Goal: Use online tool/utility: Use online tool/utility

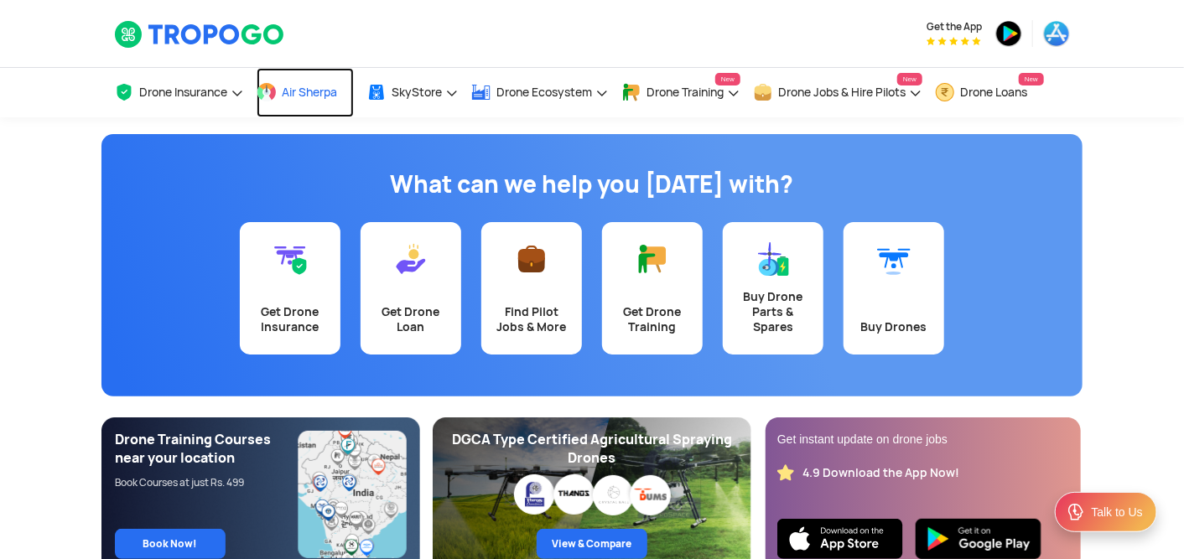
click at [327, 96] on span "Air Sherpa" at bounding box center [309, 91] width 55 height 13
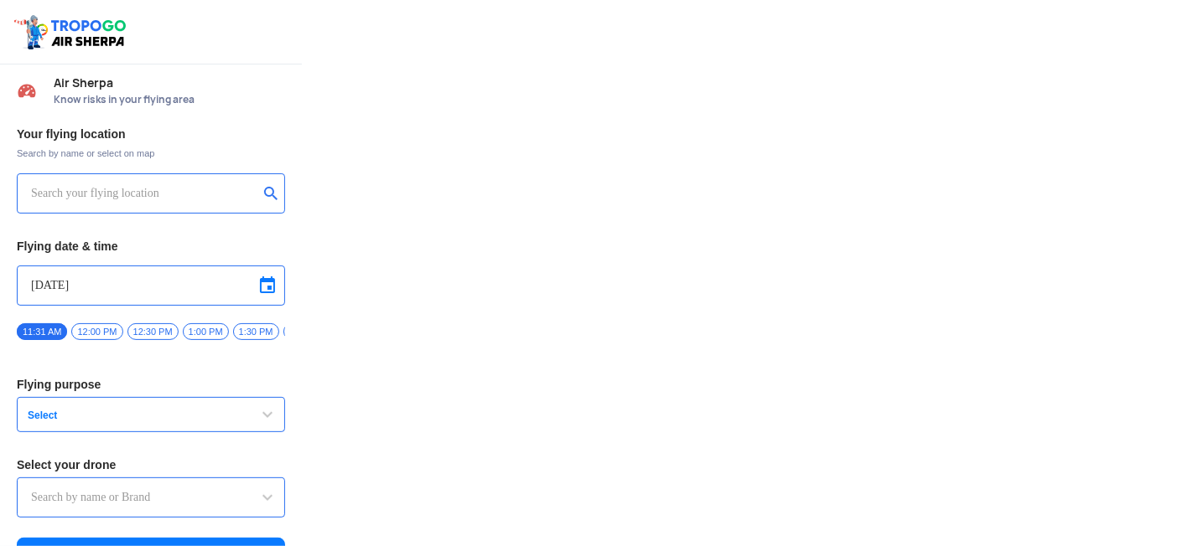
type input "DJI Mini2"
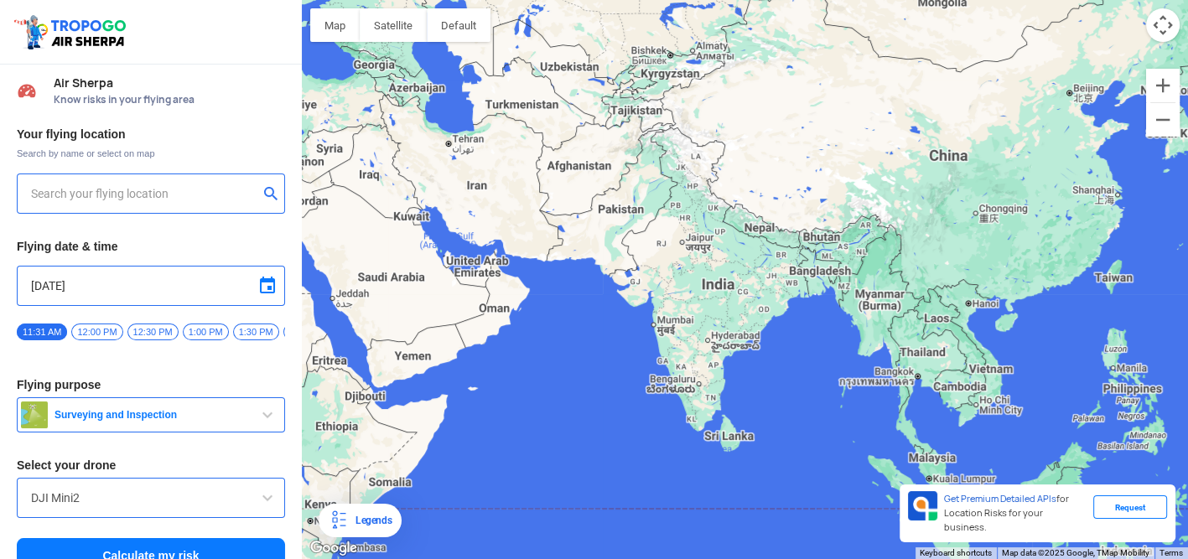
click at [597, 217] on div at bounding box center [745, 279] width 886 height 559
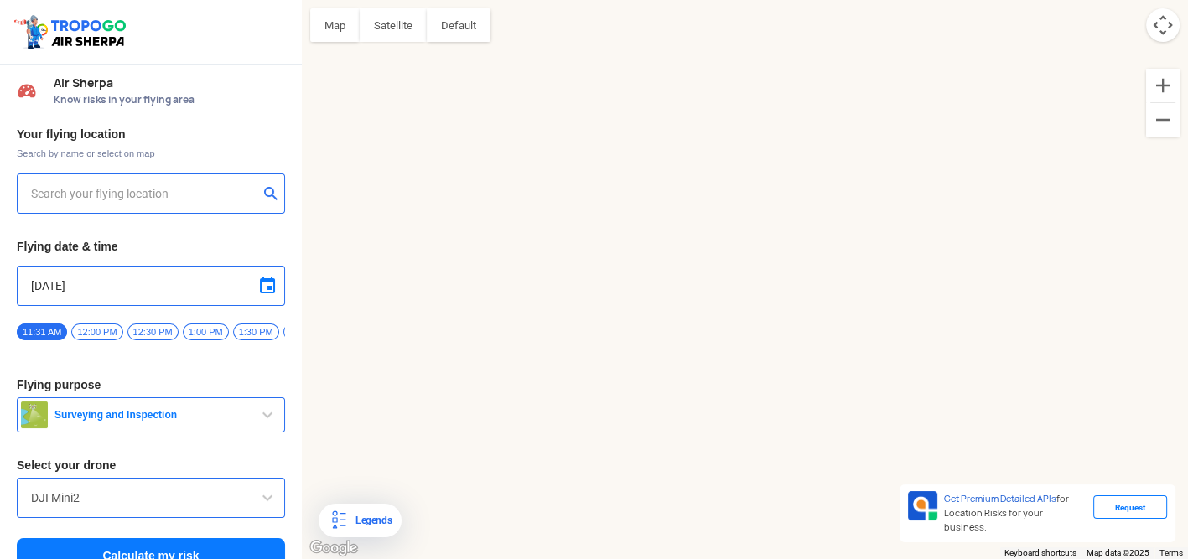
click at [597, 217] on div at bounding box center [745, 279] width 886 height 559
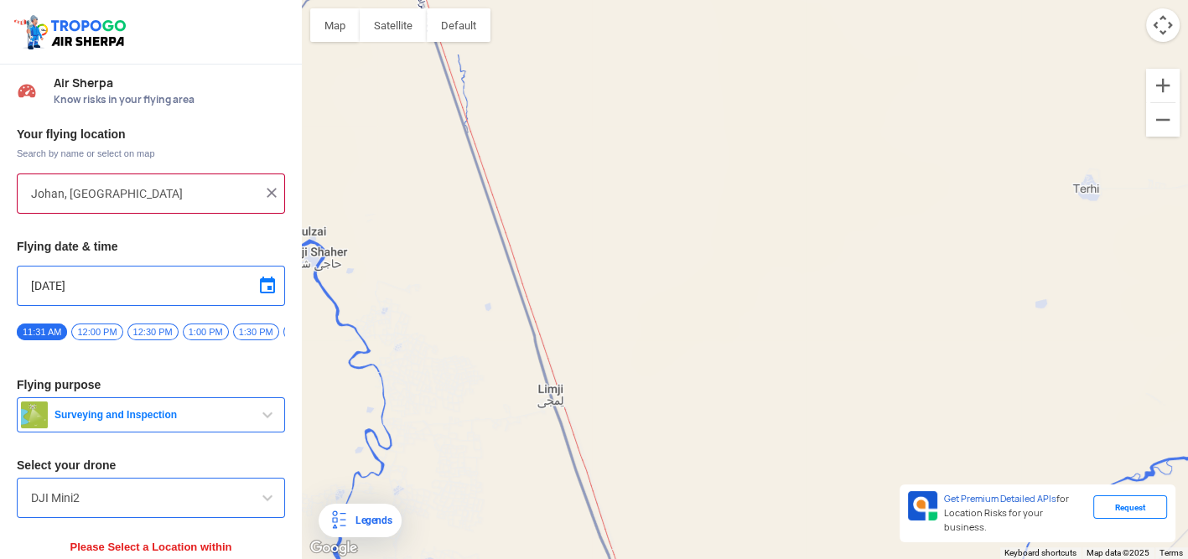
click at [457, 154] on div at bounding box center [745, 279] width 886 height 559
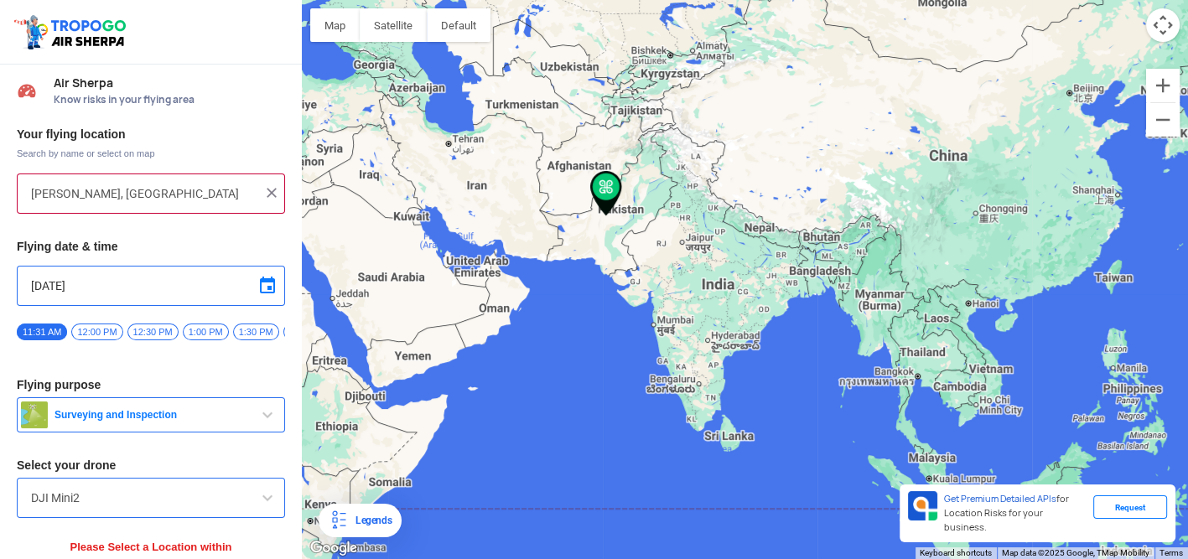
click at [38, 184] on input "Haji Shaher, Pakistan" at bounding box center [144, 194] width 227 height 20
type input "144, Khattalwada, Wadgaon, Maharashtra 272176, India"
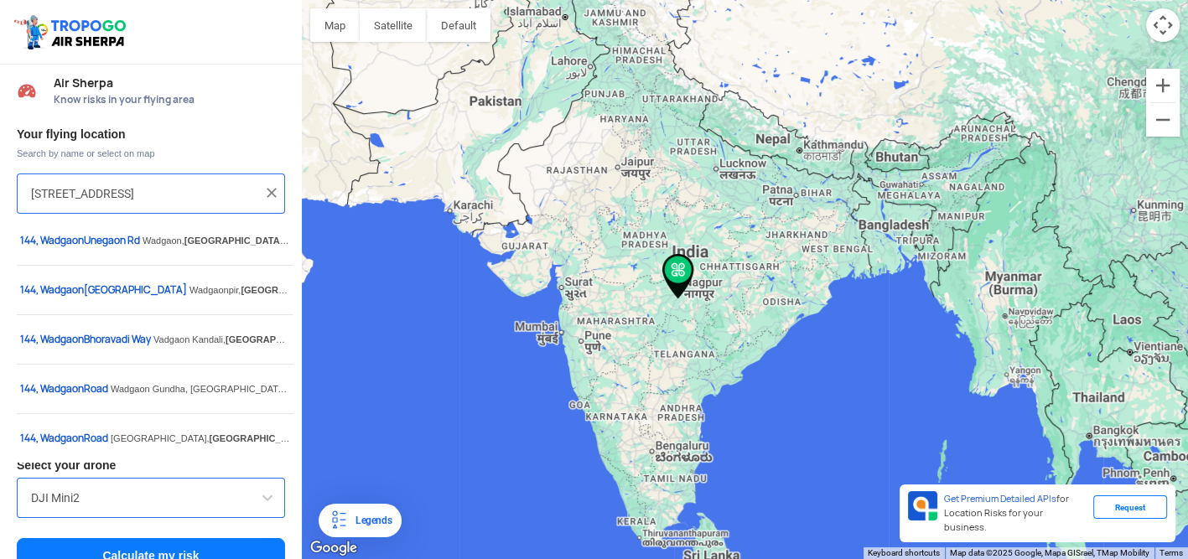
click at [264, 197] on img at bounding box center [271, 192] width 17 height 17
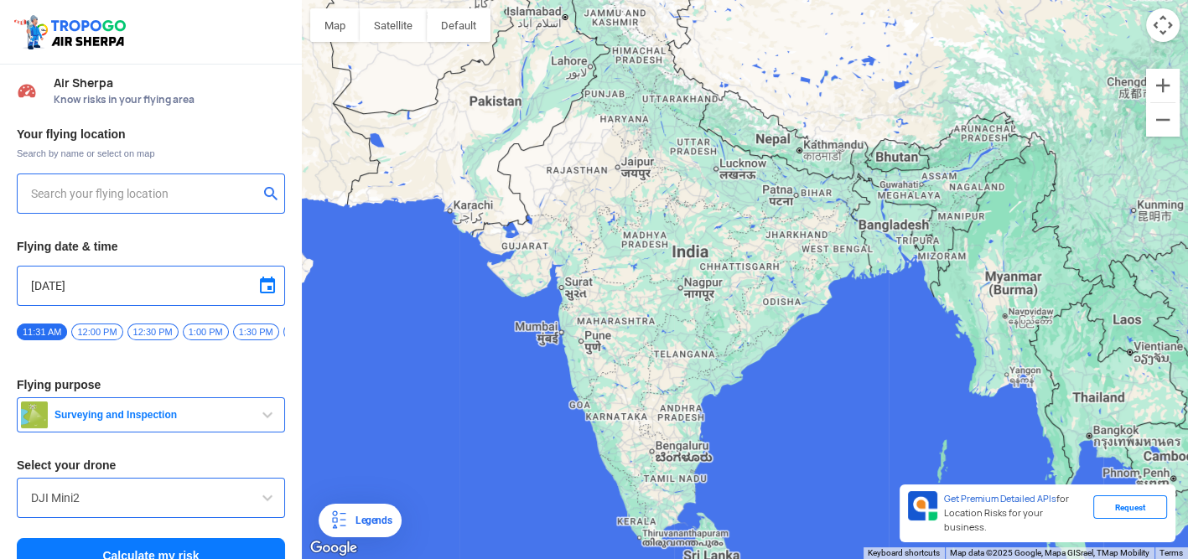
click at [183, 189] on input "text" at bounding box center [144, 194] width 227 height 20
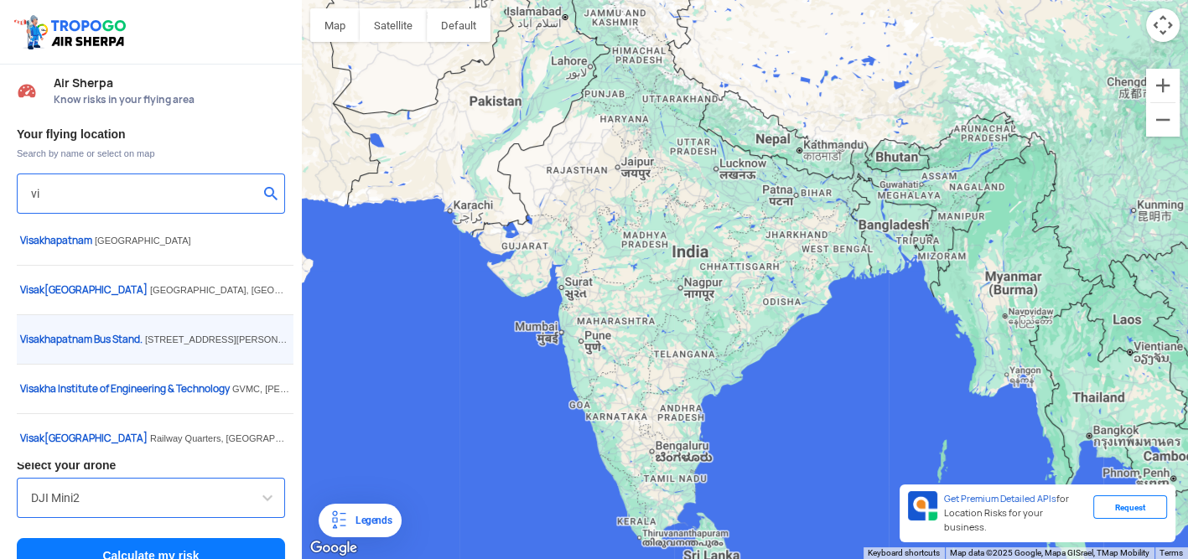
type input "v"
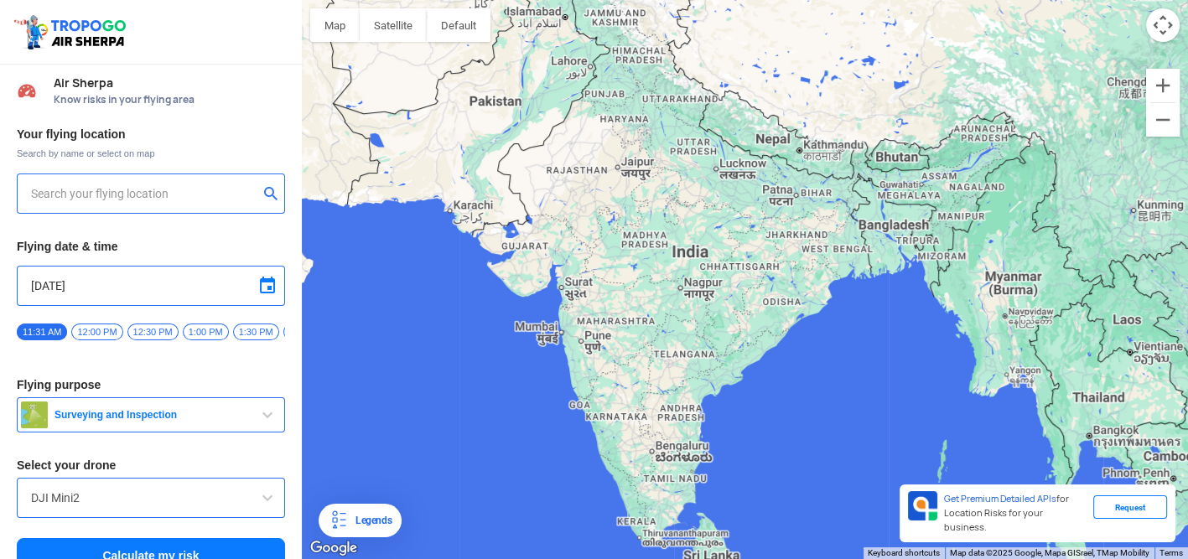
click at [135, 195] on input "text" at bounding box center [144, 194] width 227 height 20
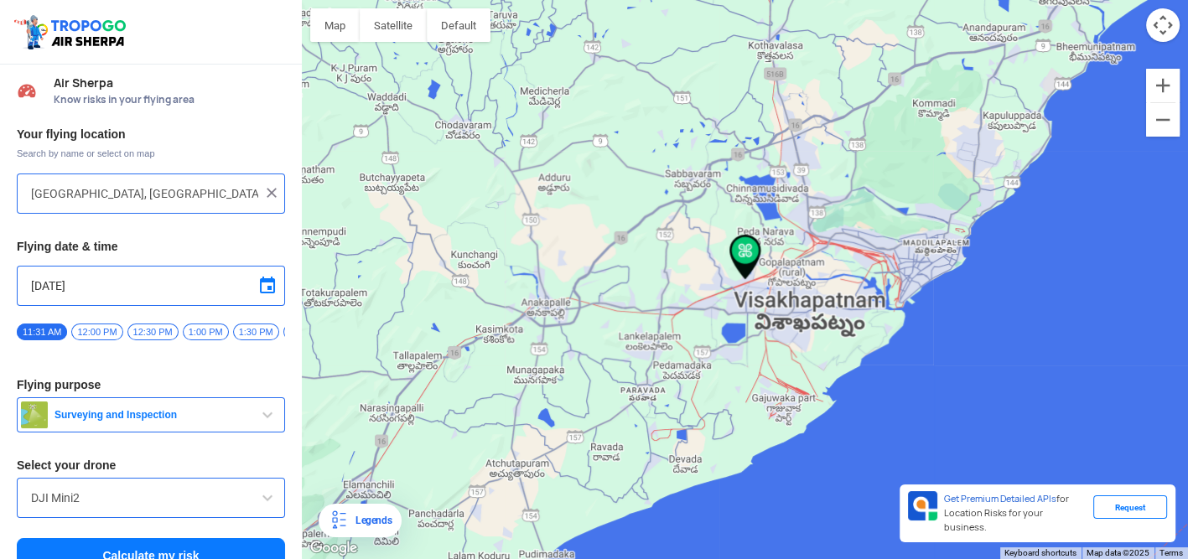
click at [230, 195] on input "Block D, Visakhapatnam, Andhra Pradesh 530049, India" at bounding box center [144, 194] width 227 height 20
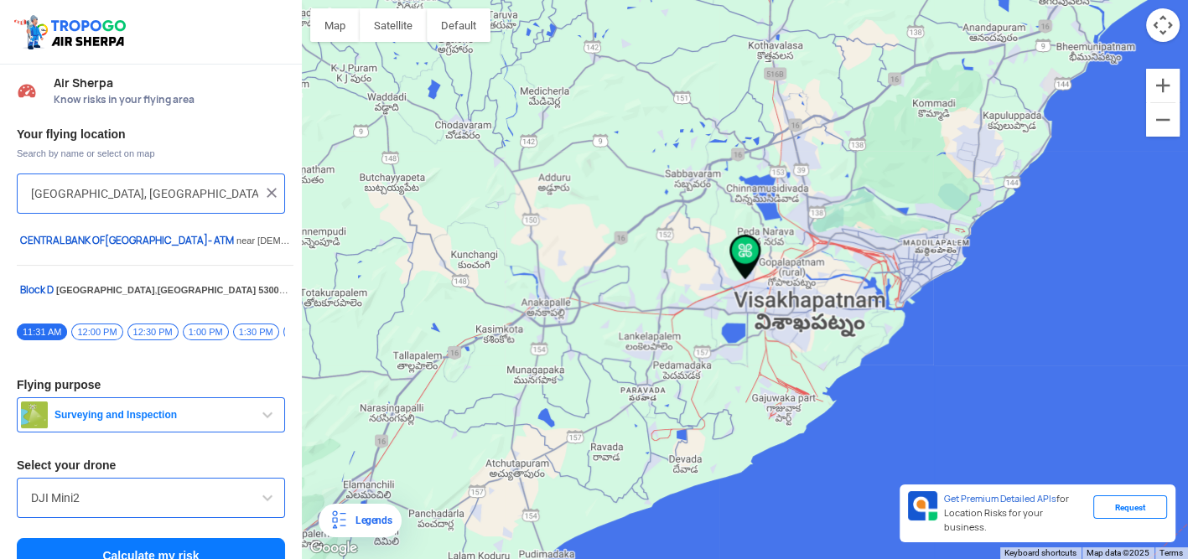
scroll to position [0, 65]
drag, startPoint x: 210, startPoint y: 195, endPoint x: 99, endPoint y: 167, distance: 115.1
click at [99, 167] on div "Your flying location Search by name or select on map Block D, Visakhapatnam, An…" at bounding box center [151, 350] width 302 height 465
click at [209, 186] on input "Block D, Visakhapatnam, Andhra Pradesh 530049, India" at bounding box center [144, 194] width 227 height 20
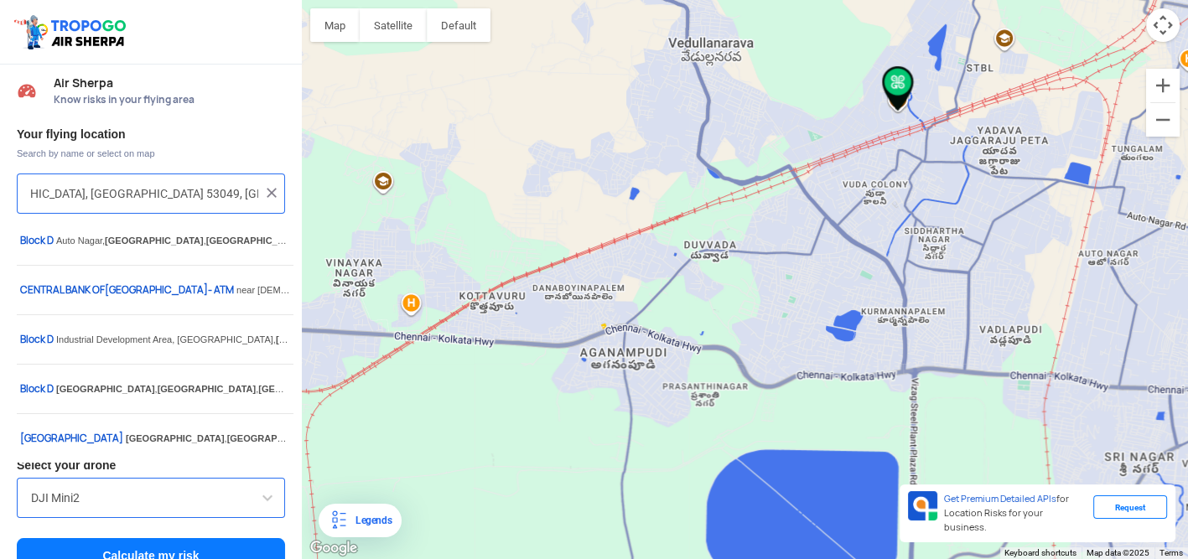
scroll to position [0, 0]
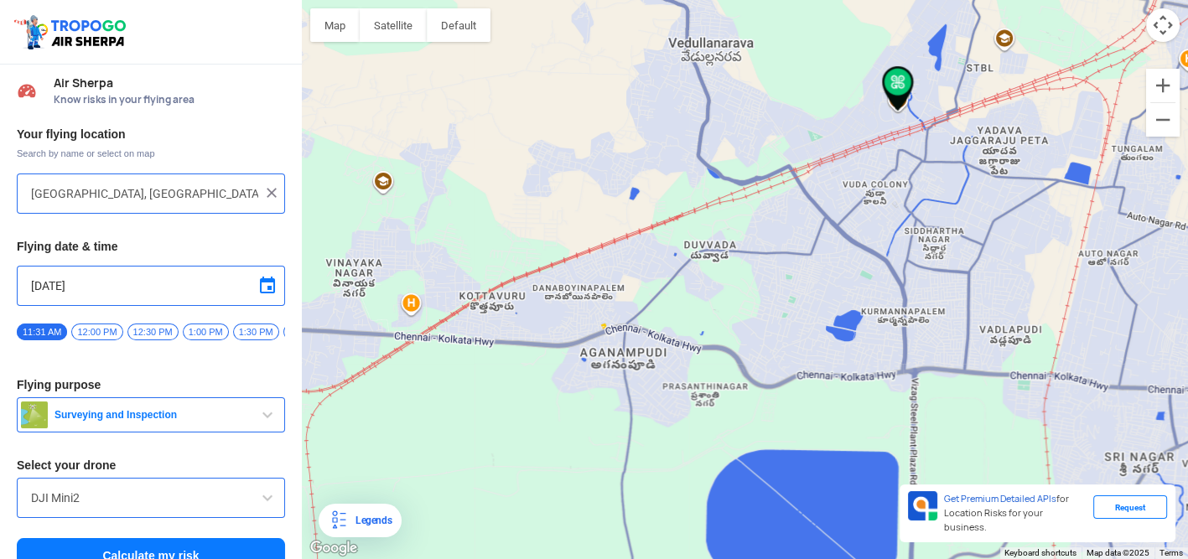
click at [1167, 32] on button "Map camera controls" at bounding box center [1163, 25] width 34 height 34
click at [1078, 26] on button "Move down" at bounding box center [1079, 25] width 34 height 34
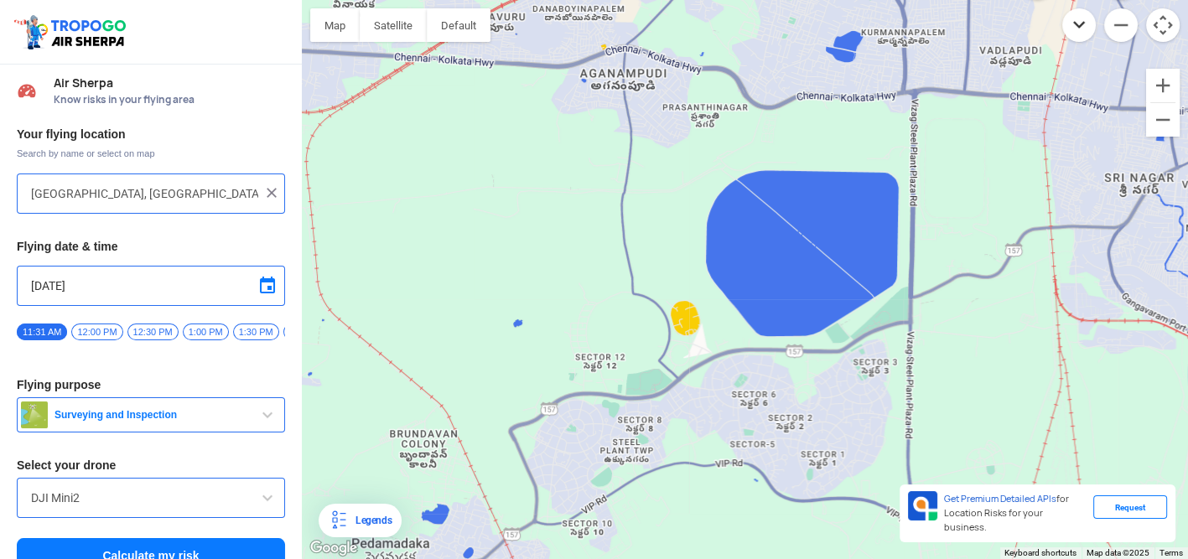
click at [1077, 36] on button "Move down" at bounding box center [1079, 25] width 34 height 34
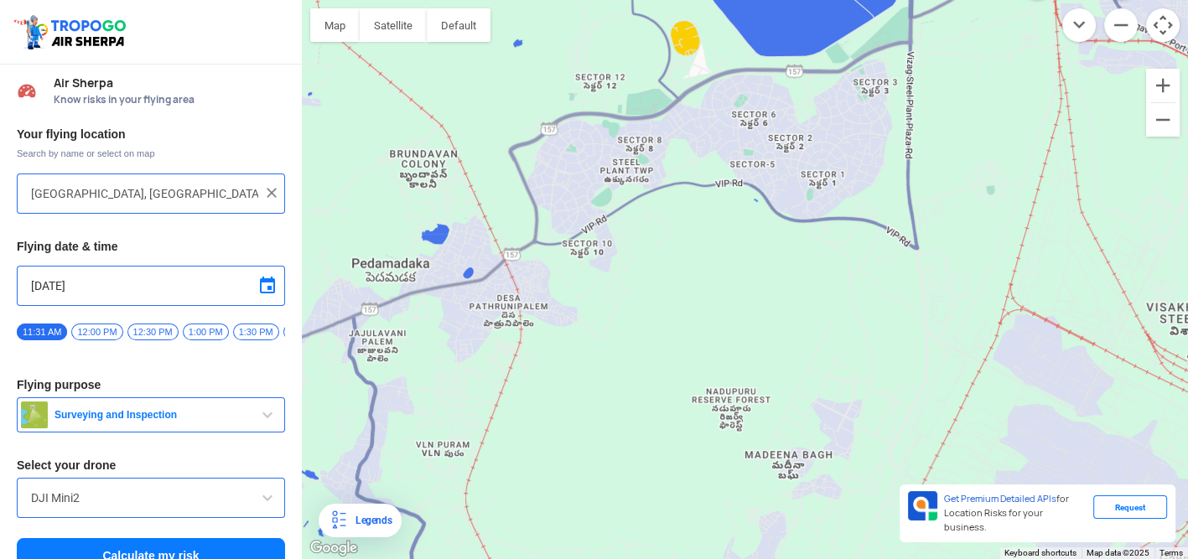
click at [1044, 88] on div at bounding box center [745, 279] width 886 height 559
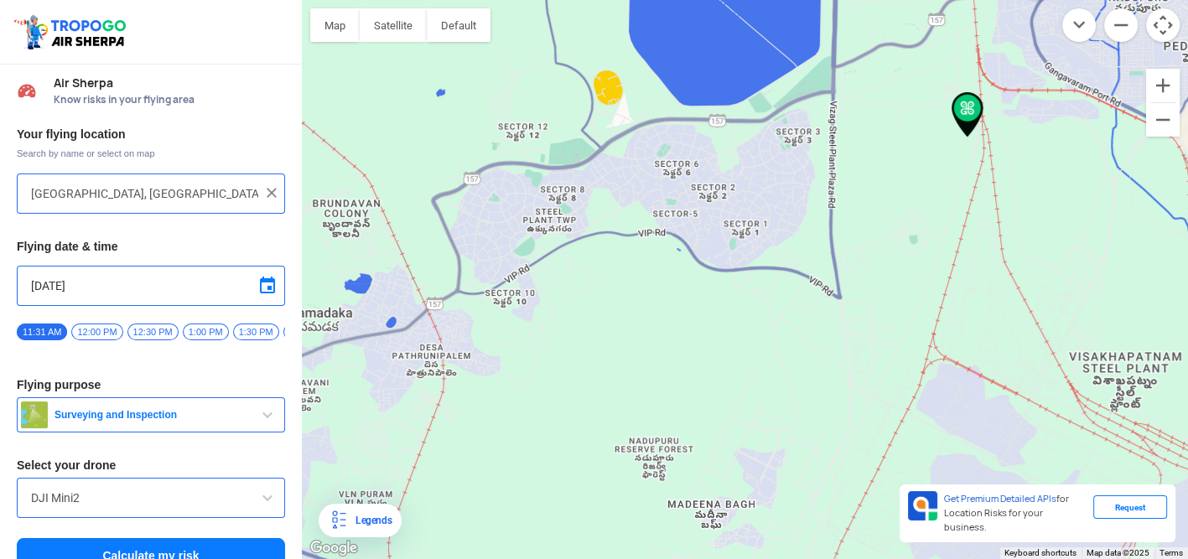
type input "Visakhapatnam, Andhra Pradesh, India"
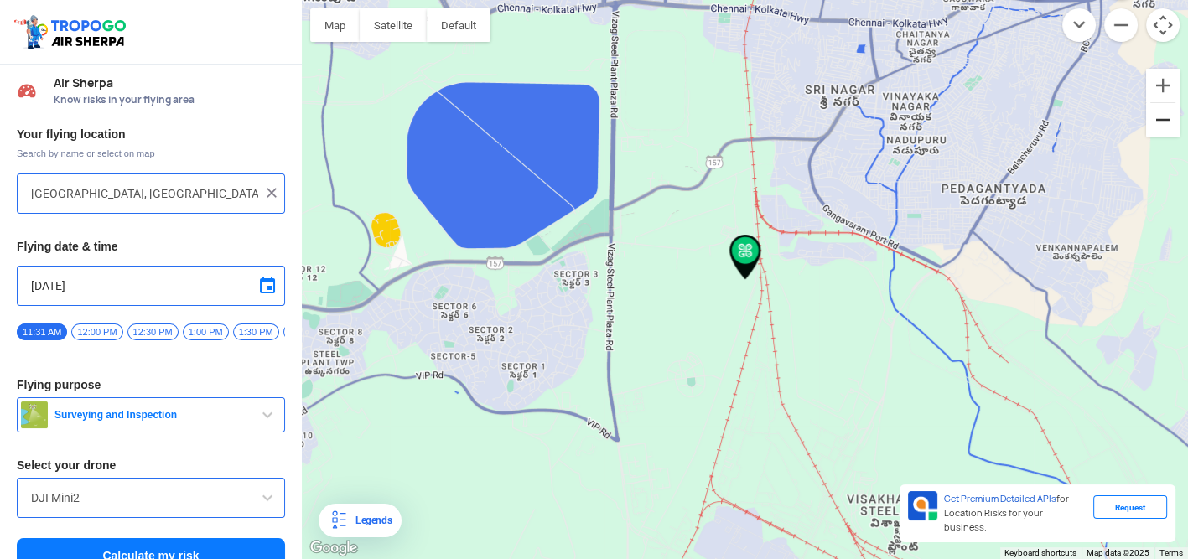
click at [1155, 115] on button "Zoom out" at bounding box center [1163, 120] width 34 height 34
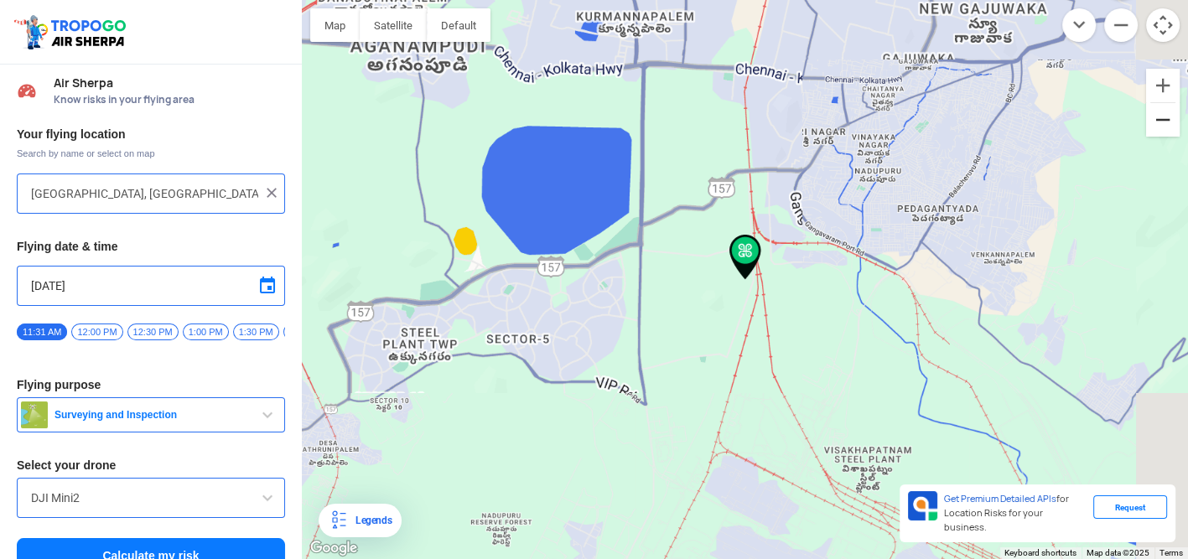
click at [1155, 115] on button "Zoom out" at bounding box center [1163, 120] width 34 height 34
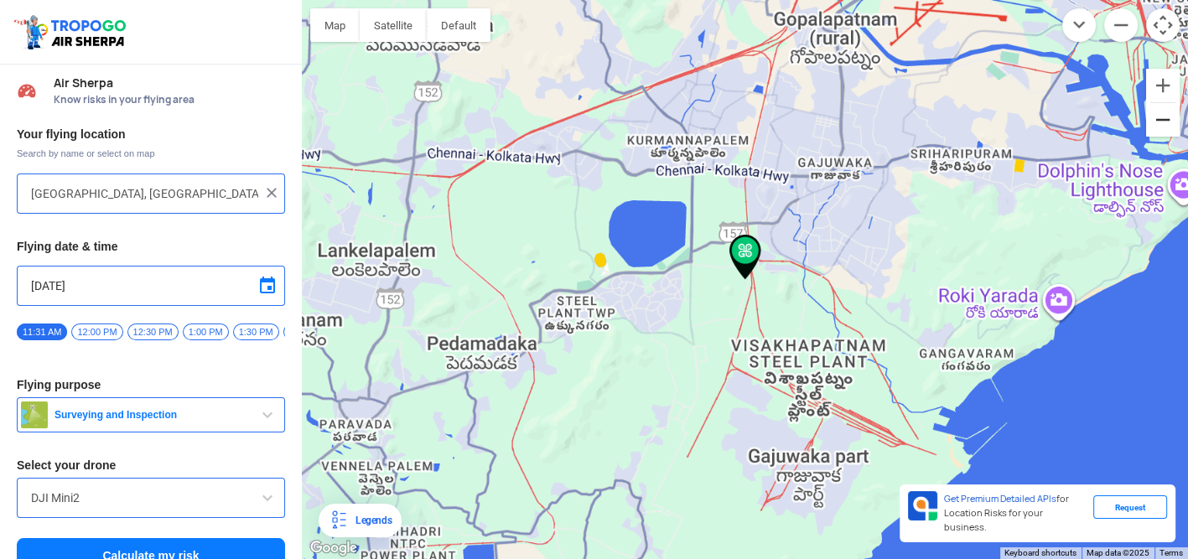
click at [1155, 115] on button "Zoom out" at bounding box center [1163, 120] width 34 height 34
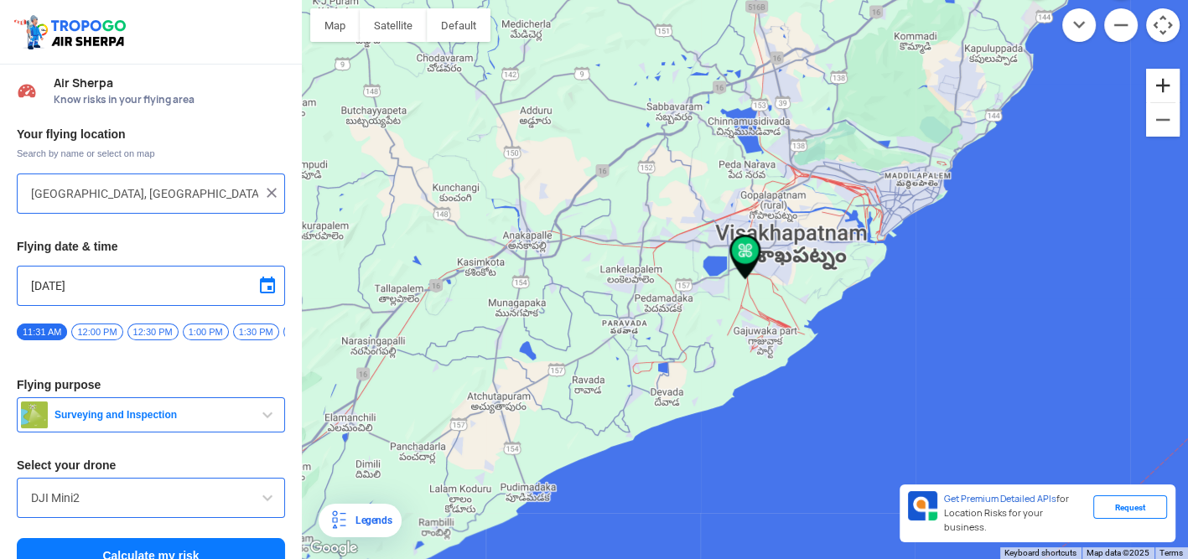
click at [1174, 76] on button "Zoom in" at bounding box center [1163, 86] width 34 height 34
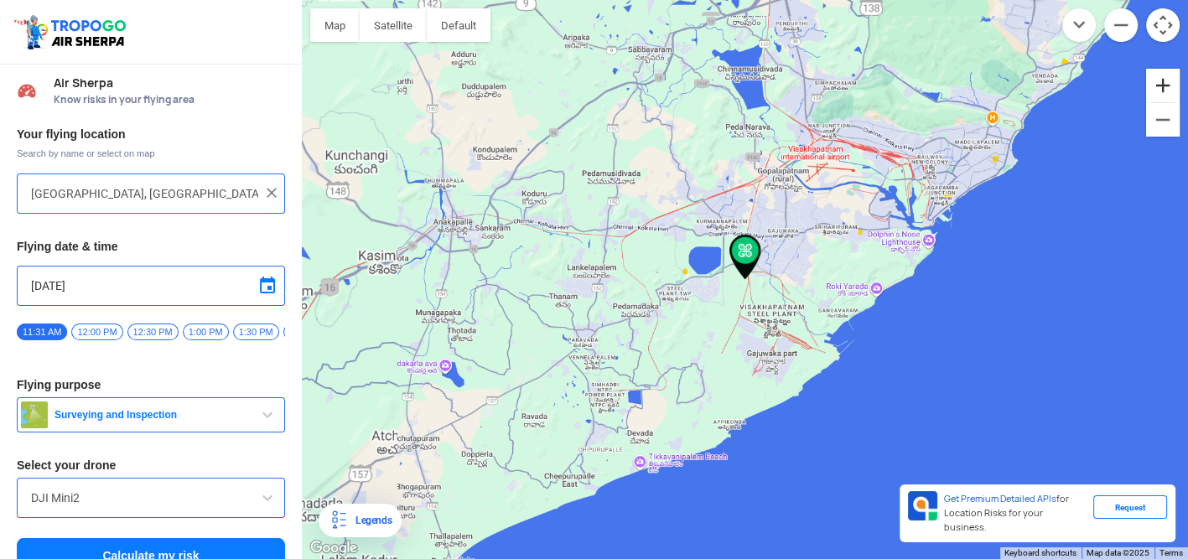
click at [1173, 79] on button "Zoom in" at bounding box center [1163, 86] width 34 height 34
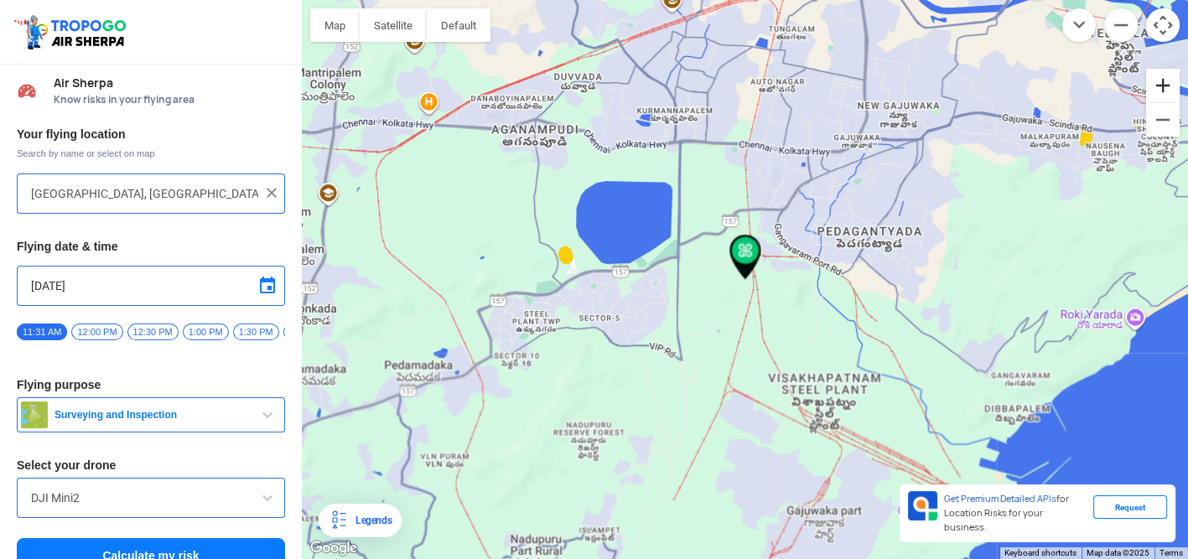
click at [1173, 79] on button "Zoom in" at bounding box center [1163, 86] width 34 height 34
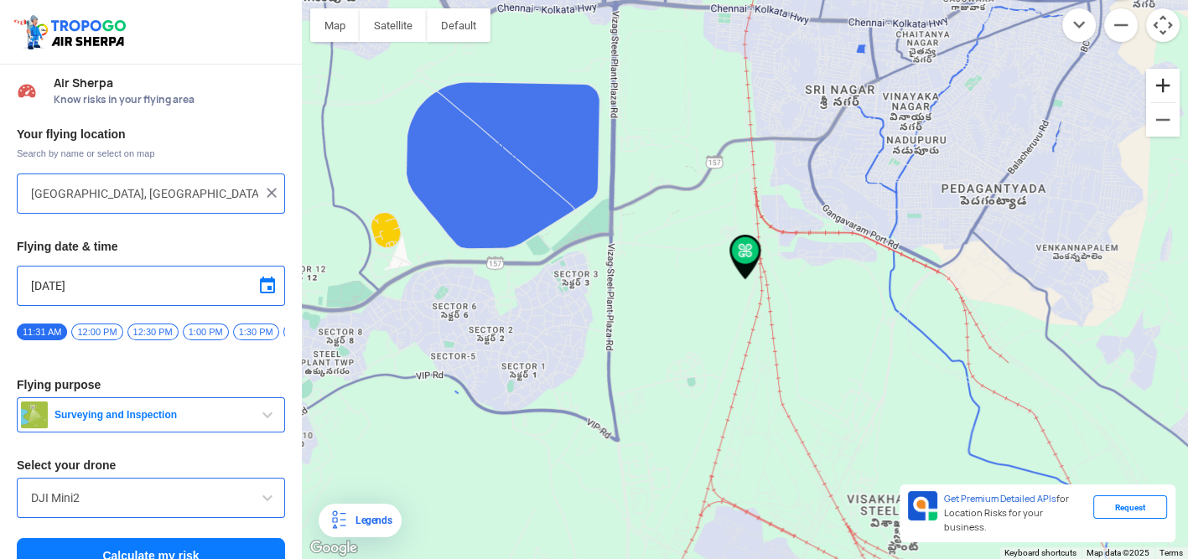
click at [1173, 80] on button "Zoom in" at bounding box center [1163, 86] width 34 height 34
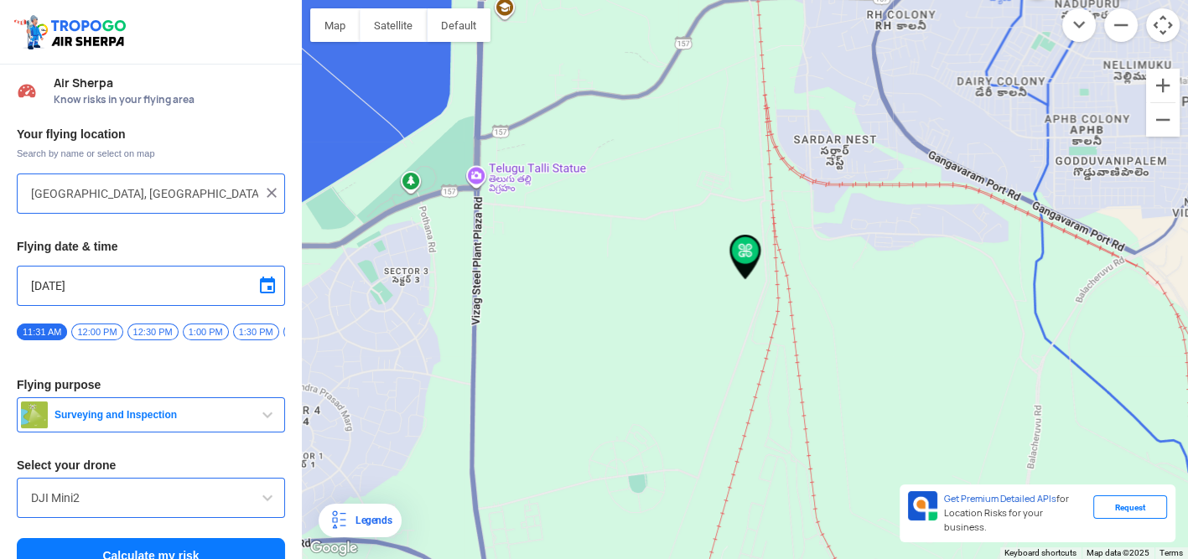
drag, startPoint x: 1147, startPoint y: 1, endPoint x: 862, endPoint y: 148, distance: 319.8
click at [862, 148] on div at bounding box center [745, 279] width 886 height 559
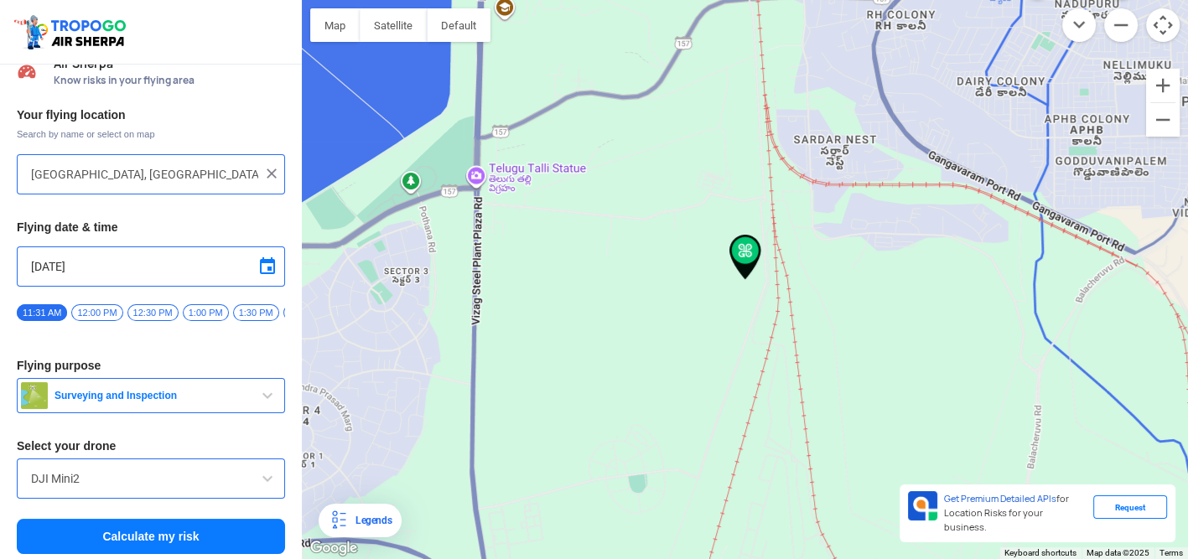
scroll to position [29, 0]
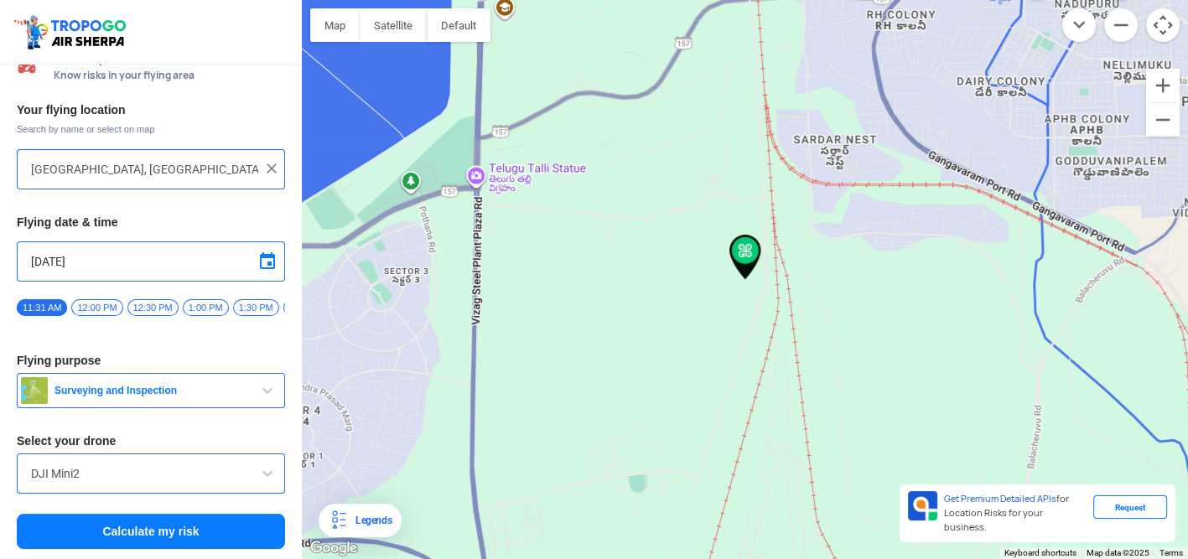
click at [95, 303] on span "12:00 PM" at bounding box center [96, 307] width 51 height 17
click at [180, 396] on span "Surveying and Inspection" at bounding box center [153, 390] width 210 height 13
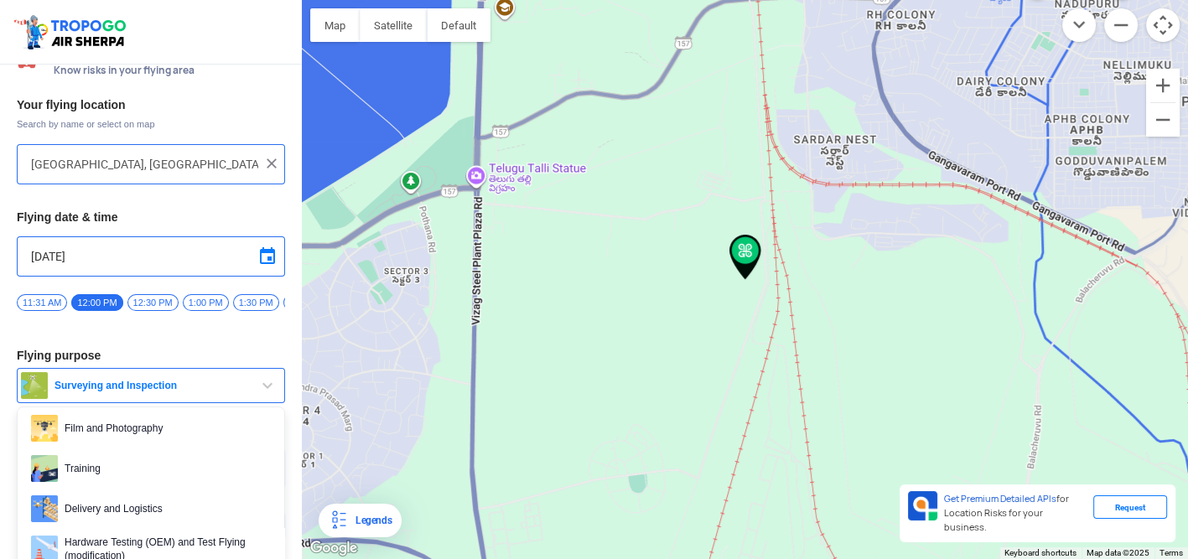
scroll to position [90, 0]
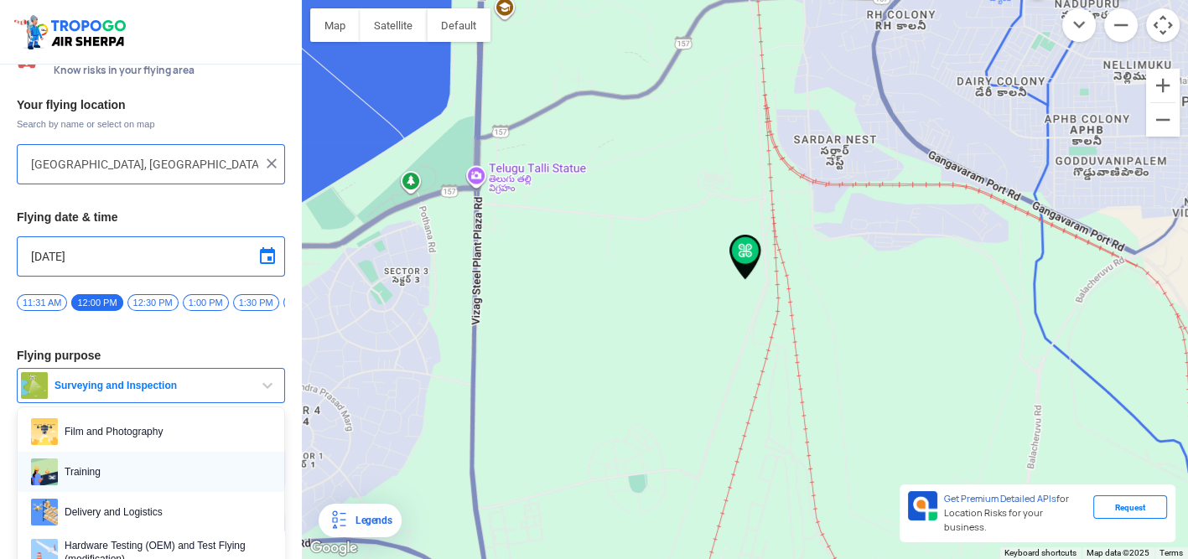
click at [91, 471] on span "Training" at bounding box center [164, 471] width 213 height 27
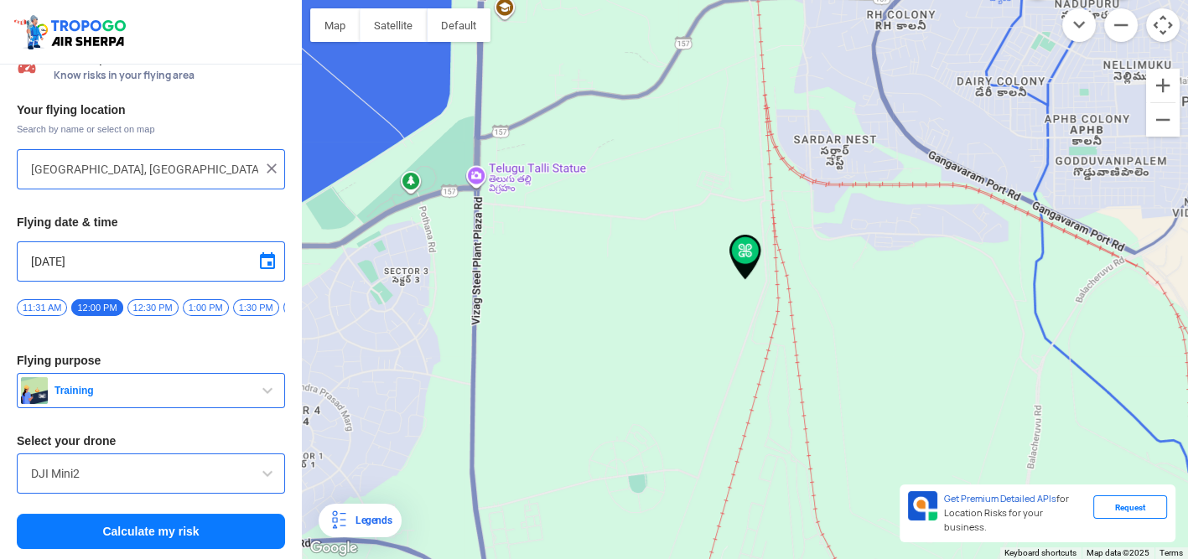
click at [83, 477] on input "DJI Mini2" at bounding box center [151, 474] width 240 height 20
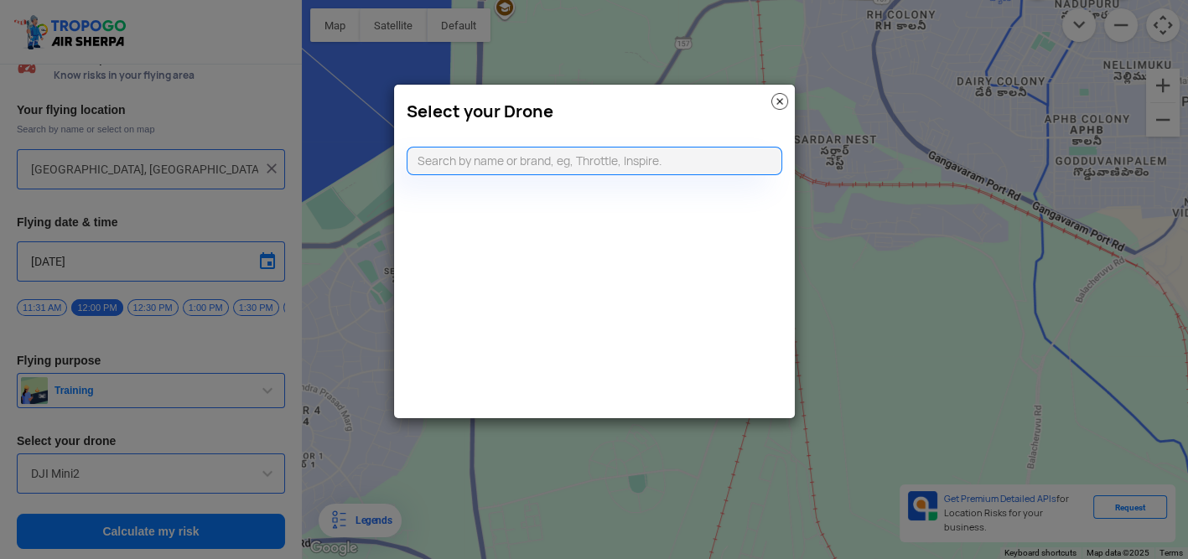
click at [161, 455] on modal-container "Select your Drone" at bounding box center [594, 279] width 1188 height 559
click at [779, 106] on img at bounding box center [779, 101] width 17 height 17
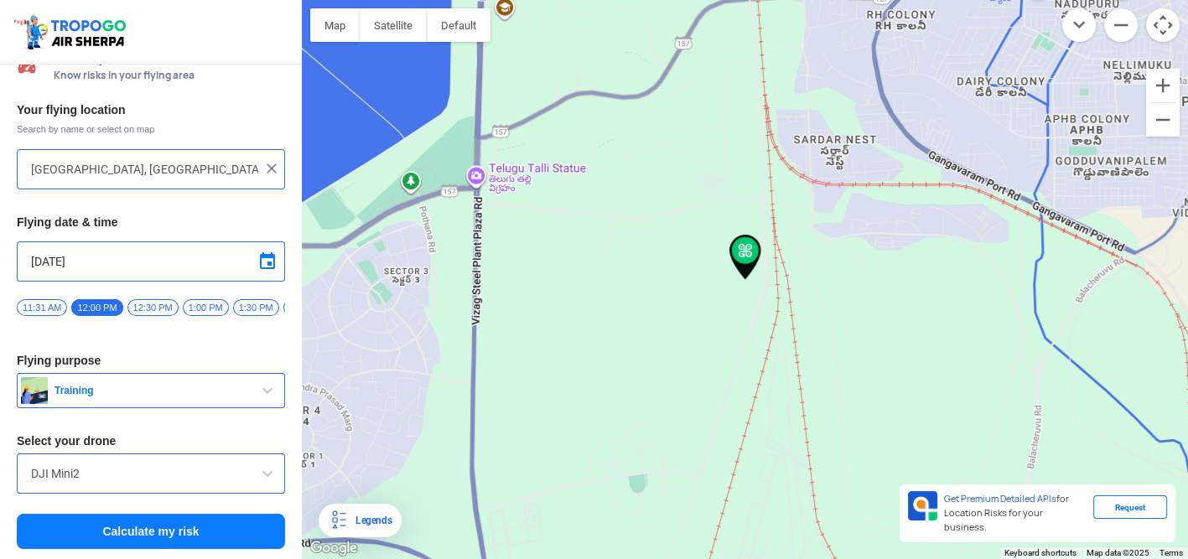
click at [264, 475] on span at bounding box center [267, 474] width 20 height 20
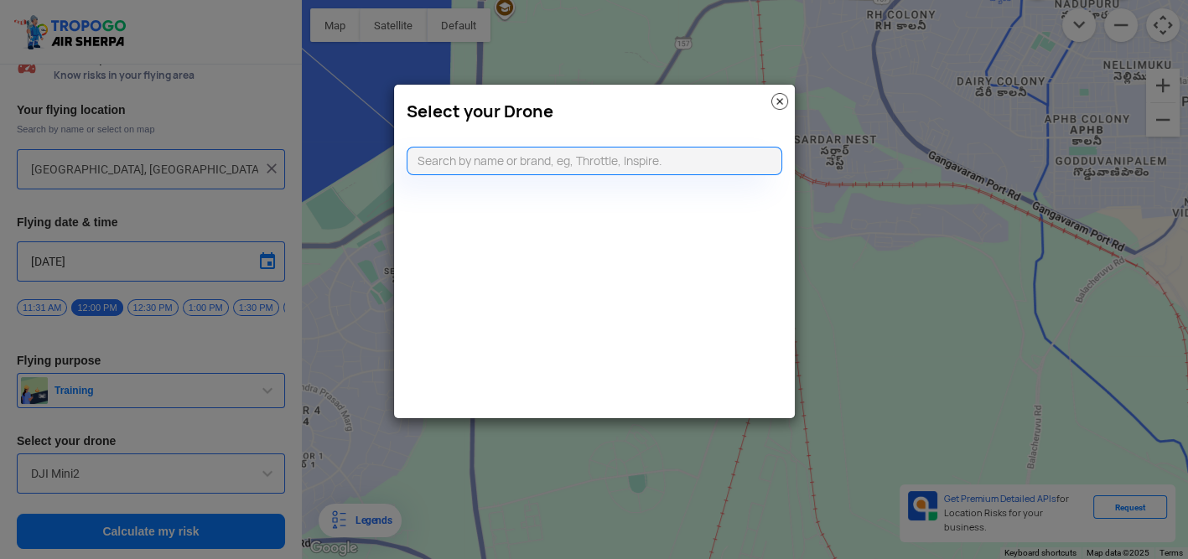
click at [264, 475] on modal-container "Select your Drone" at bounding box center [594, 279] width 1188 height 559
click at [780, 101] on img at bounding box center [779, 101] width 17 height 17
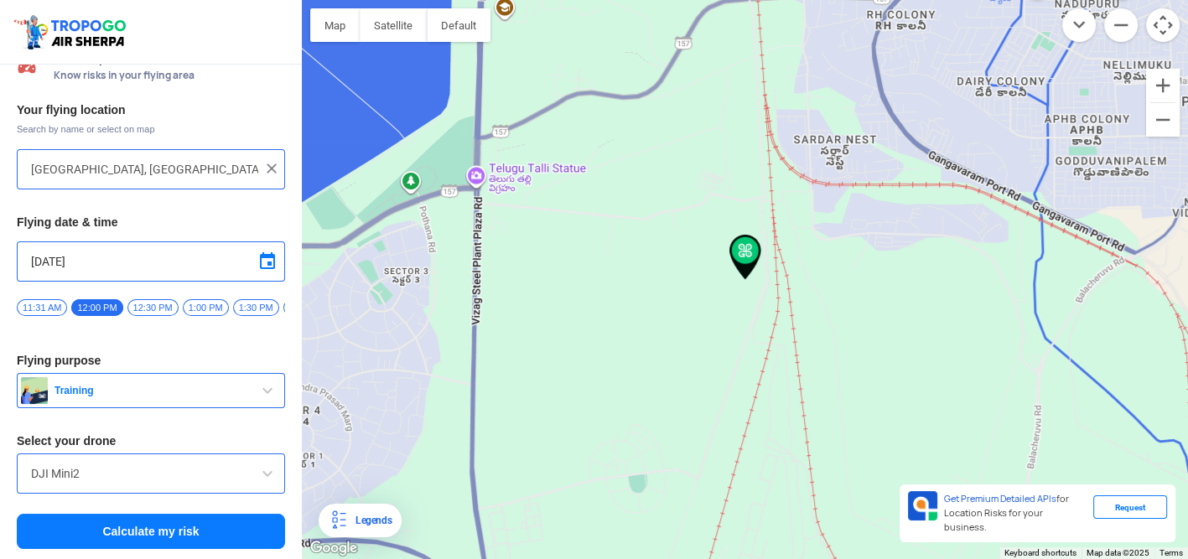
click at [751, 262] on img at bounding box center [745, 257] width 32 height 45
click at [745, 256] on img at bounding box center [745, 257] width 32 height 45
click at [745, 251] on img at bounding box center [745, 257] width 32 height 45
click at [410, 34] on button "Satellite" at bounding box center [393, 25] width 67 height 34
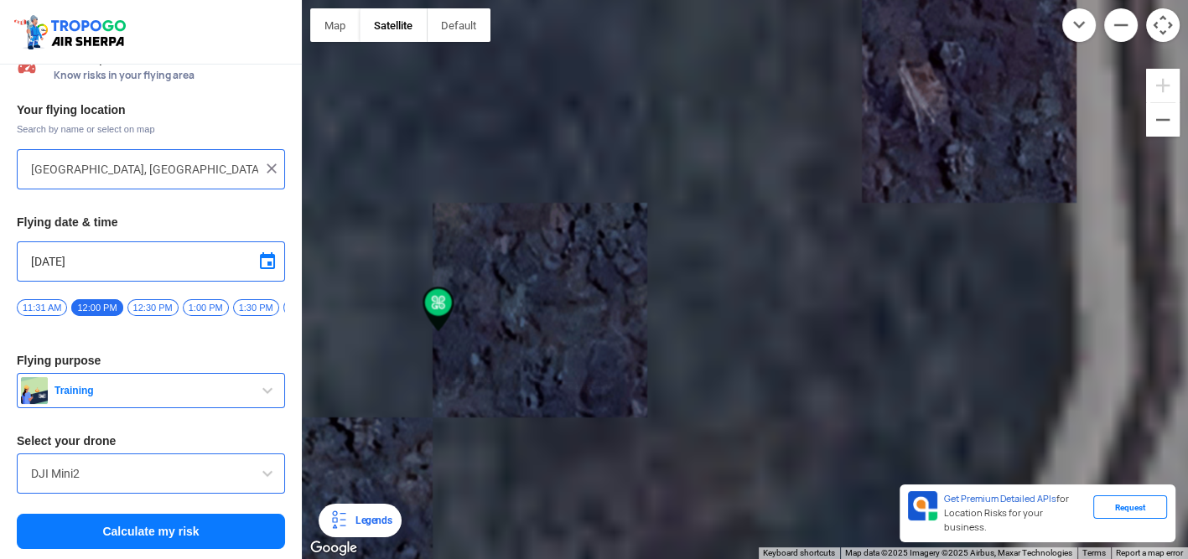
click at [433, 310] on img at bounding box center [438, 309] width 32 height 45
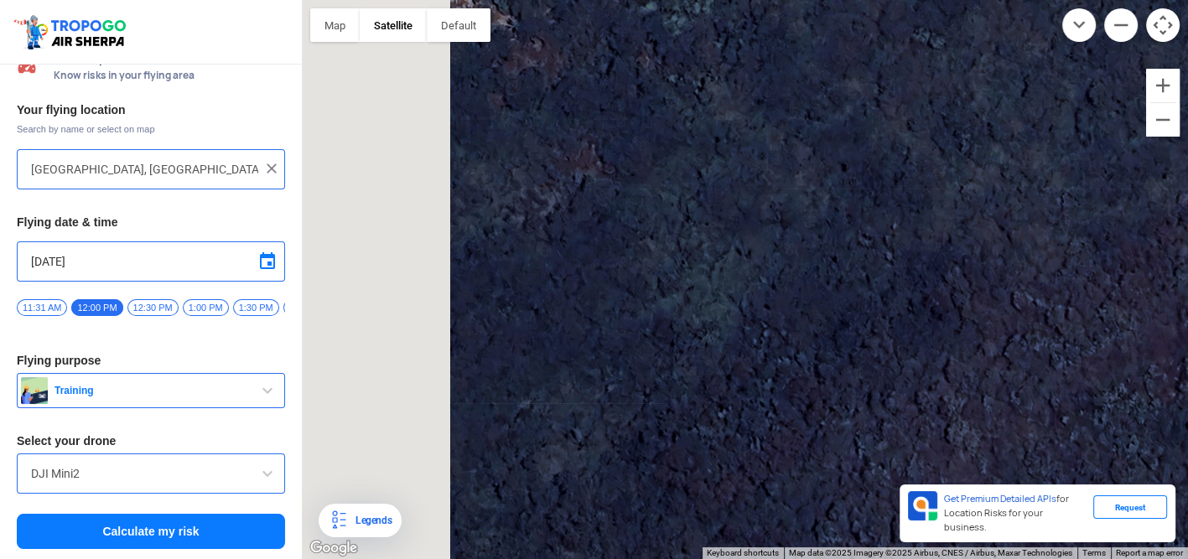
drag, startPoint x: 598, startPoint y: 383, endPoint x: 884, endPoint y: 393, distance: 286.0
click at [903, 391] on div at bounding box center [745, 279] width 886 height 559
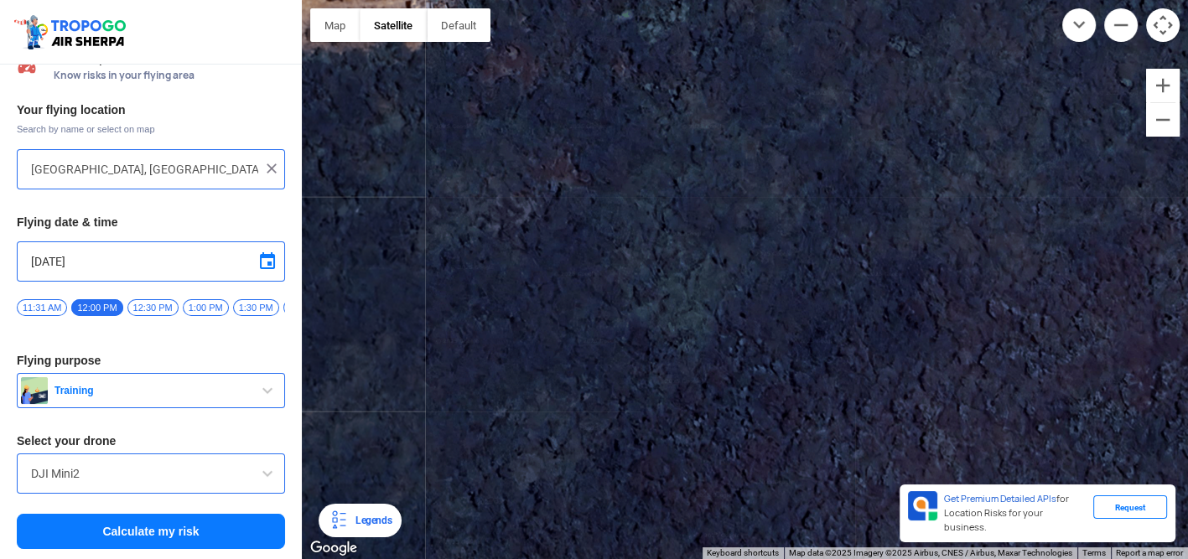
drag, startPoint x: 438, startPoint y: 30, endPoint x: 444, endPoint y: 205, distance: 174.4
click at [444, 205] on div "Map Terrain Satellite Labels Legends Get Premium Detailed APIs for Location Ris…" at bounding box center [745, 279] width 886 height 559
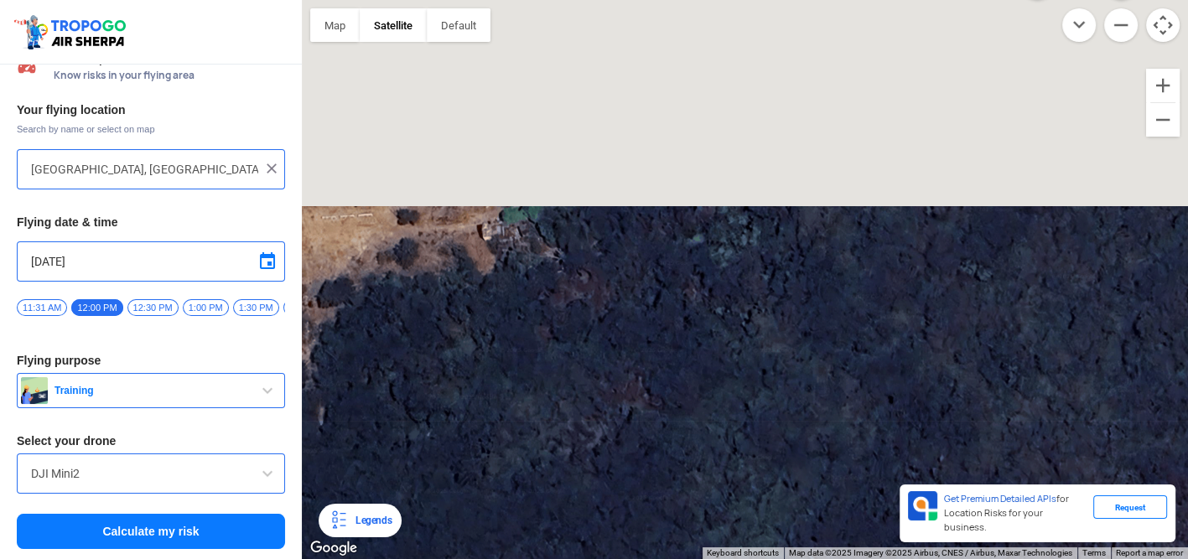
drag, startPoint x: 444, startPoint y: 200, endPoint x: 552, endPoint y: 523, distance: 340.1
click at [552, 523] on div at bounding box center [745, 279] width 886 height 559
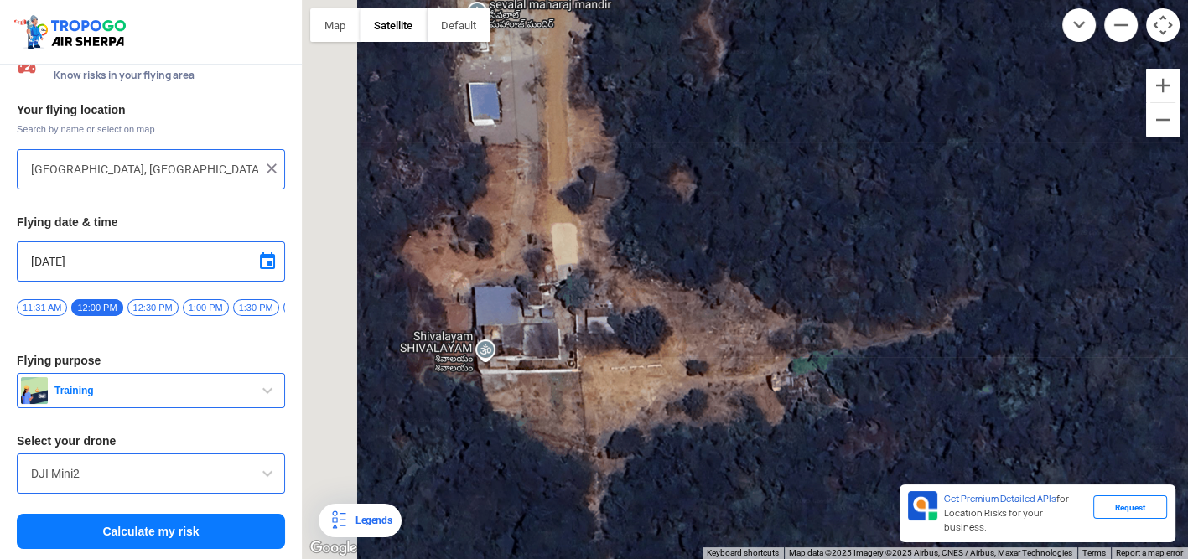
drag, startPoint x: 445, startPoint y: 348, endPoint x: 683, endPoint y: 356, distance: 238.2
click at [683, 356] on div at bounding box center [745, 279] width 886 height 559
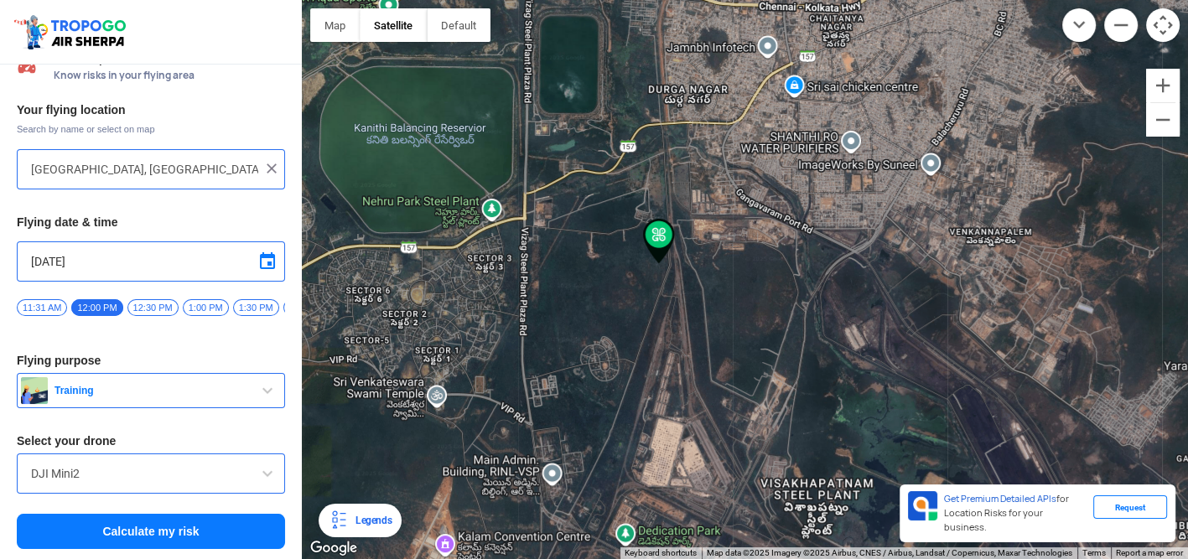
click at [49, 151] on div "Visakhapatnam, Andhra Pradesh, India" at bounding box center [151, 169] width 268 height 40
drag, startPoint x: 45, startPoint y: 152, endPoint x: 275, endPoint y: 153, distance: 229.7
click at [273, 153] on div "Visakhapatnam, Andhra Pradesh, India" at bounding box center [151, 169] width 268 height 40
click at [269, 160] on img at bounding box center [271, 168] width 17 height 17
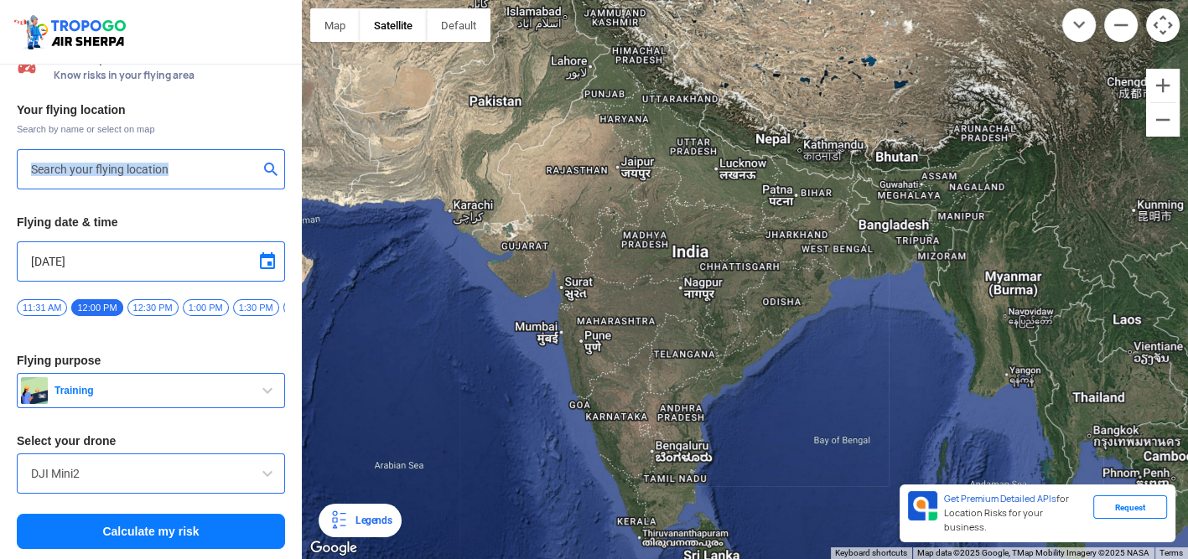
click at [115, 149] on div at bounding box center [151, 169] width 268 height 40
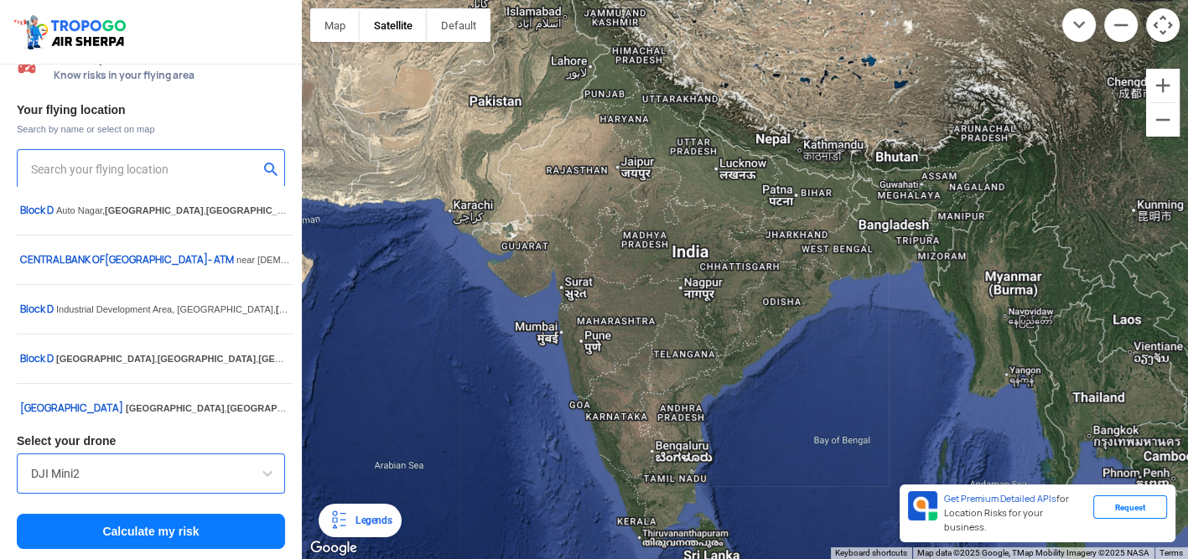
click at [159, 167] on input "text" at bounding box center [144, 169] width 227 height 20
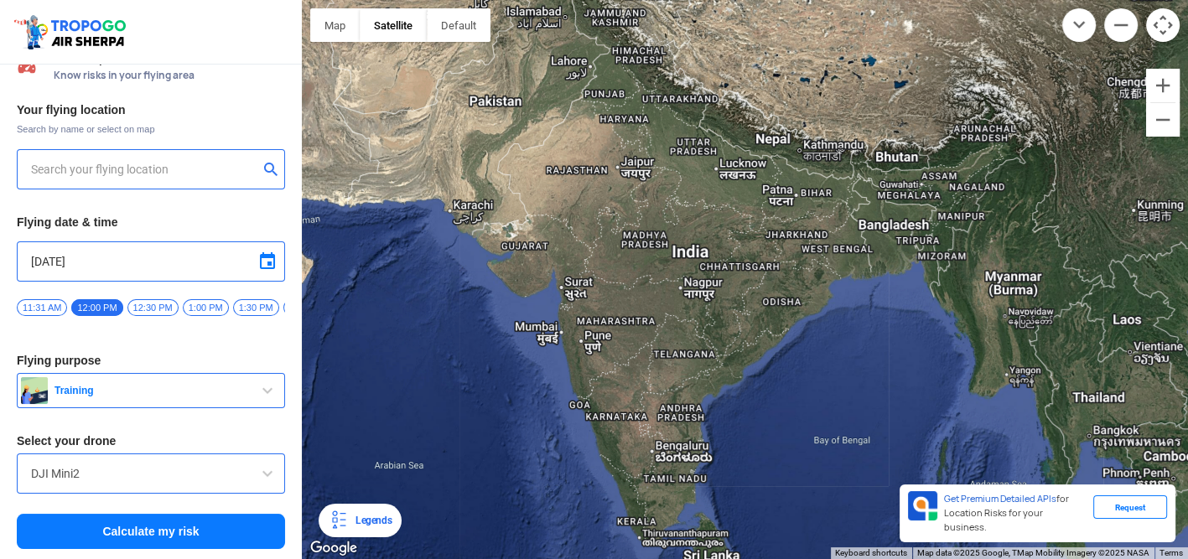
click at [160, 166] on input "text" at bounding box center [144, 169] width 227 height 20
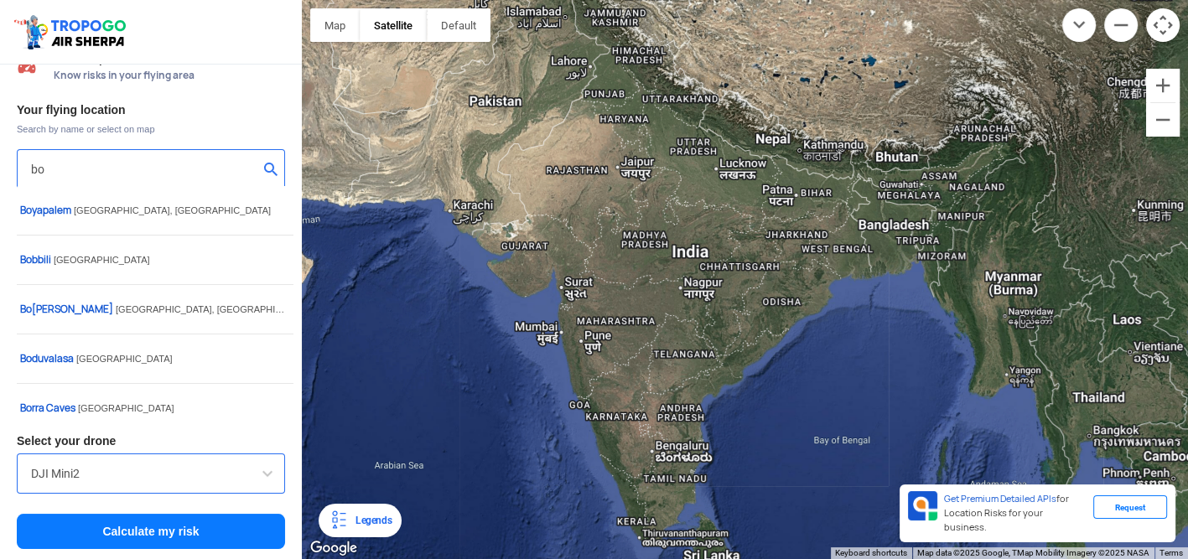
type input "b"
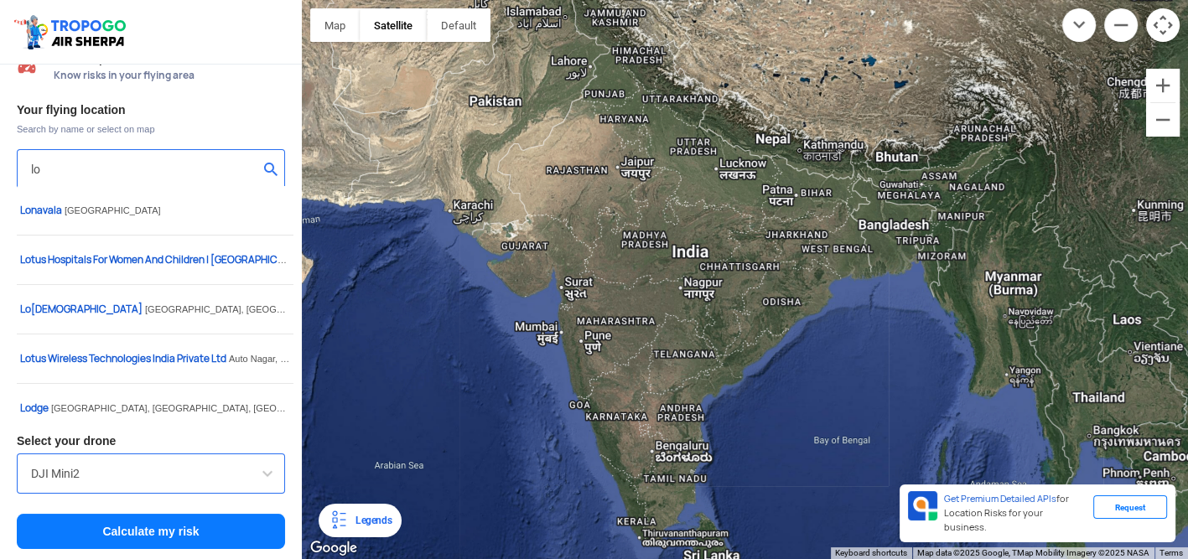
type input "l"
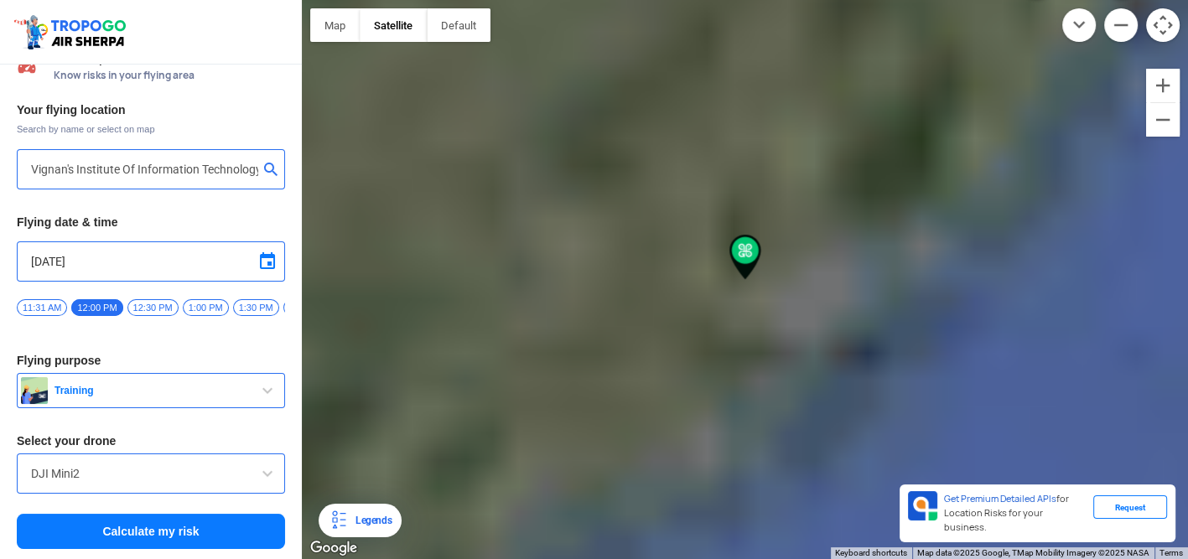
type input "[GEOGRAPHIC_DATA], [GEOGRAPHIC_DATA] 530049, [GEOGRAPHIC_DATA]"
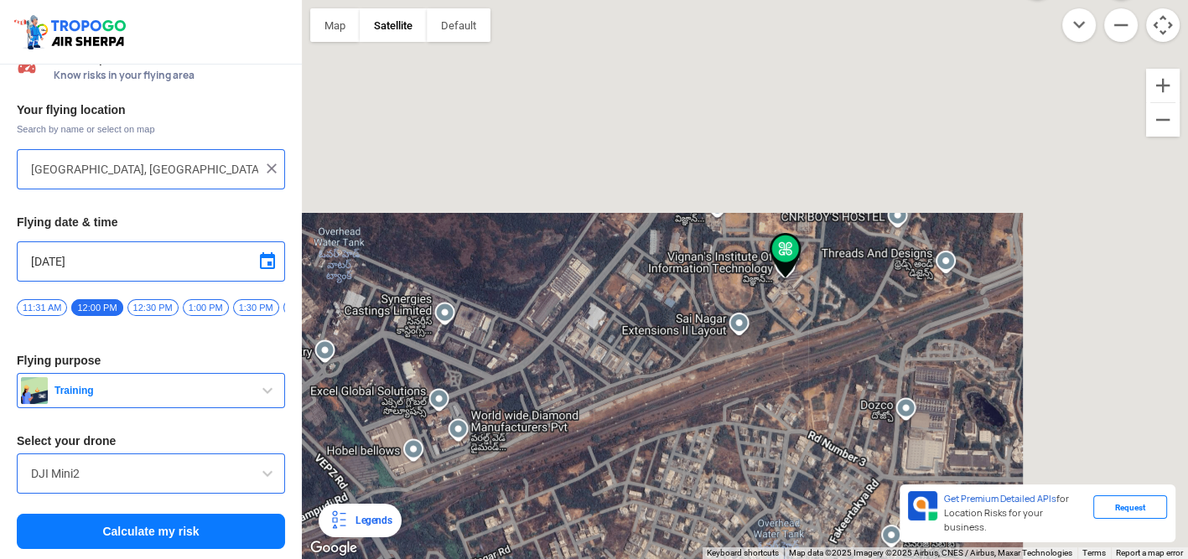
drag, startPoint x: 1075, startPoint y: 114, endPoint x: 505, endPoint y: 501, distance: 689.1
click at [505, 501] on div at bounding box center [745, 279] width 886 height 559
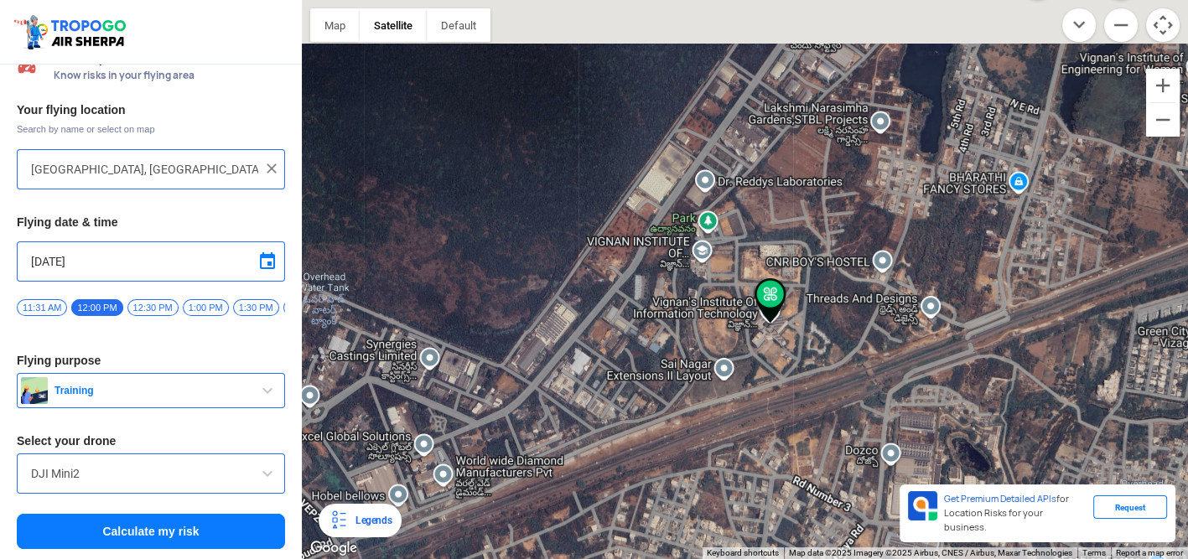
drag, startPoint x: 826, startPoint y: 282, endPoint x: 803, endPoint y: 355, distance: 76.4
click at [803, 355] on div at bounding box center [745, 279] width 886 height 559
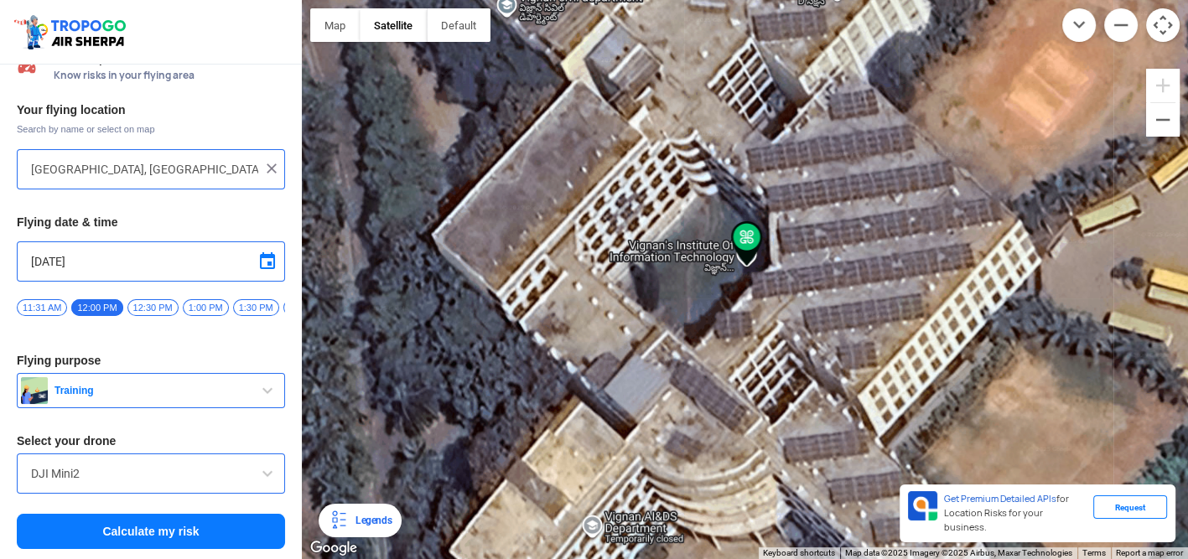
click at [236, 476] on input "DJI Mini2" at bounding box center [151, 474] width 240 height 20
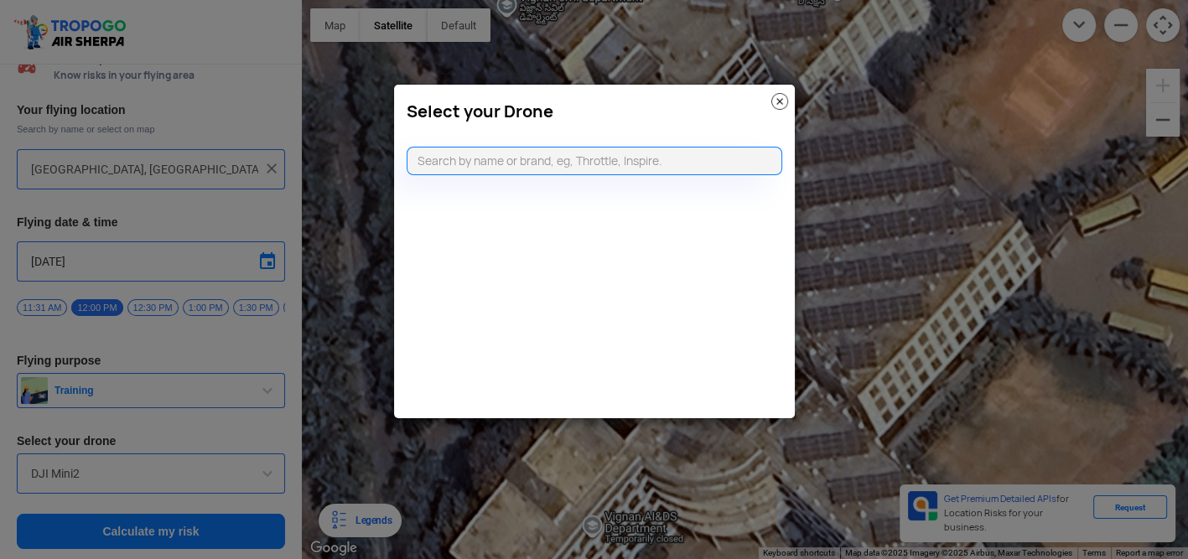
click at [922, 256] on modal-container "Select your Drone" at bounding box center [594, 279] width 1188 height 559
click at [780, 106] on img at bounding box center [779, 101] width 17 height 17
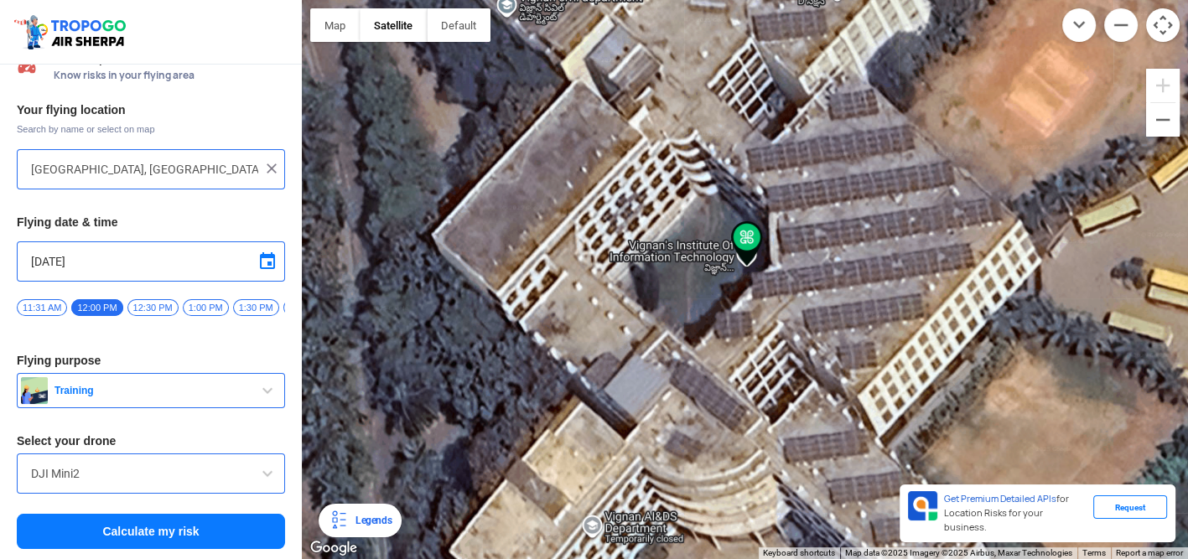
click at [119, 530] on button "Calculate my risk" at bounding box center [151, 531] width 268 height 35
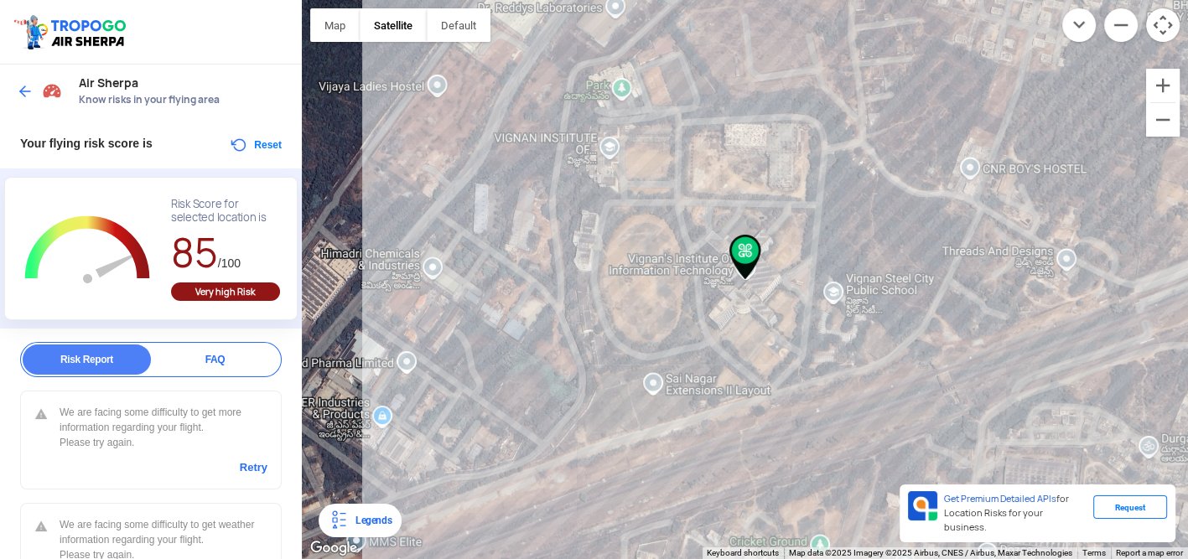
click at [26, 91] on img at bounding box center [25, 91] width 17 height 17
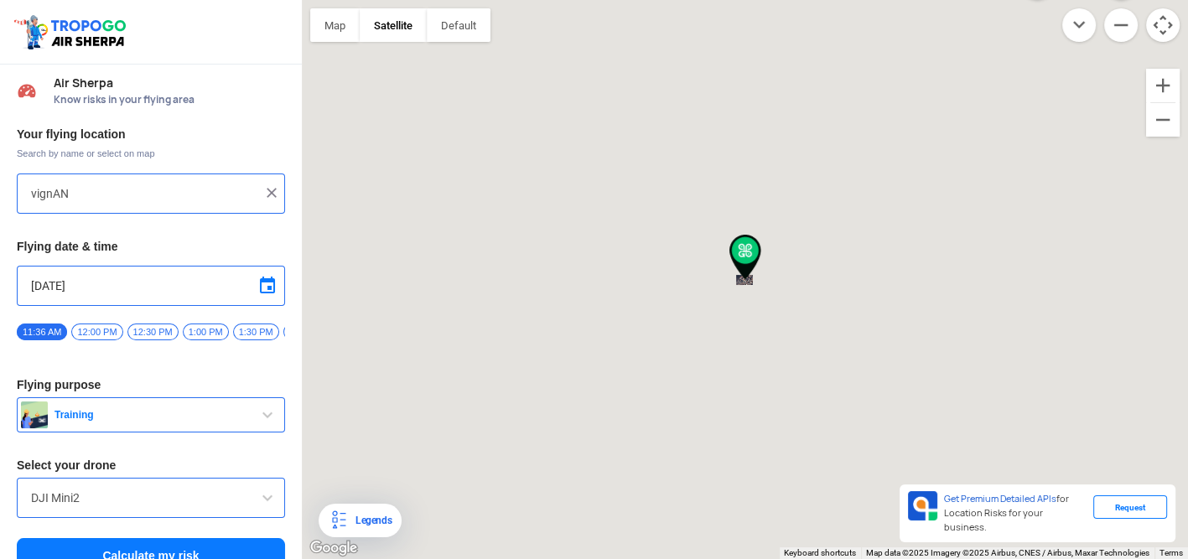
type input "[GEOGRAPHIC_DATA], [GEOGRAPHIC_DATA] 530049, [GEOGRAPHIC_DATA]"
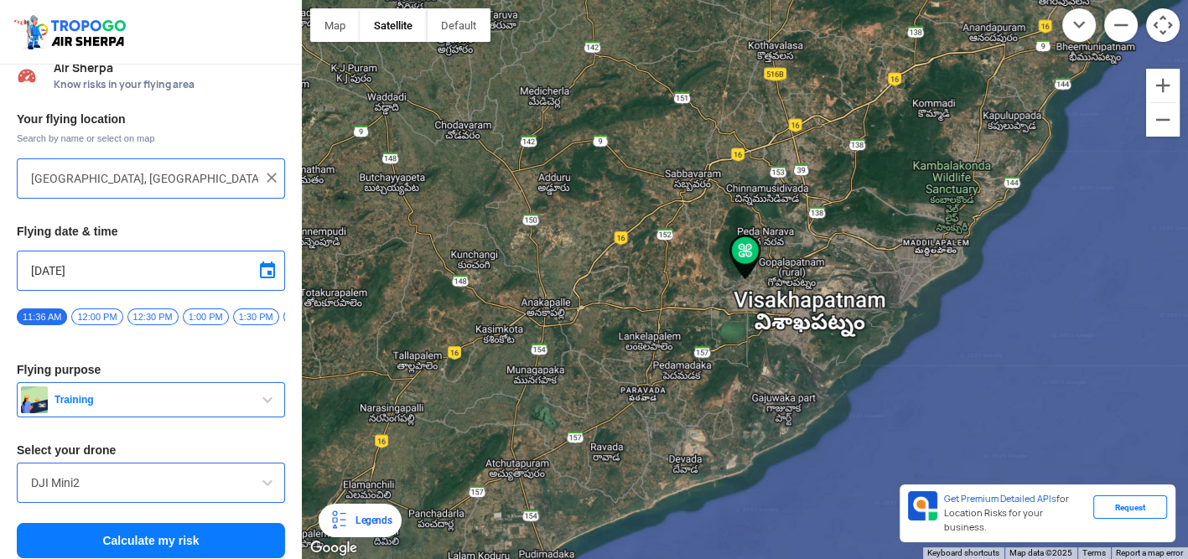
scroll to position [29, 0]
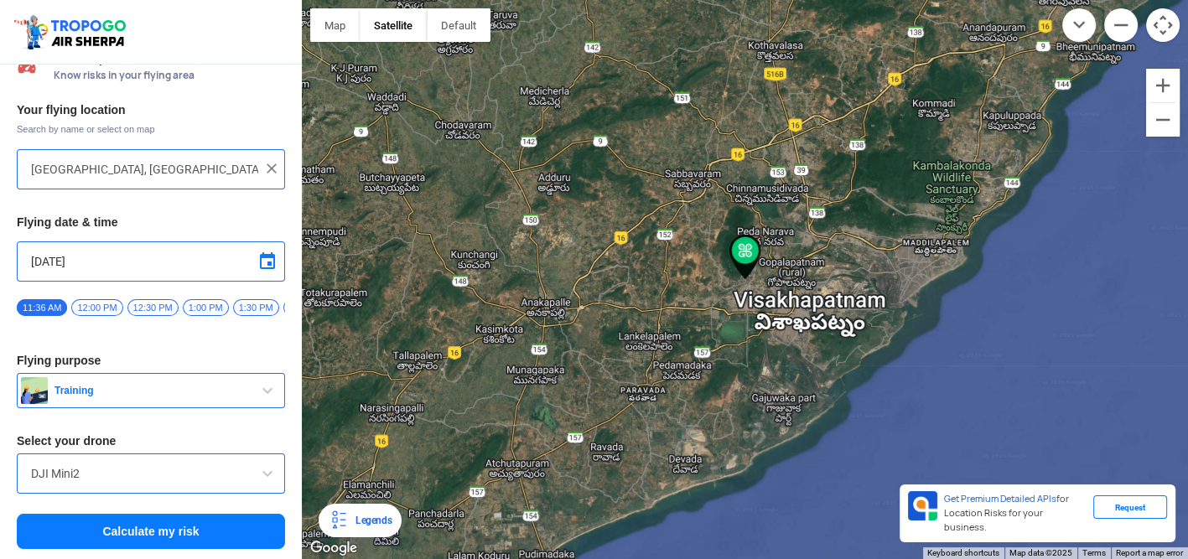
click at [134, 537] on button "Calculate my risk" at bounding box center [151, 531] width 268 height 35
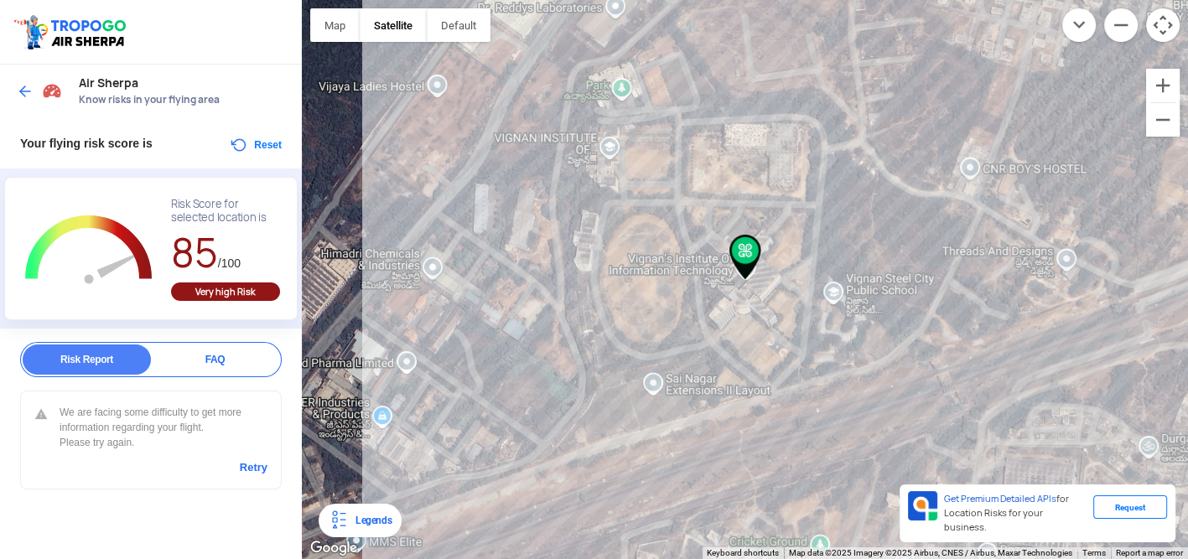
click at [225, 365] on div "FAQ" at bounding box center [215, 359] width 128 height 30
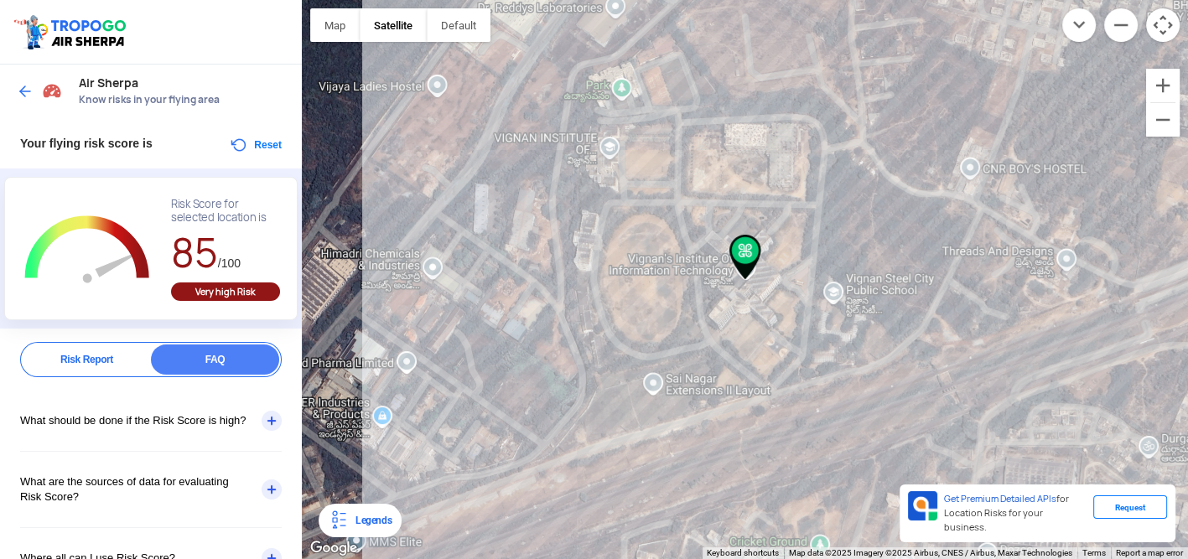
click at [116, 365] on div "Risk Report" at bounding box center [87, 359] width 128 height 30
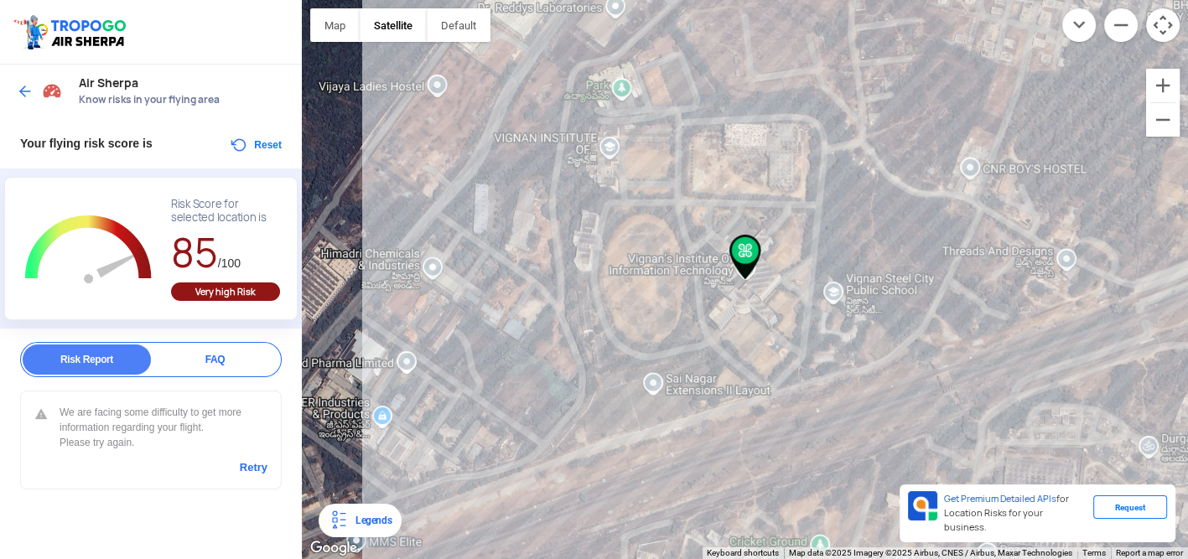
click at [865, 505] on div at bounding box center [745, 279] width 886 height 559
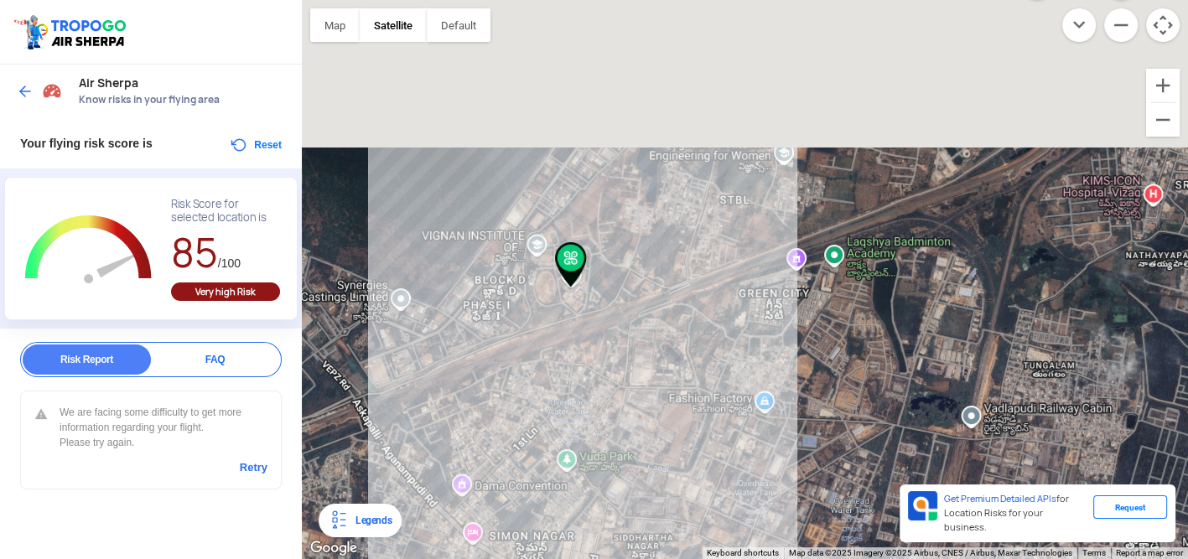
drag, startPoint x: 642, startPoint y: 90, endPoint x: 569, endPoint y: 277, distance: 200.6
click at [569, 277] on img at bounding box center [571, 264] width 32 height 45
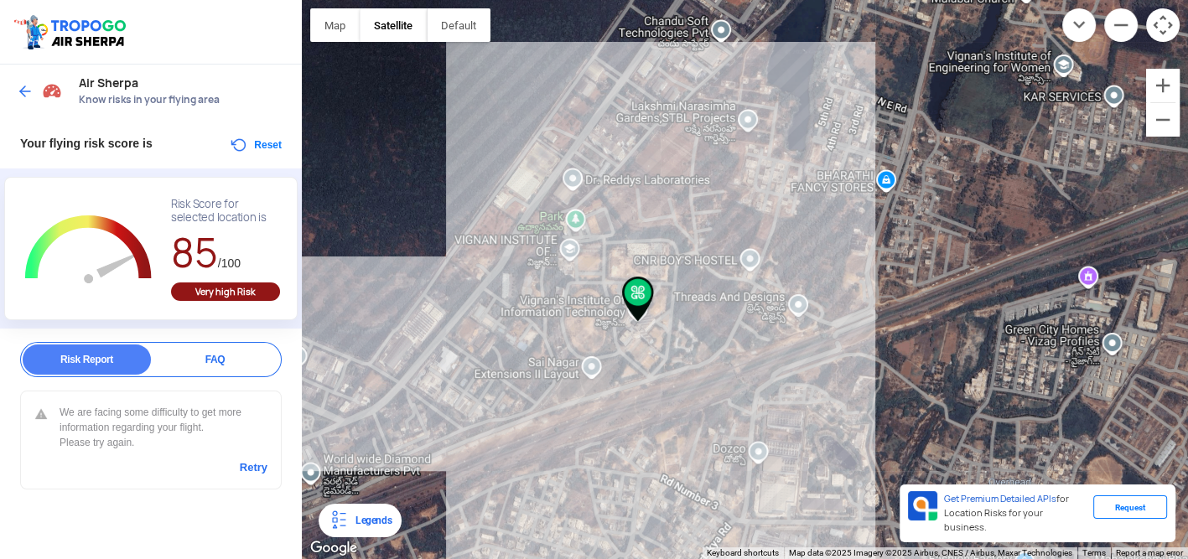
drag, startPoint x: 500, startPoint y: 287, endPoint x: 588, endPoint y: 308, distance: 90.5
click at [588, 308] on div at bounding box center [745, 279] width 886 height 559
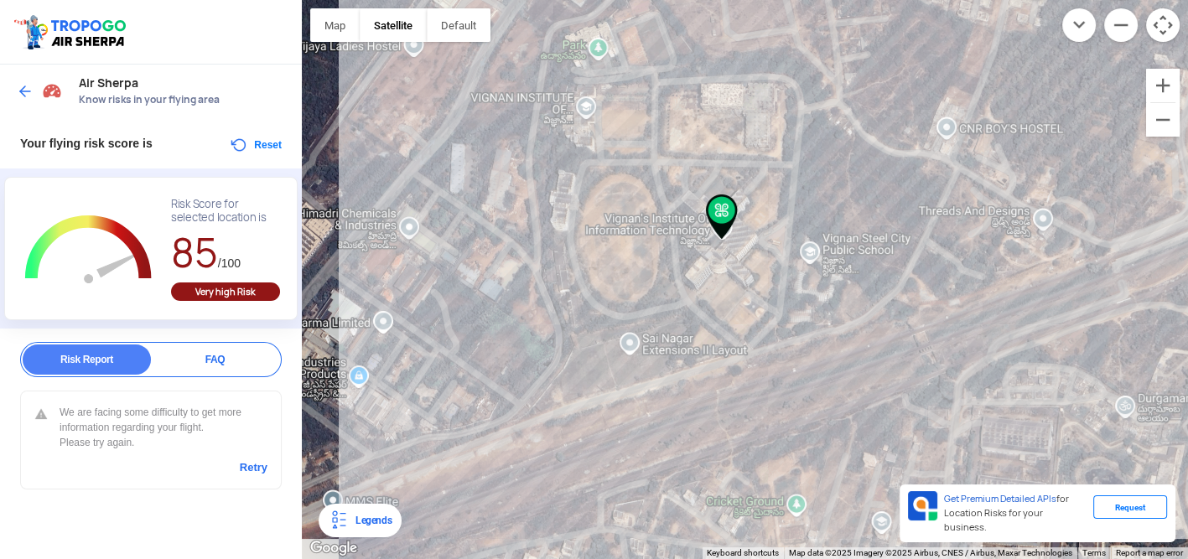
drag, startPoint x: 624, startPoint y: 344, endPoint x: 676, endPoint y: 236, distance: 120.3
click at [676, 236] on div at bounding box center [745, 279] width 886 height 559
click at [260, 464] on link "Retry" at bounding box center [254, 467] width 28 height 15
click at [187, 367] on div "FAQ" at bounding box center [215, 359] width 128 height 30
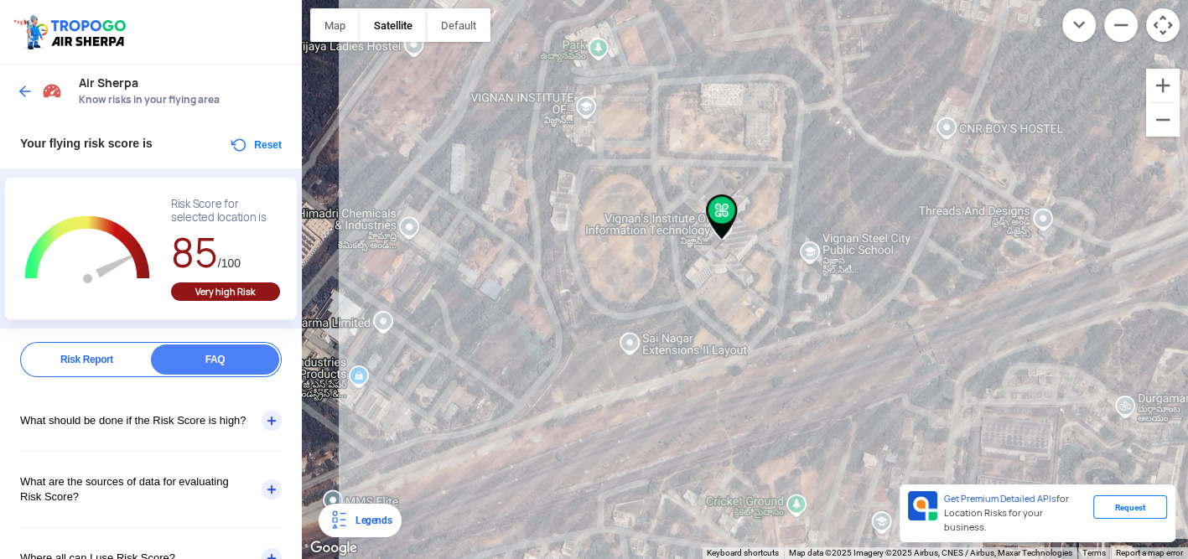
click at [113, 351] on div "Risk Report" at bounding box center [87, 359] width 128 height 30
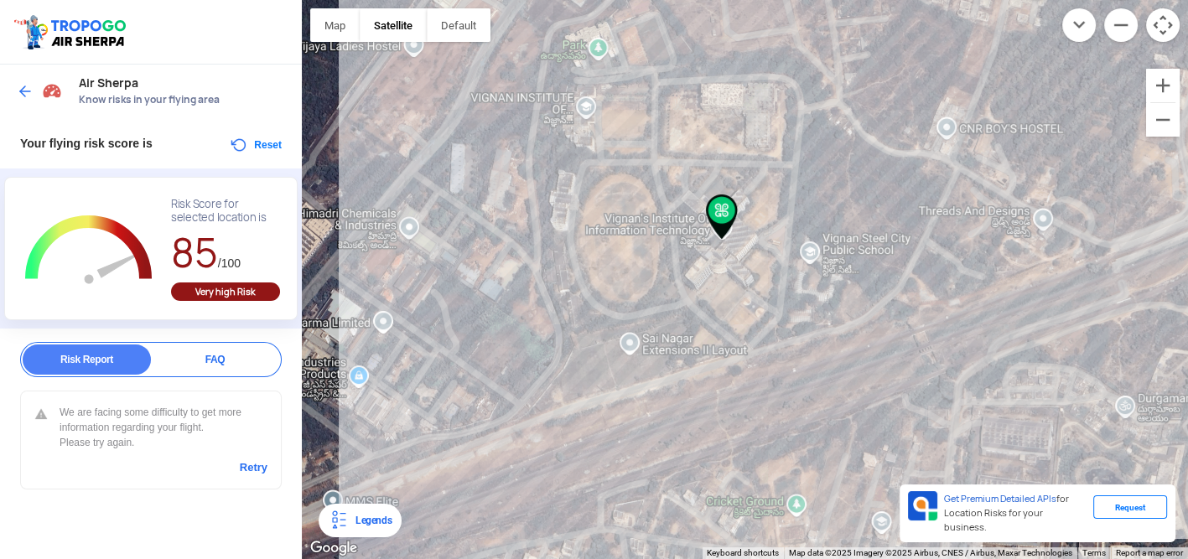
click at [236, 466] on div "Retry" at bounding box center [150, 466] width 233 height 17
click at [245, 466] on link "Retry" at bounding box center [254, 467] width 28 height 15
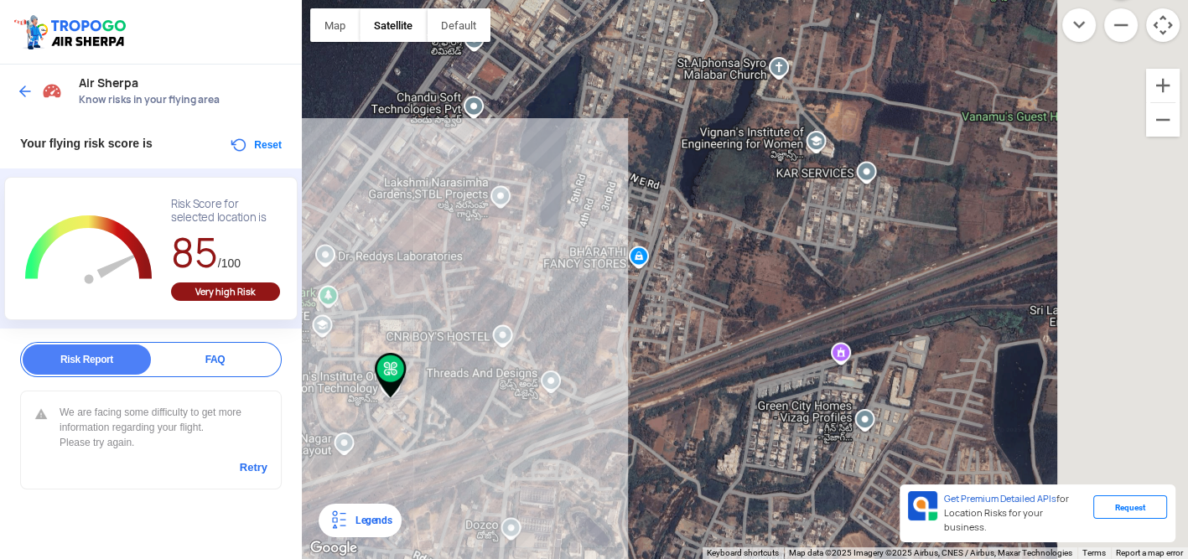
drag, startPoint x: 861, startPoint y: 280, endPoint x: 676, endPoint y: 436, distance: 241.5
click at [676, 436] on div at bounding box center [745, 279] width 886 height 559
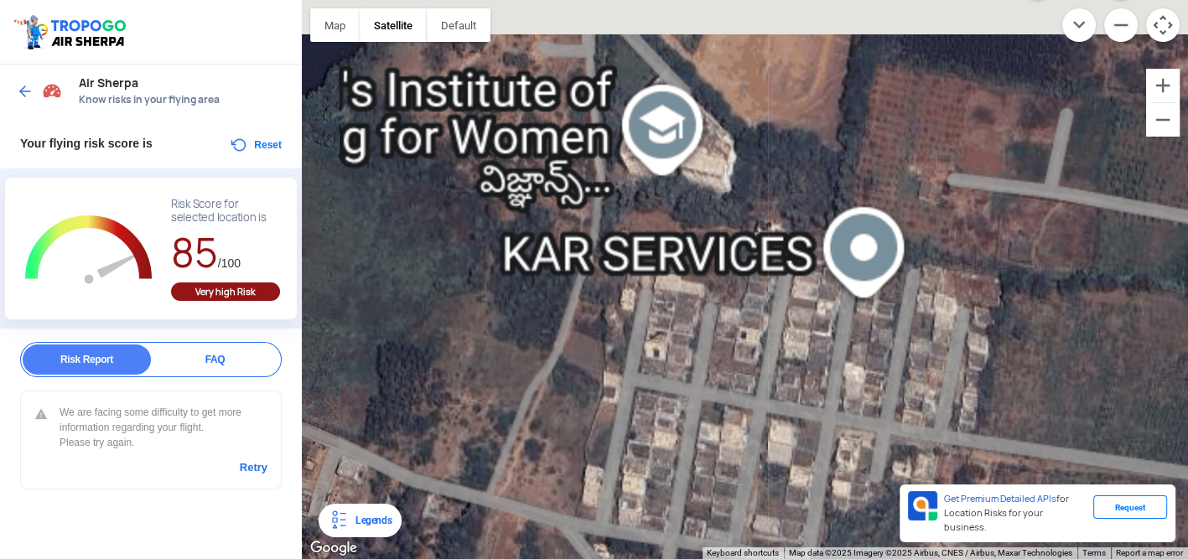
drag, startPoint x: 780, startPoint y: 186, endPoint x: 641, endPoint y: 410, distance: 263.5
click at [641, 410] on div at bounding box center [745, 279] width 886 height 559
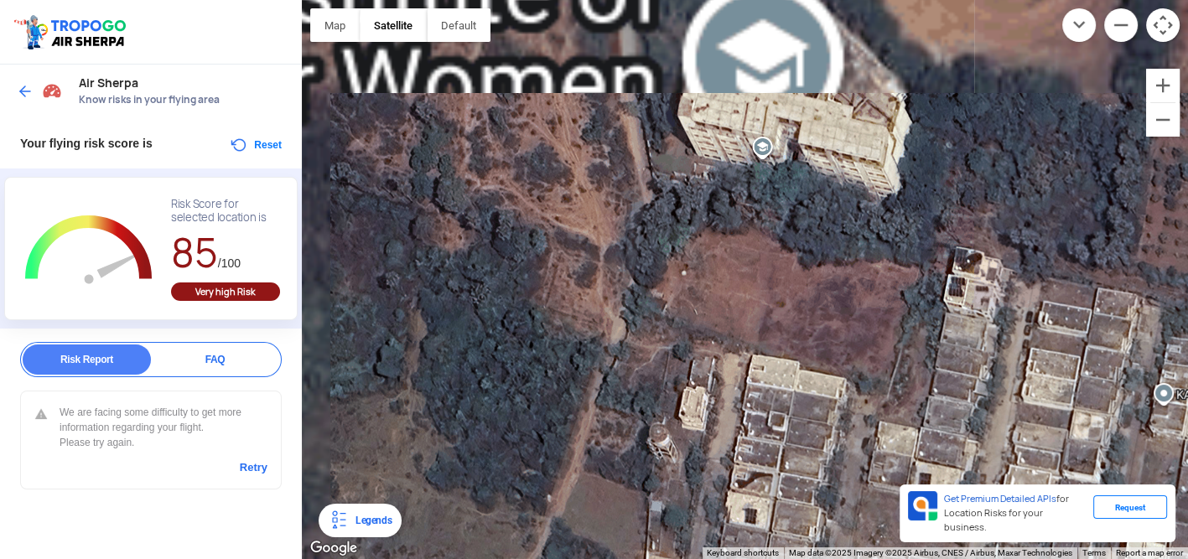
drag, startPoint x: 630, startPoint y: 383, endPoint x: 709, endPoint y: 593, distance: 224.7
click at [709, 558] on html "Location Risk Score Air Sherpa Know risks in your flying area Your flying risk …" at bounding box center [594, 279] width 1188 height 559
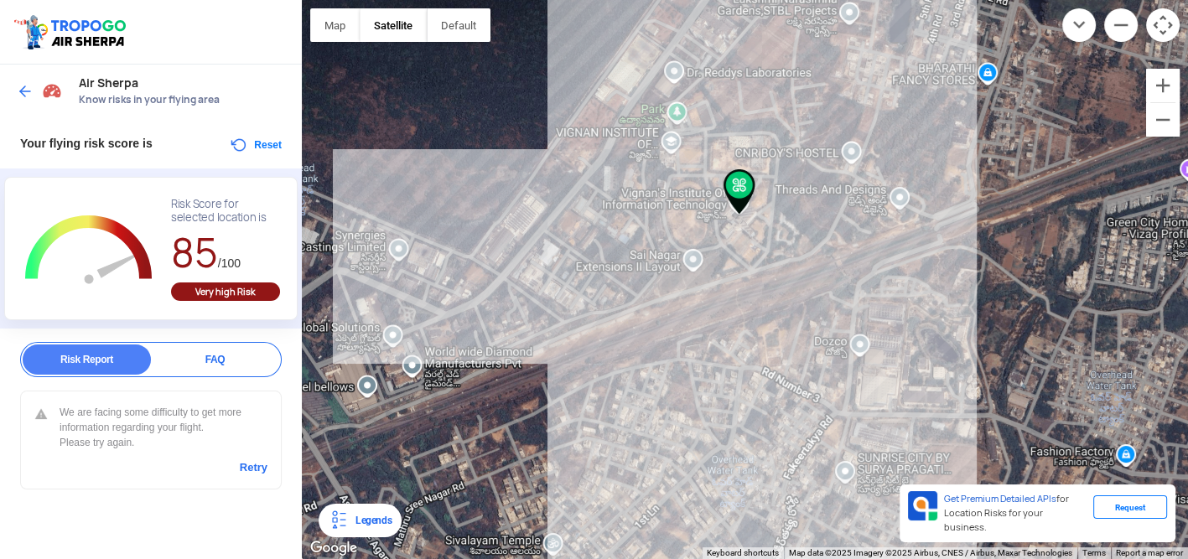
drag, startPoint x: 467, startPoint y: 355, endPoint x: 872, endPoint y: 64, distance: 499.0
click at [872, 64] on div at bounding box center [745, 279] width 886 height 559
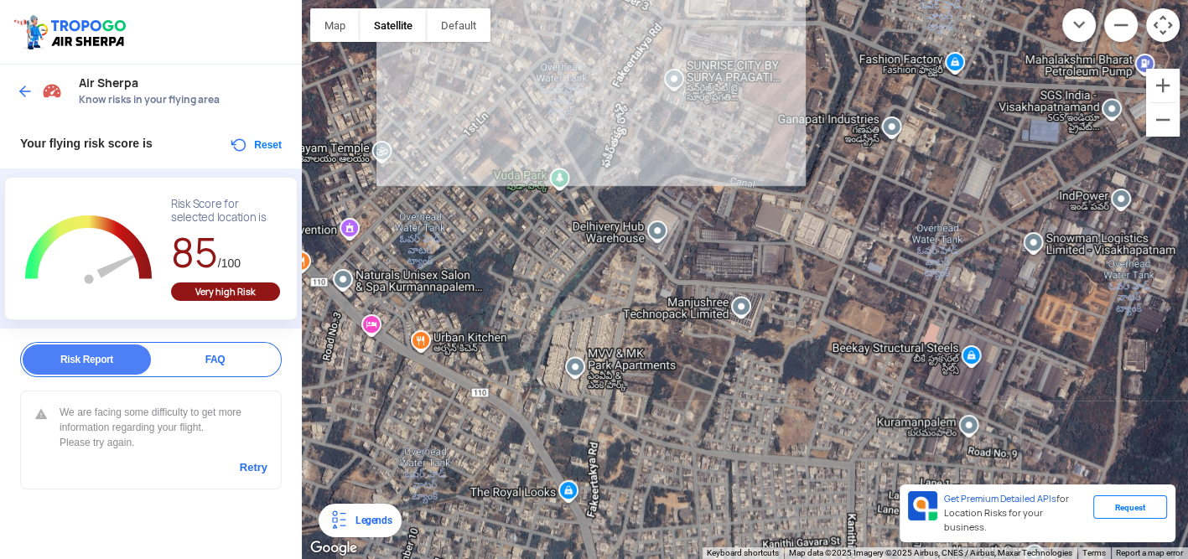
click at [256, 469] on link "Retry" at bounding box center [254, 467] width 28 height 15
click at [257, 469] on link "Retry" at bounding box center [254, 467] width 28 height 15
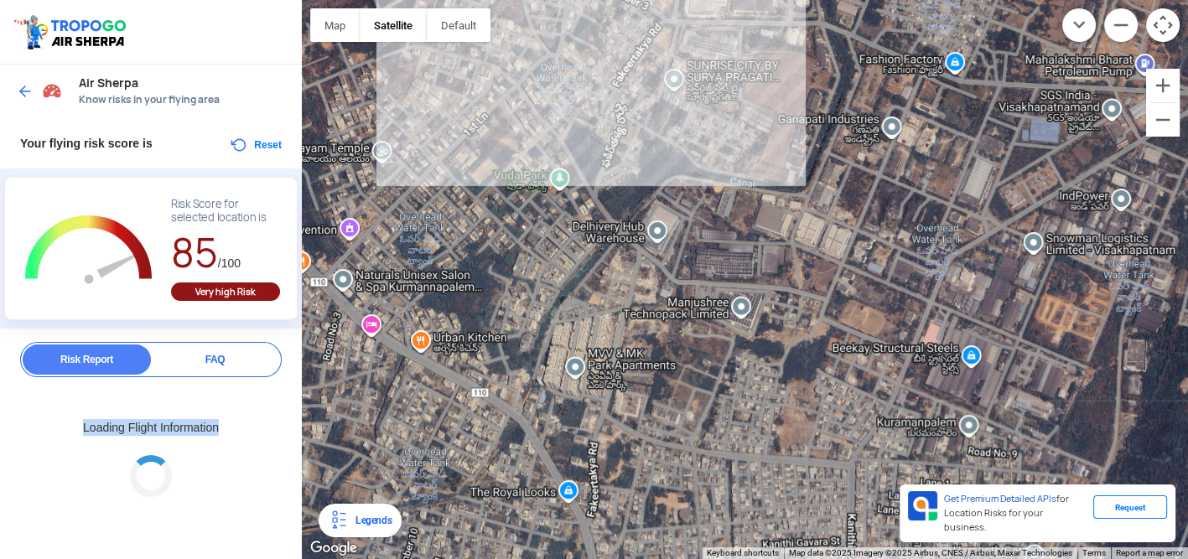
click at [257, 468] on div "Loading Flight Information" at bounding box center [151, 467] width 262 height 96
click at [256, 466] on div "Loading Flight Information" at bounding box center [151, 467] width 262 height 96
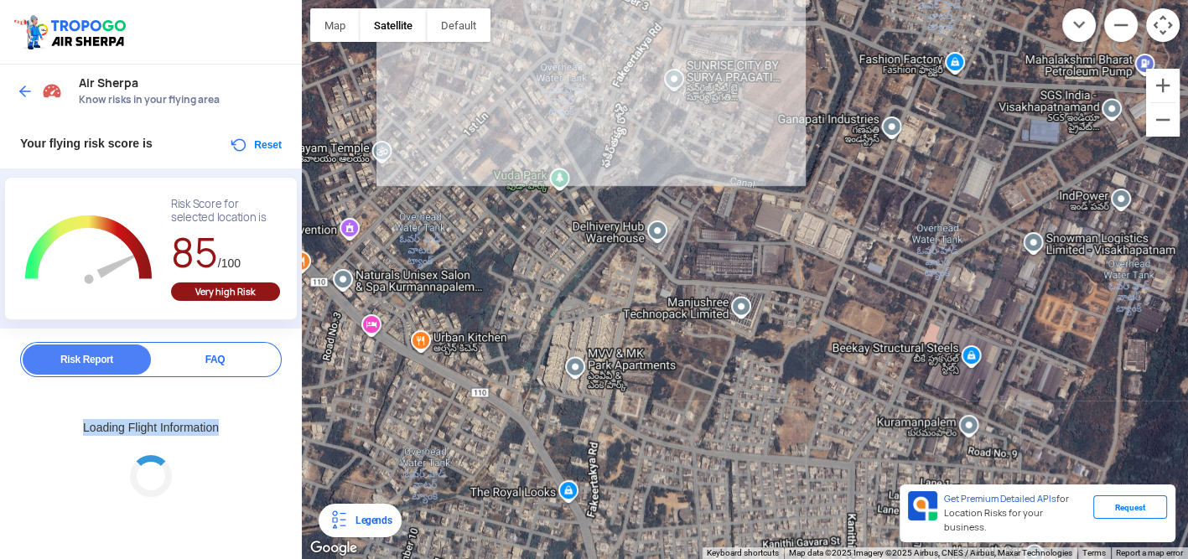
click at [256, 466] on div "Loading Flight Information" at bounding box center [151, 467] width 262 height 96
click at [263, 461] on link "Retry" at bounding box center [254, 467] width 28 height 15
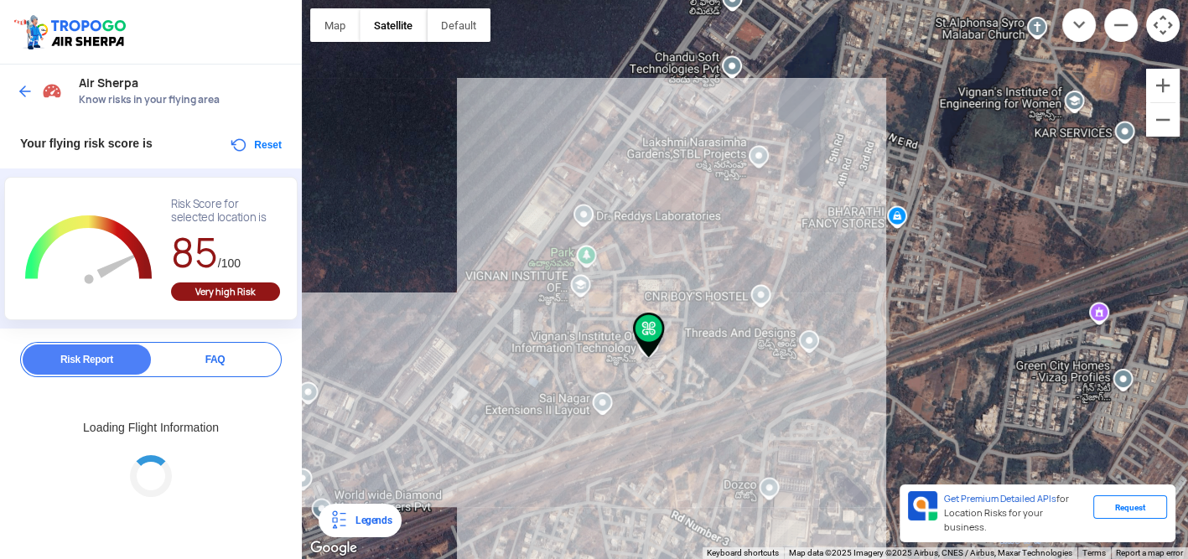
drag, startPoint x: 567, startPoint y: 156, endPoint x: 693, endPoint y: 449, distance: 319.5
click at [693, 449] on div at bounding box center [745, 279] width 886 height 559
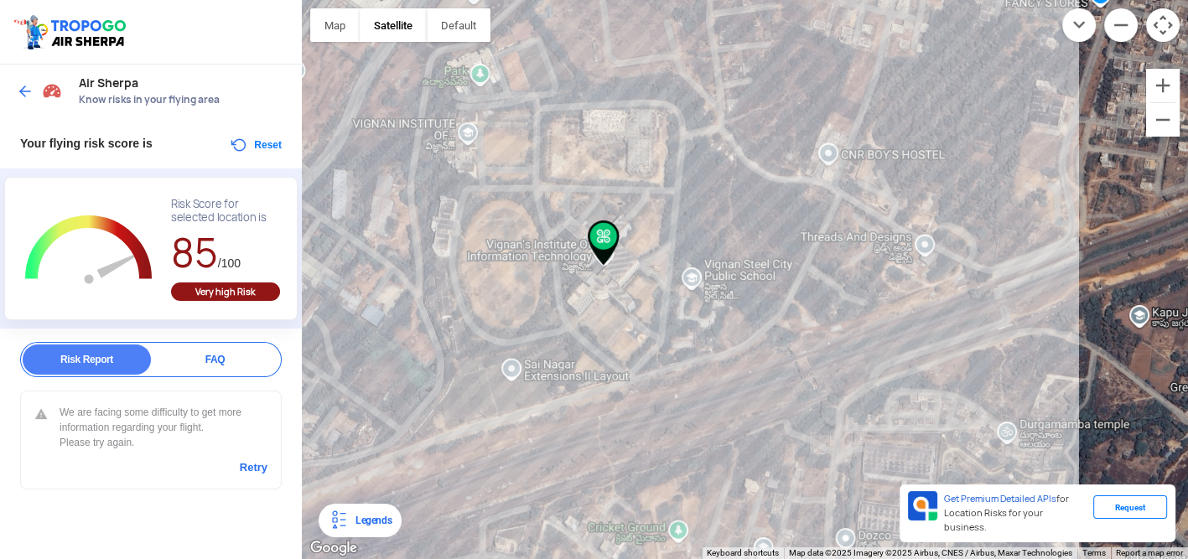
click at [252, 472] on link "Retry" at bounding box center [254, 467] width 28 height 15
click at [259, 364] on div "FAQ" at bounding box center [215, 359] width 128 height 30
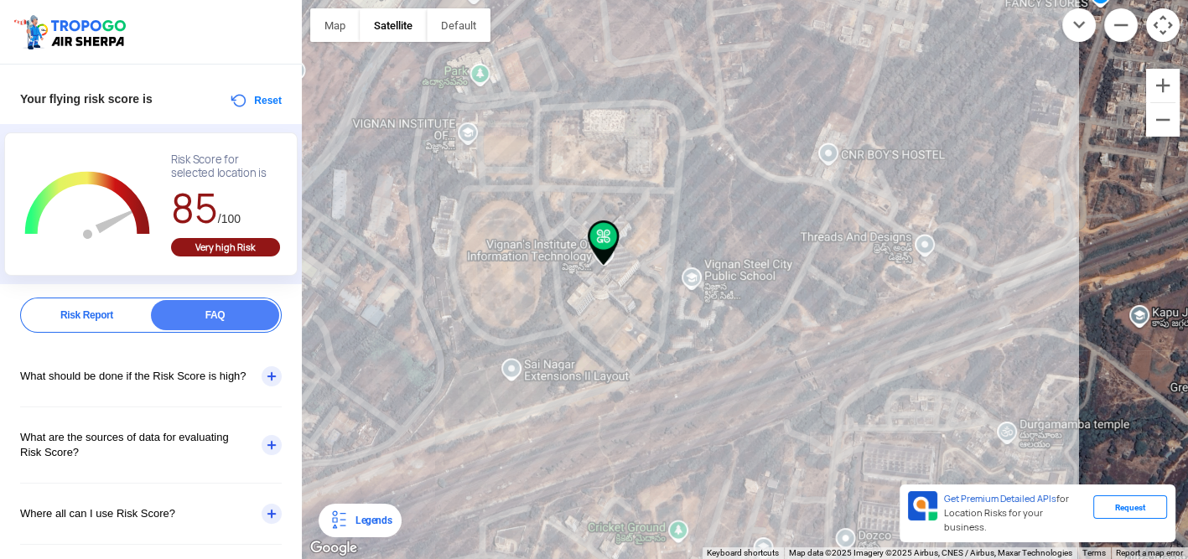
scroll to position [84, 0]
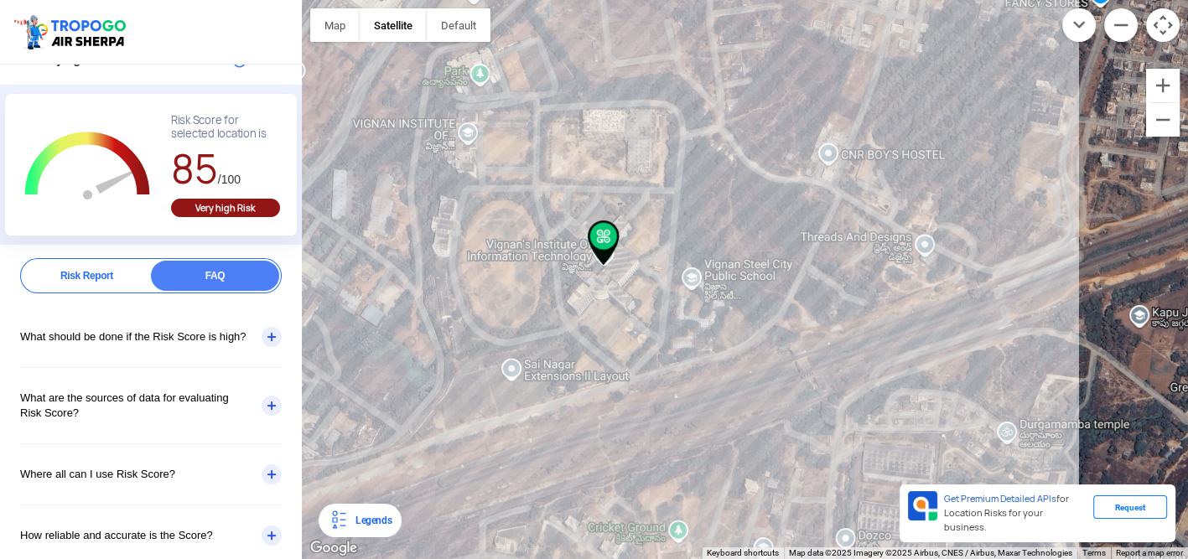
click at [80, 275] on div "Risk Report" at bounding box center [87, 276] width 128 height 30
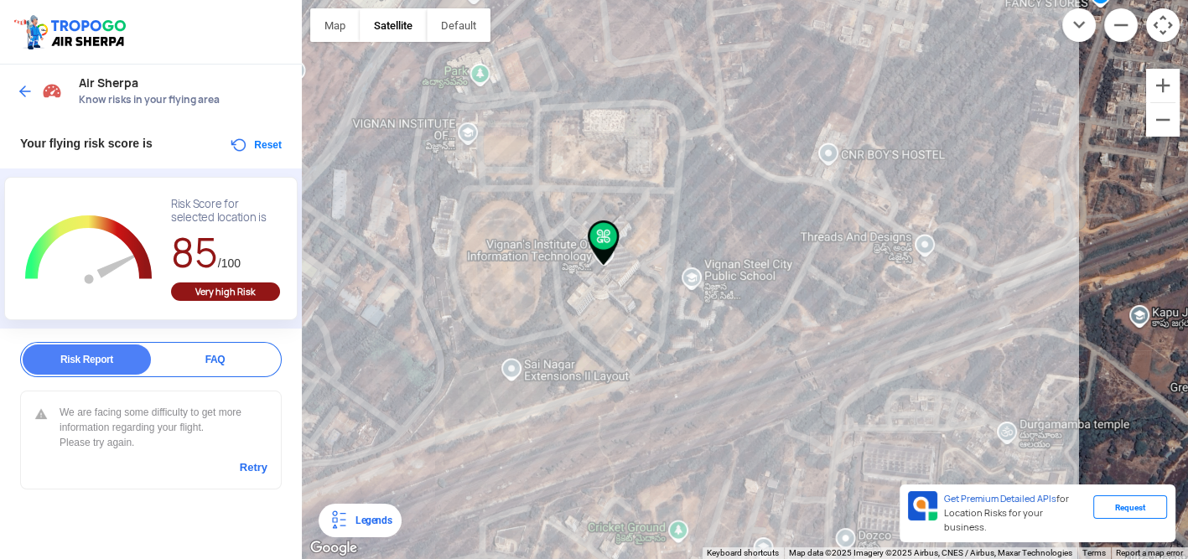
click at [251, 469] on link "Retry" at bounding box center [254, 467] width 28 height 15
click at [944, 212] on div at bounding box center [745, 279] width 886 height 559
click at [869, 419] on div at bounding box center [745, 279] width 886 height 559
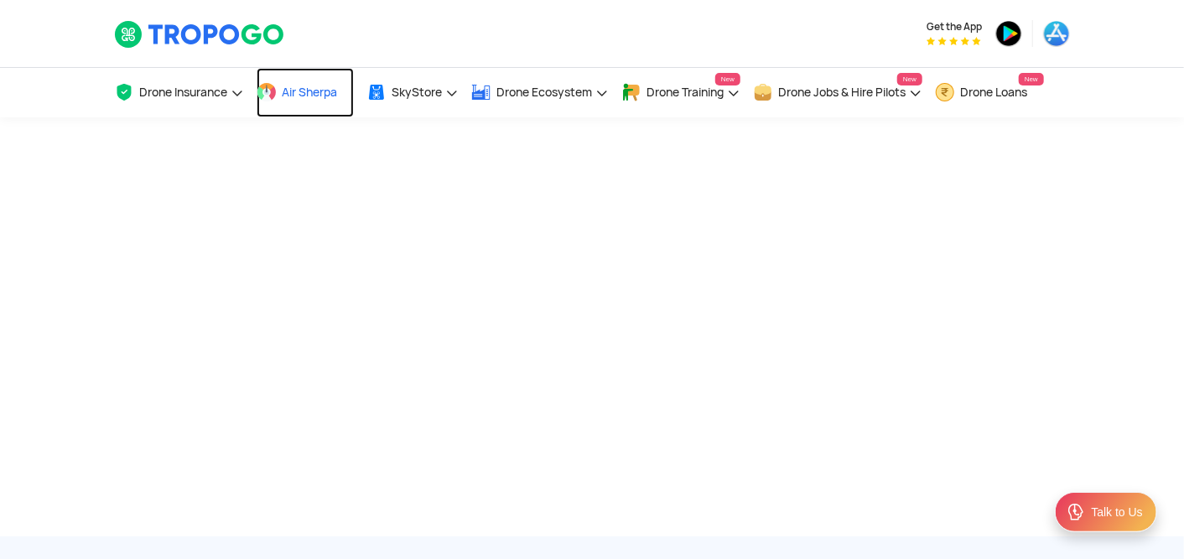
click at [320, 101] on link "Air Sherpa" at bounding box center [304, 92] width 97 height 49
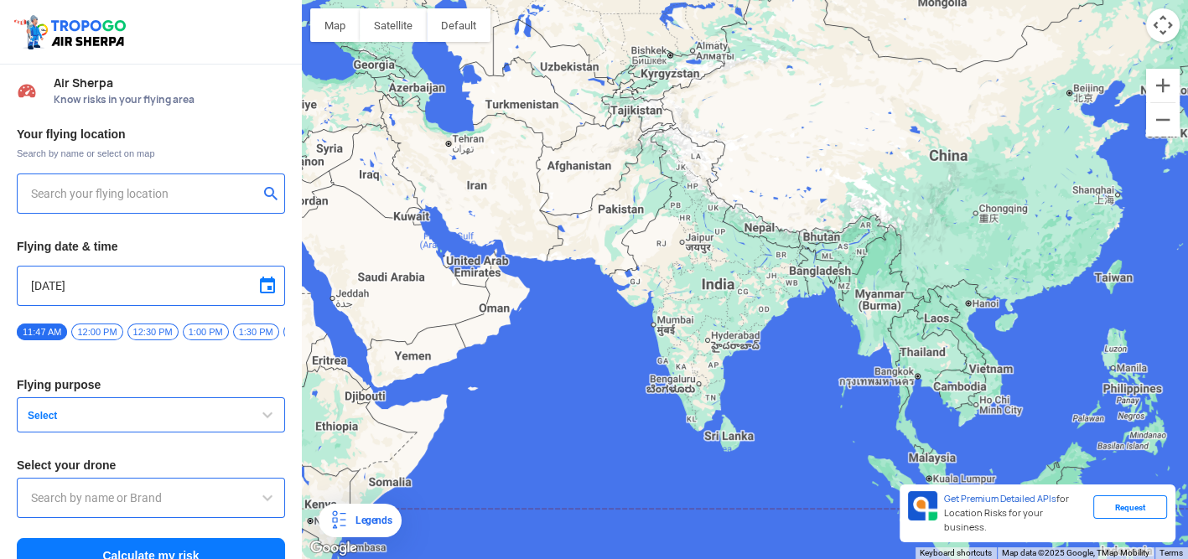
type input "Throttle Dopo"
click at [224, 182] on div at bounding box center [151, 194] width 268 height 40
click at [199, 204] on div at bounding box center [151, 194] width 268 height 40
click at [178, 192] on input "text" at bounding box center [144, 194] width 227 height 20
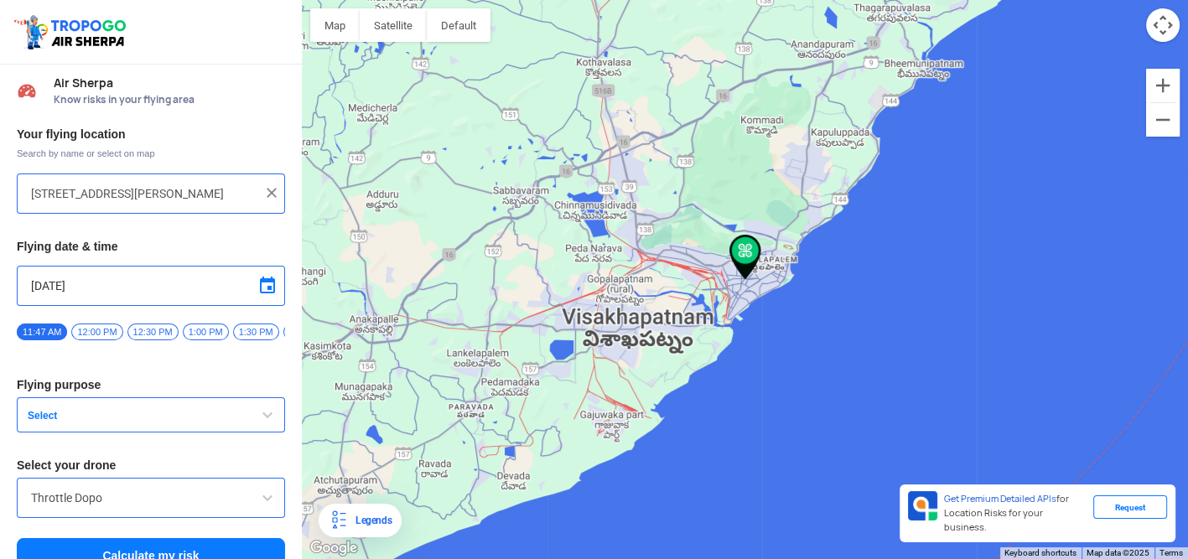
click at [112, 206] on div "36, RTC Complex Inner Road, Dwaraka Nagar, Visakhapatnam, Andhra Pradesh 530020…" at bounding box center [151, 194] width 268 height 40
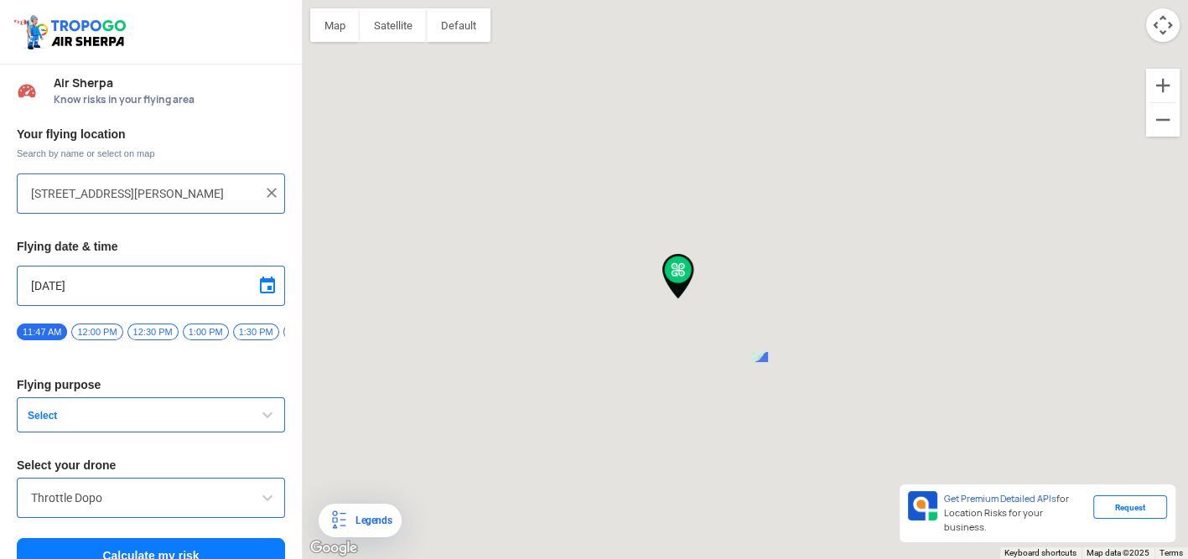
type input "144, Khattalwada, Wadgaon, Maharashtra 272176, India"
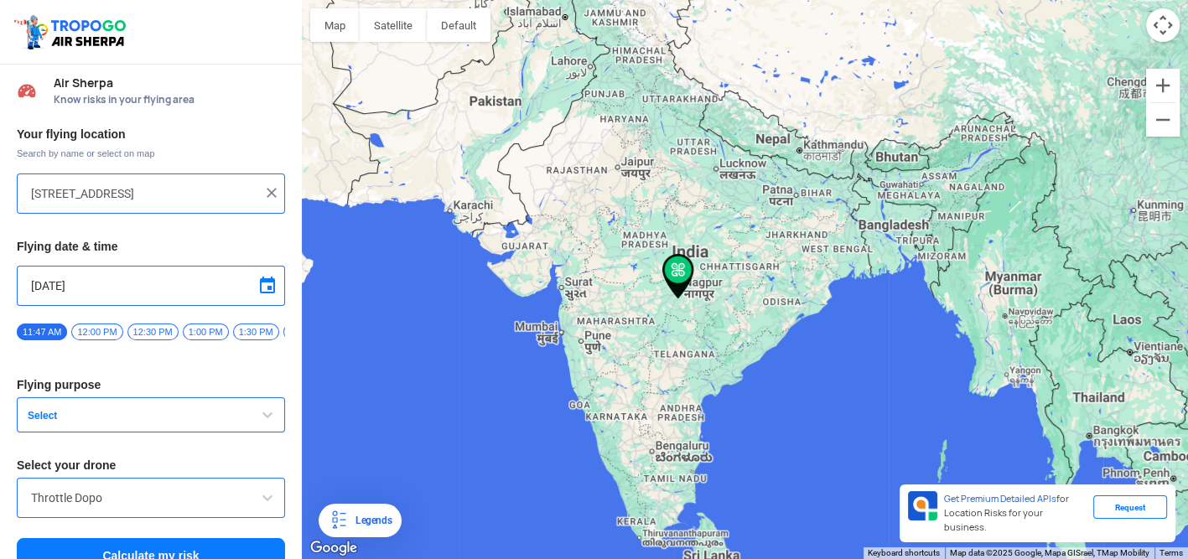
click at [263, 185] on img at bounding box center [271, 192] width 17 height 17
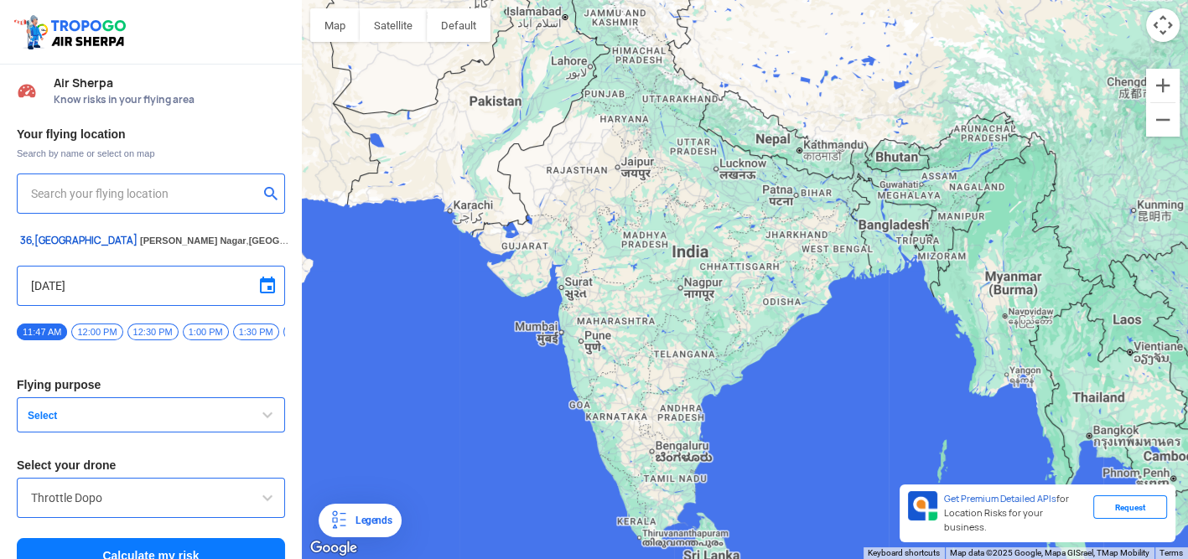
click at [229, 194] on input "text" at bounding box center [144, 194] width 227 height 20
click at [205, 199] on input "text" at bounding box center [144, 194] width 227 height 20
click at [138, 193] on input "text" at bounding box center [144, 194] width 227 height 20
click at [53, 198] on input "text" at bounding box center [144, 194] width 227 height 20
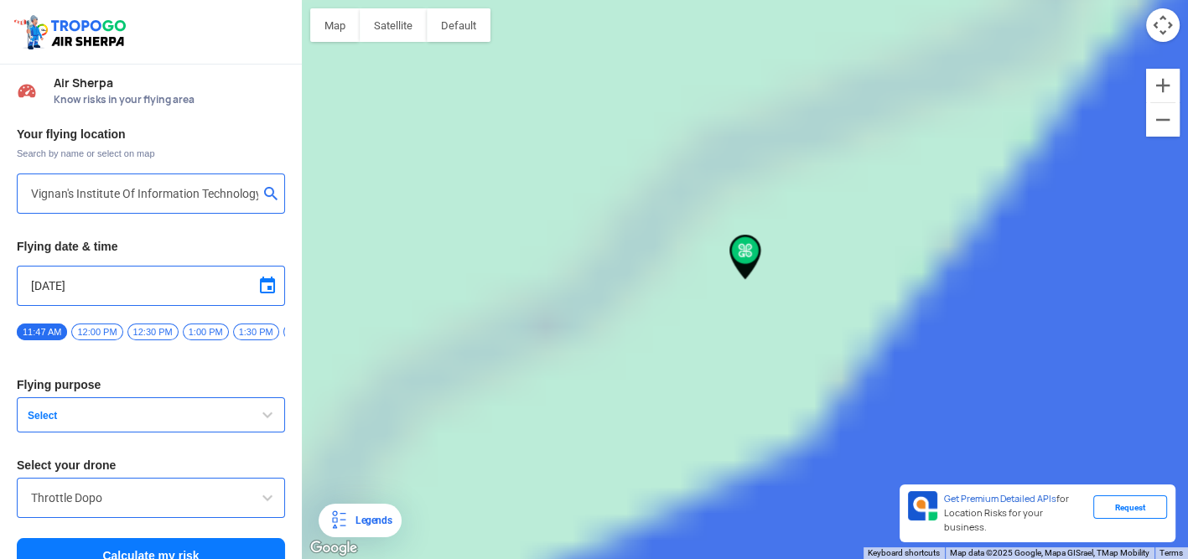
type input "[GEOGRAPHIC_DATA], [GEOGRAPHIC_DATA] 530049, [GEOGRAPHIC_DATA]"
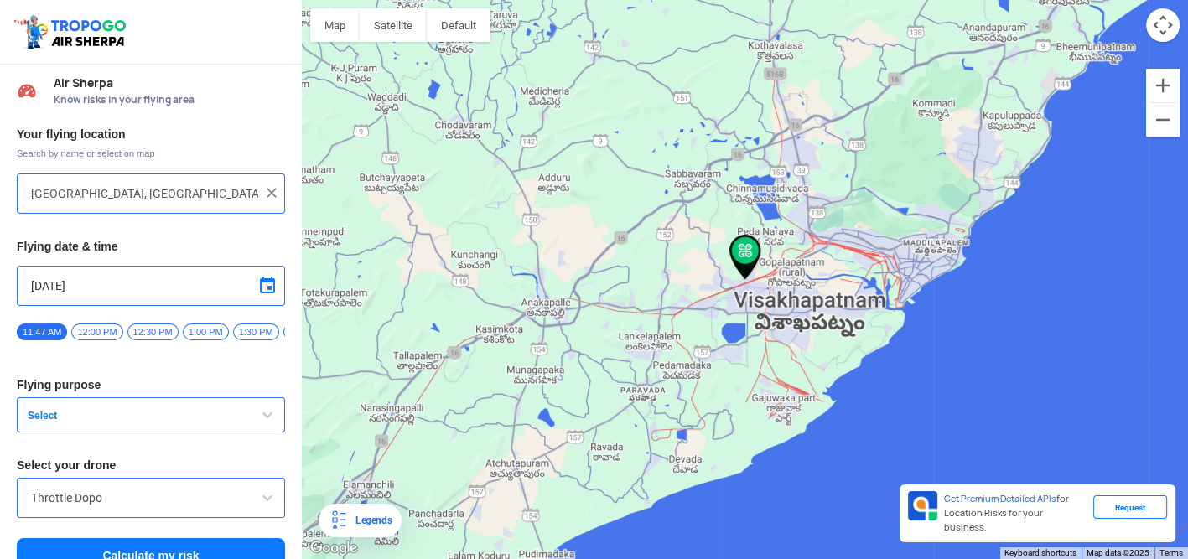
click at [93, 422] on span "Select" at bounding box center [126, 415] width 210 height 13
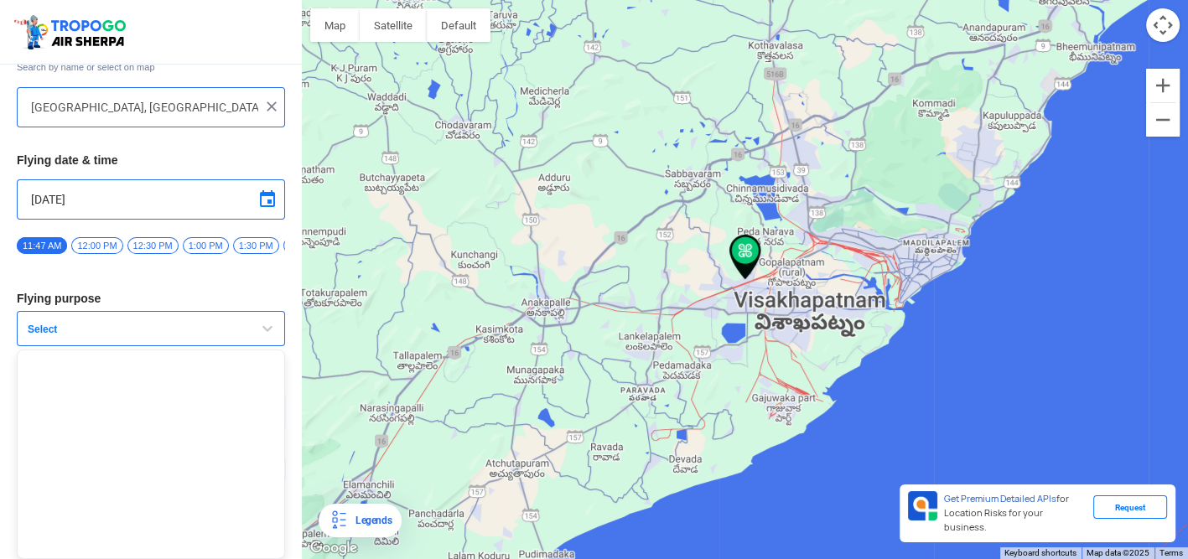
scroll to position [91, 0]
click at [93, 238] on span "12:00 PM" at bounding box center [96, 245] width 51 height 17
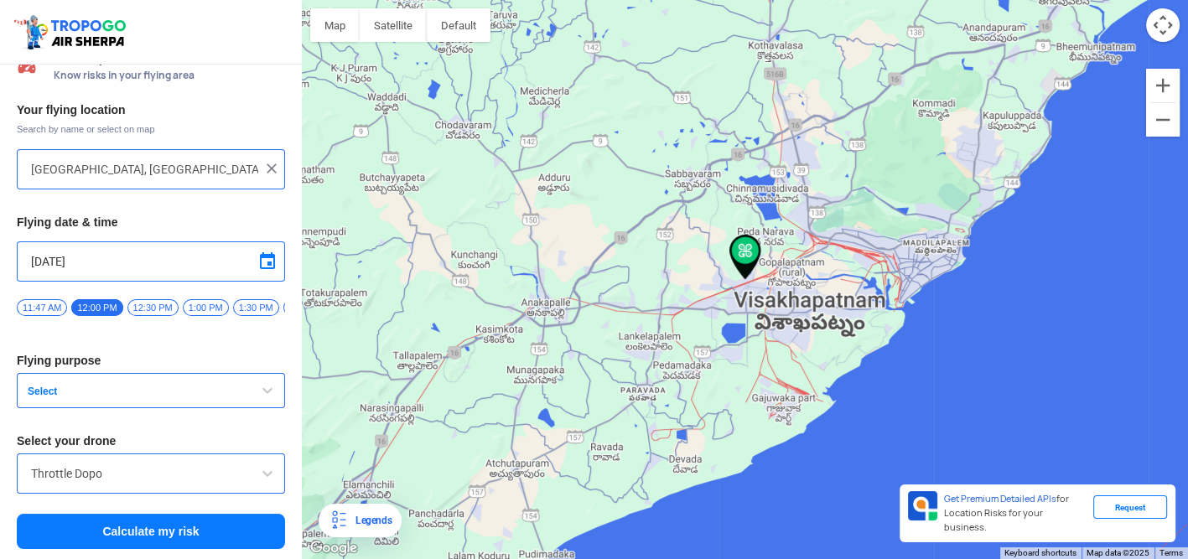
scroll to position [29, 0]
click at [109, 385] on span "Select" at bounding box center [126, 391] width 210 height 13
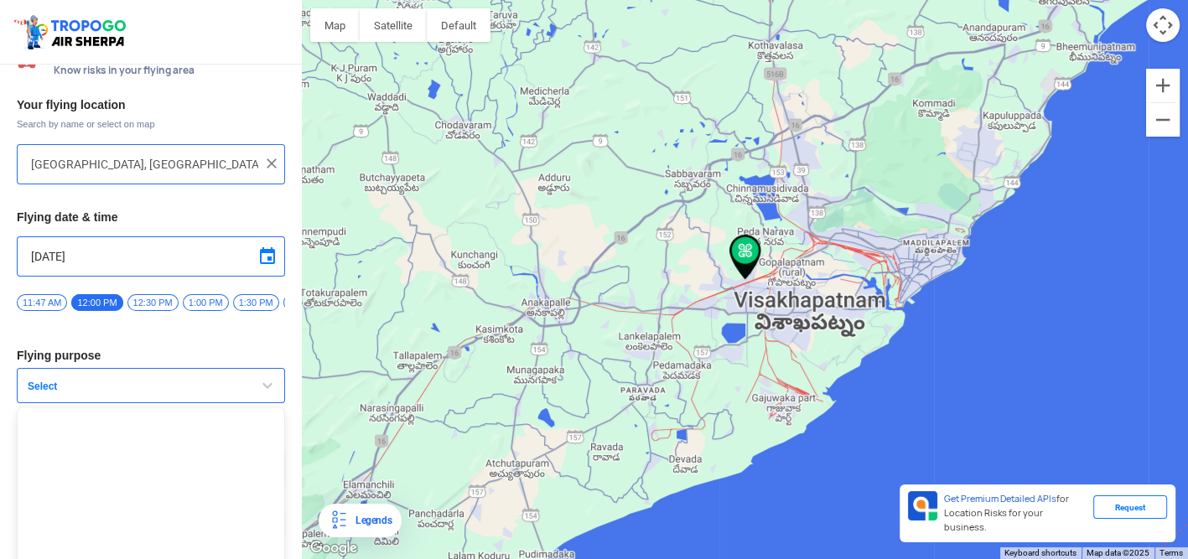
click at [266, 386] on span "button" at bounding box center [267, 386] width 20 height 20
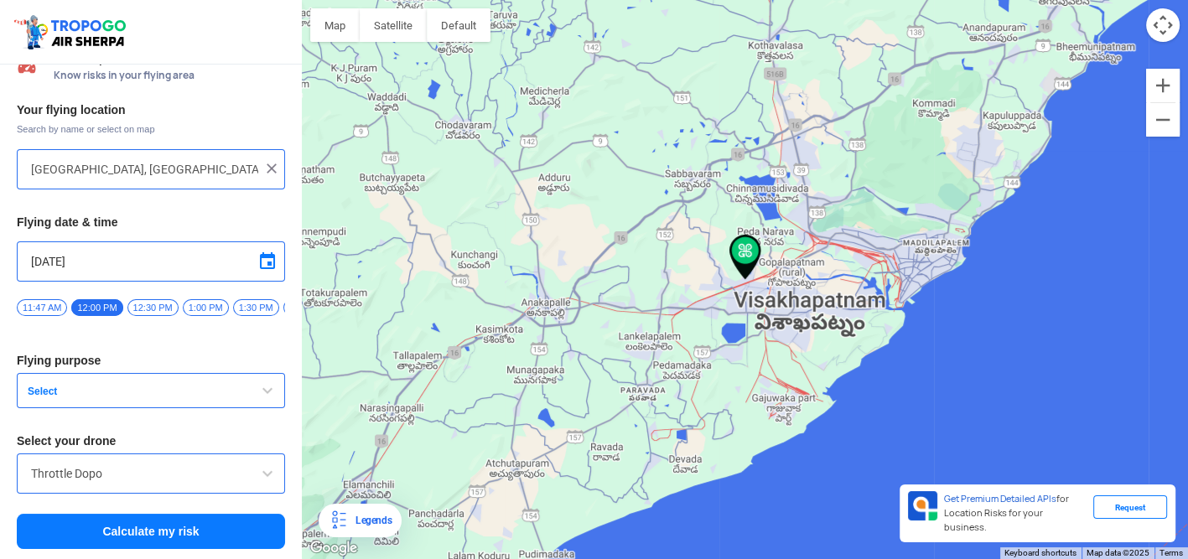
click at [265, 399] on span "button" at bounding box center [267, 391] width 20 height 20
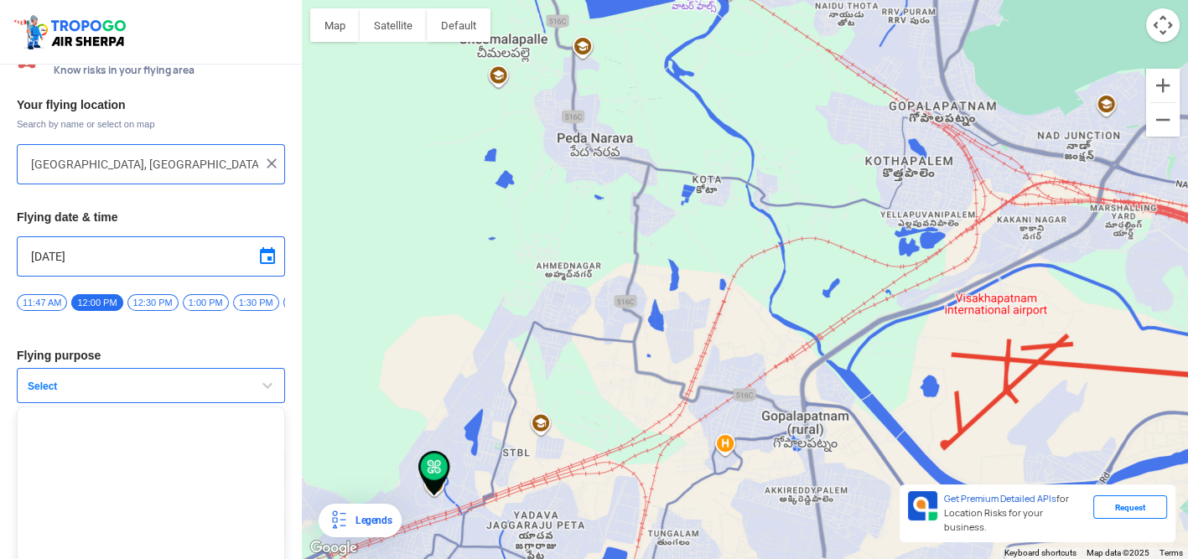
drag, startPoint x: 348, startPoint y: 430, endPoint x: 521, endPoint y: 437, distance: 172.8
click at [521, 437] on div at bounding box center [745, 279] width 886 height 559
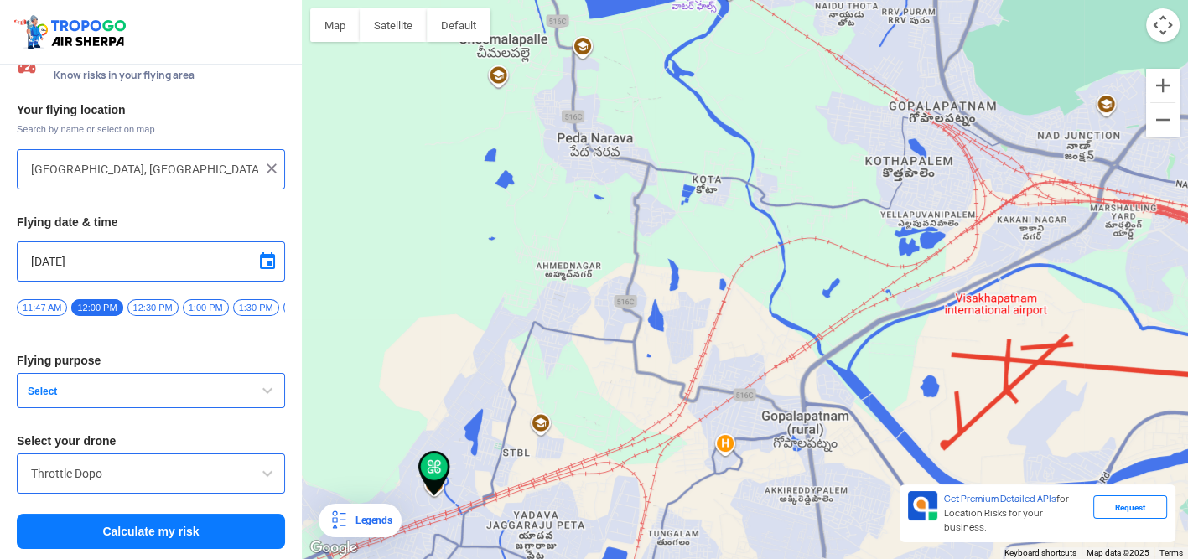
click at [257, 393] on span "button" at bounding box center [267, 391] width 20 height 20
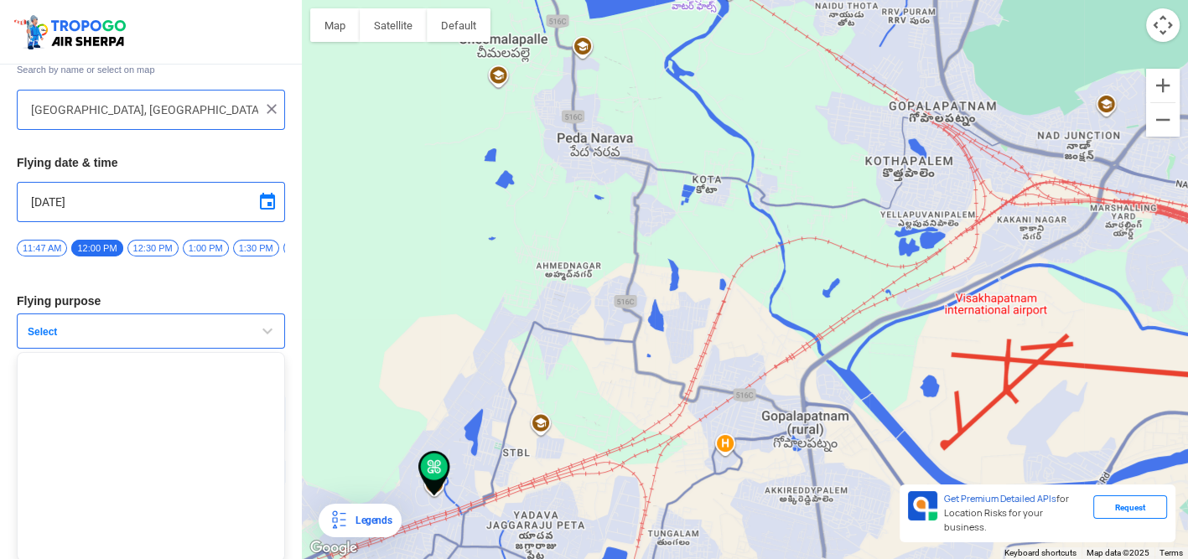
scroll to position [91, 0]
click at [228, 416] on ul at bounding box center [151, 455] width 268 height 210
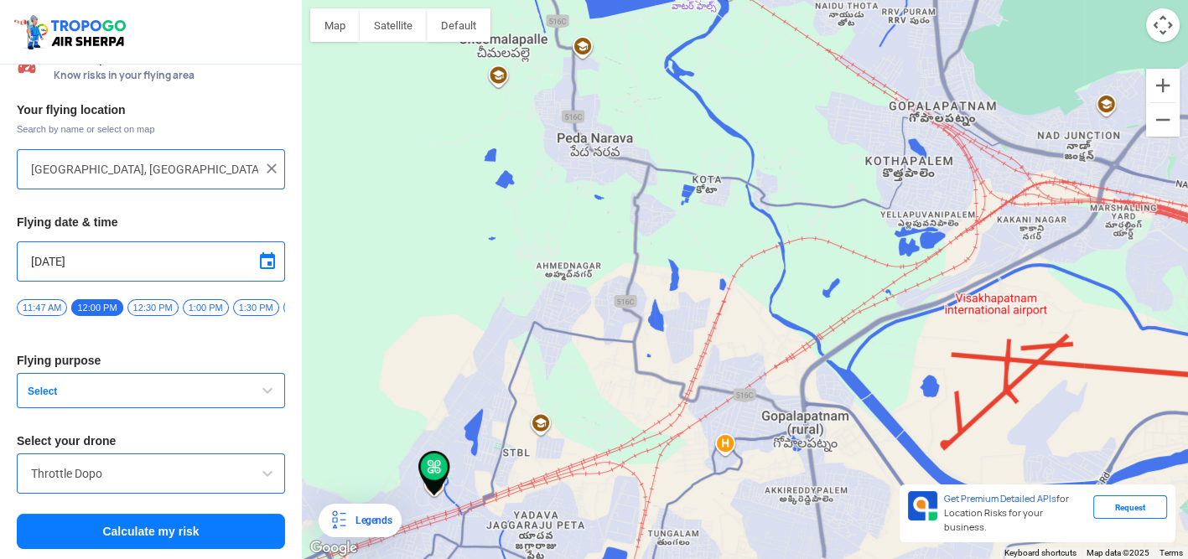
scroll to position [29, 0]
click at [193, 526] on button "Calculate my risk" at bounding box center [151, 531] width 268 height 35
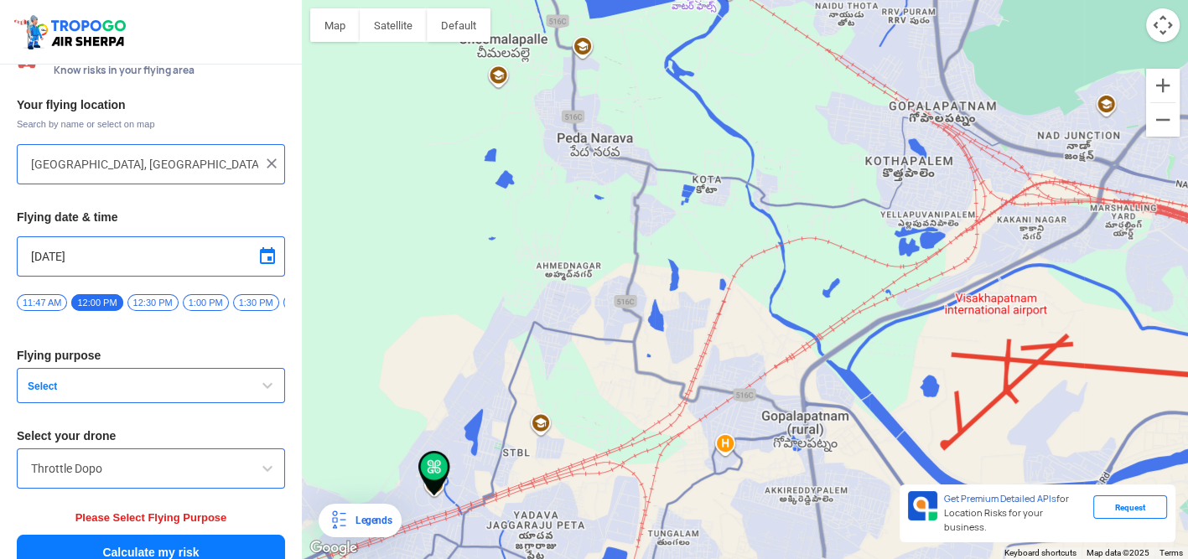
click at [259, 383] on span "button" at bounding box center [267, 386] width 20 height 20
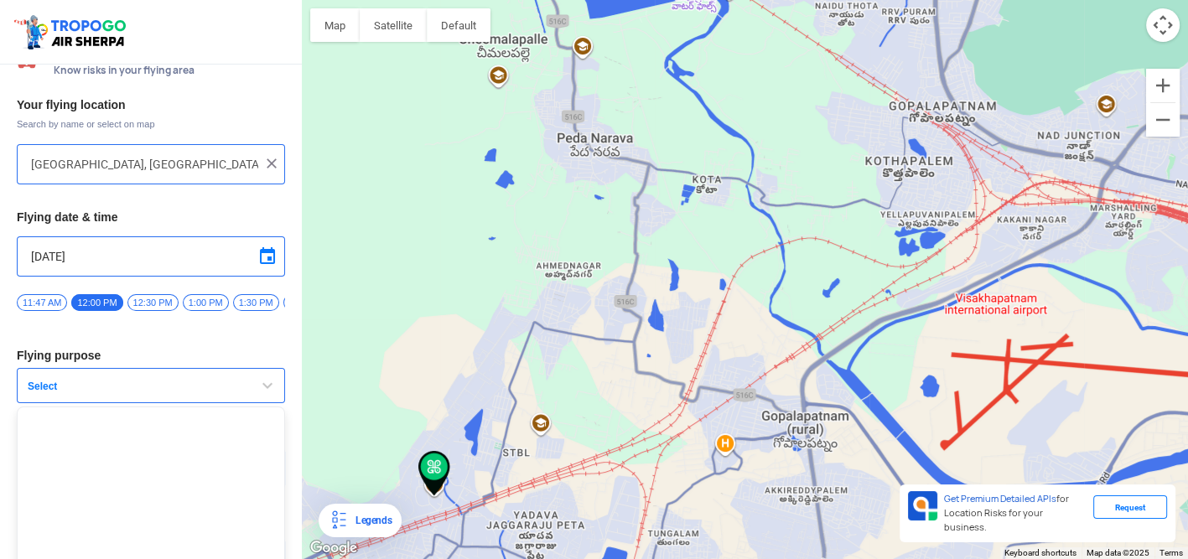
click at [151, 489] on ul at bounding box center [151, 512] width 268 height 210
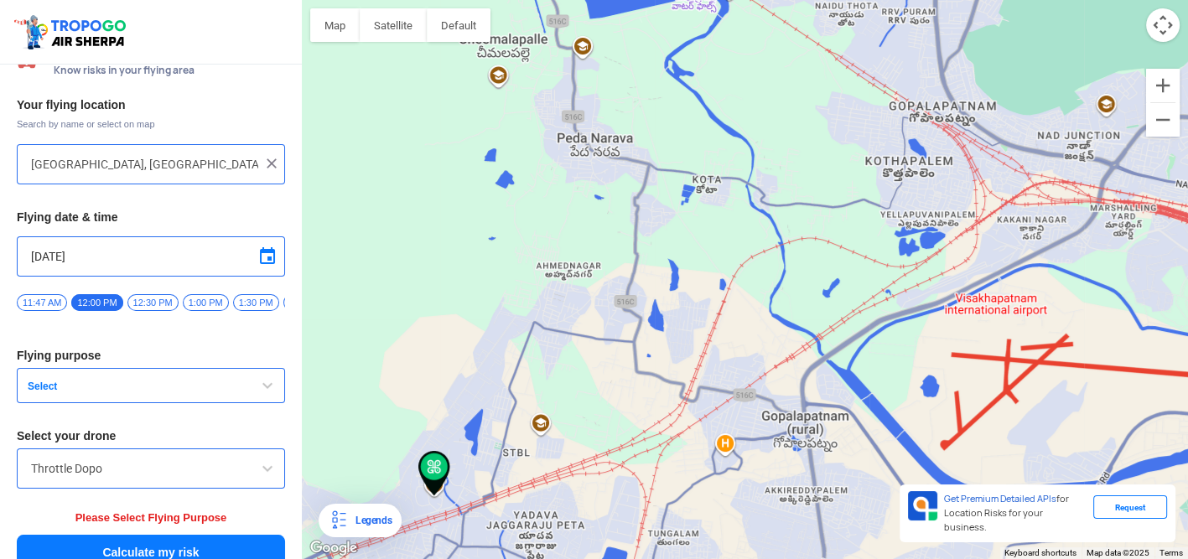
click at [231, 394] on button "Select" at bounding box center [151, 385] width 268 height 35
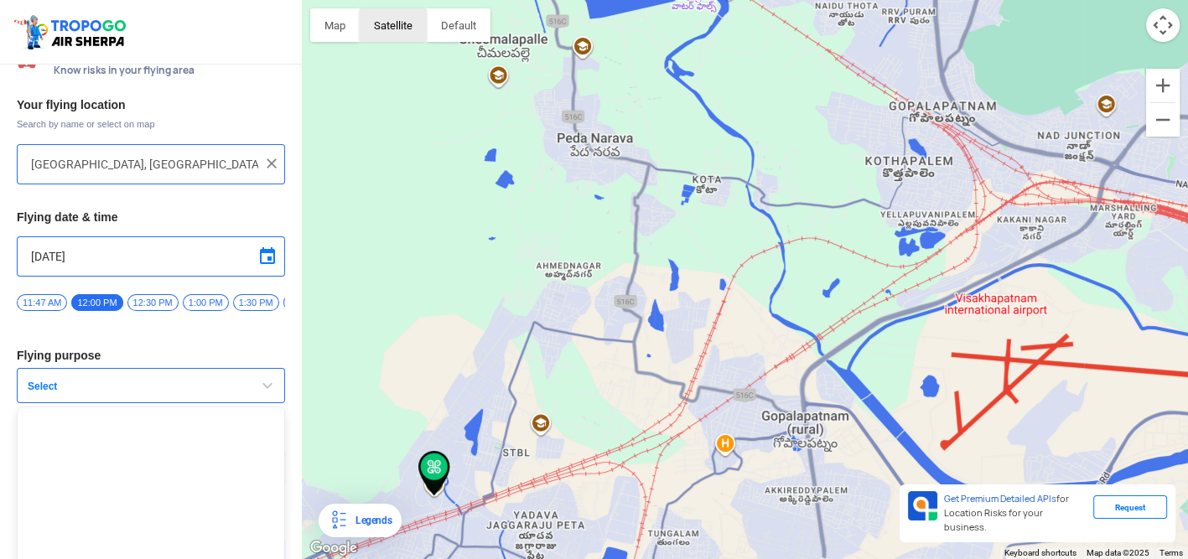
click at [399, 34] on button "Satellite" at bounding box center [393, 25] width 67 height 34
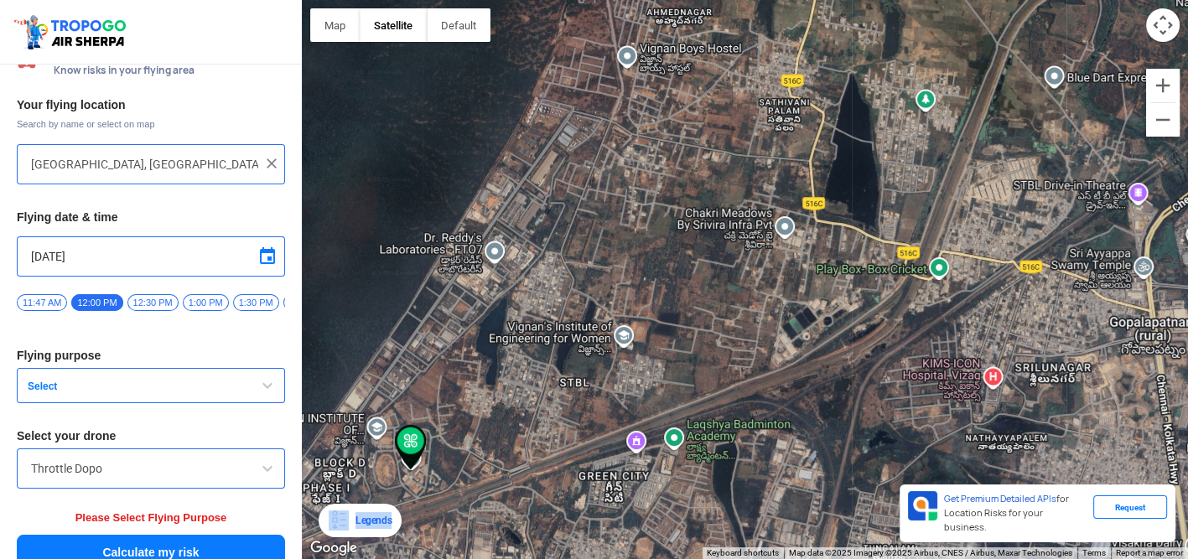
drag, startPoint x: 398, startPoint y: 505, endPoint x: 424, endPoint y: 489, distance: 30.5
click at [464, 502] on div "Map Terrain Satellite Labels Legends Get Premium Detailed APIs for Location Ris…" at bounding box center [745, 279] width 886 height 559
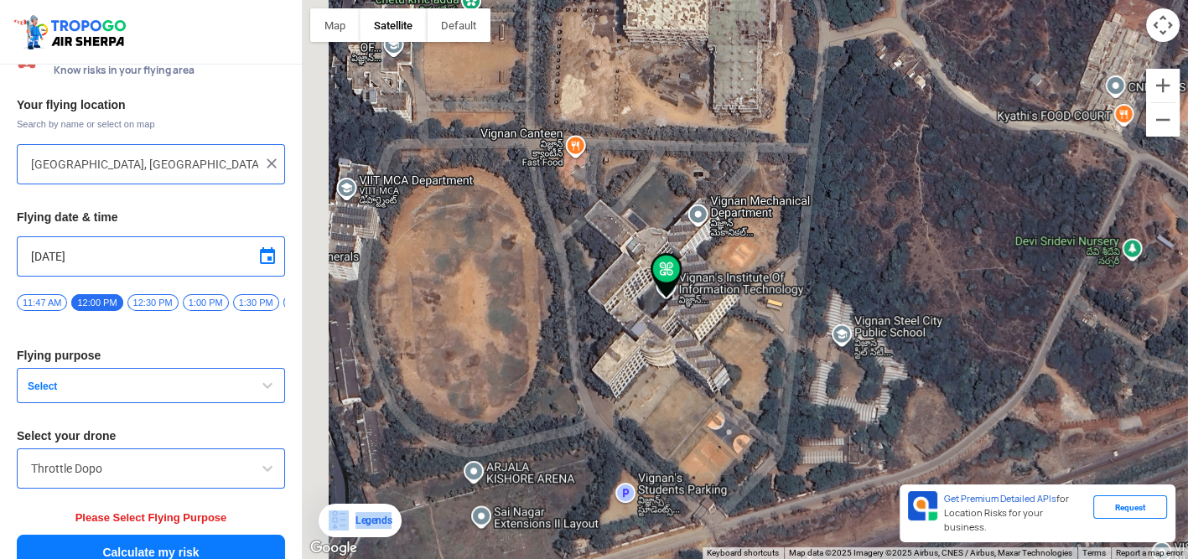
drag, startPoint x: 469, startPoint y: 479, endPoint x: 683, endPoint y: 433, distance: 219.5
click at [683, 433] on div at bounding box center [745, 279] width 886 height 559
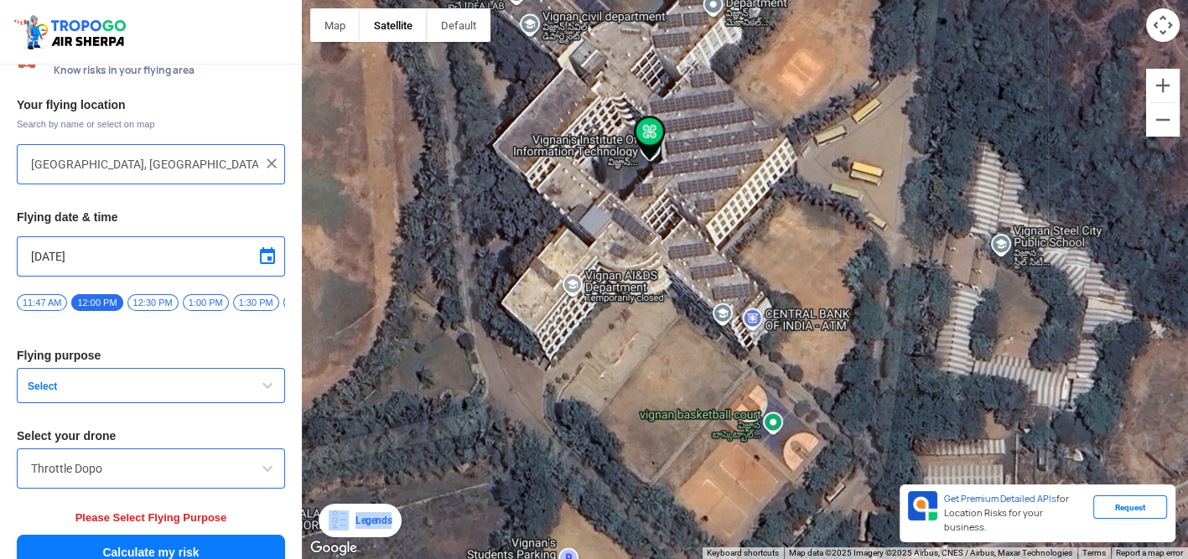
click at [269, 392] on span "button" at bounding box center [267, 386] width 20 height 20
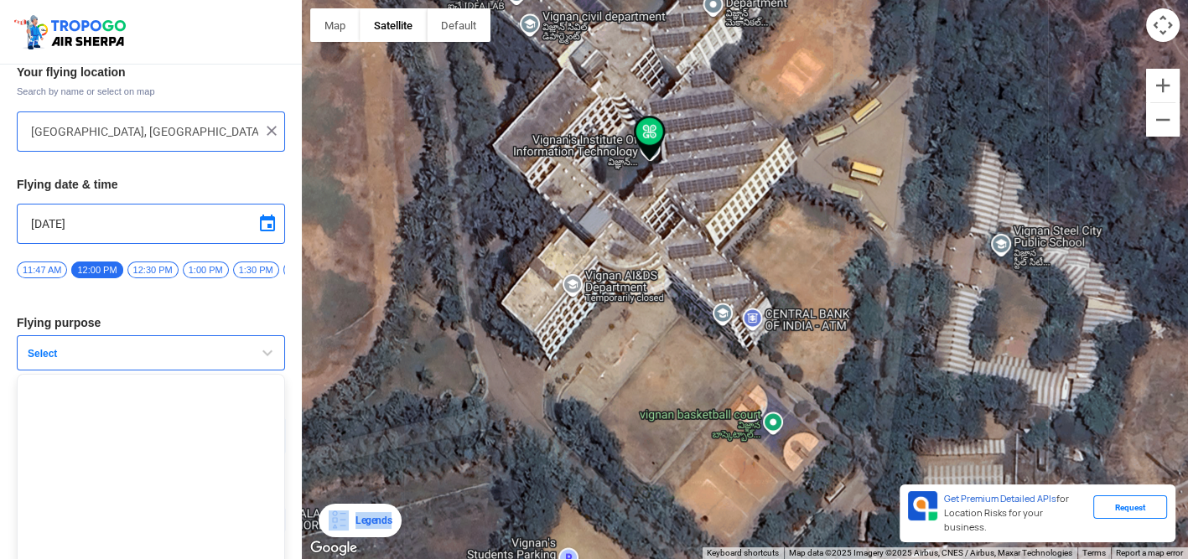
scroll to position [91, 0]
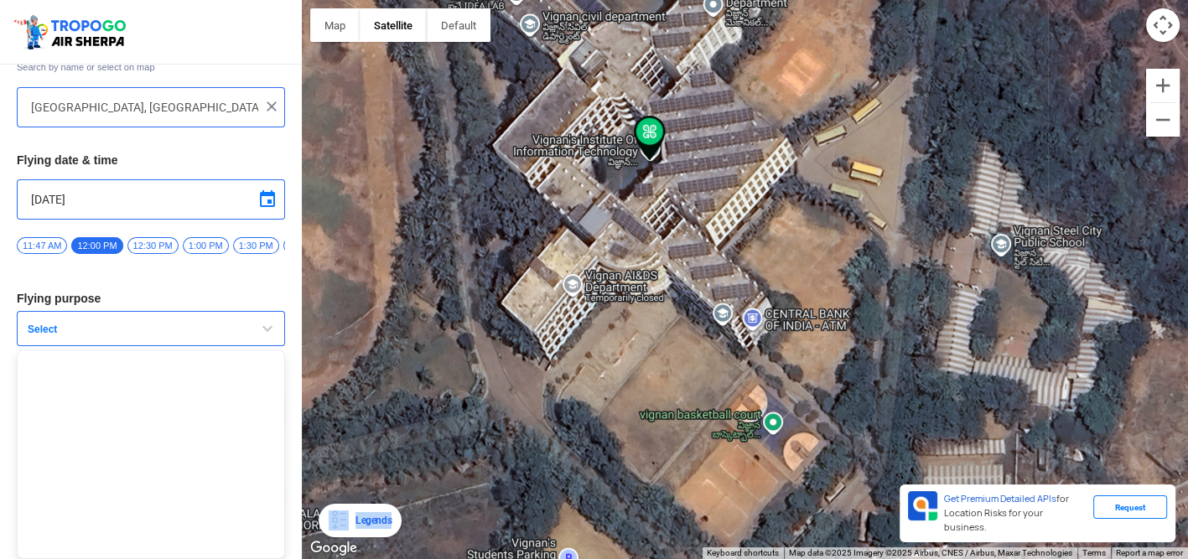
click at [262, 334] on span "button" at bounding box center [267, 329] width 20 height 20
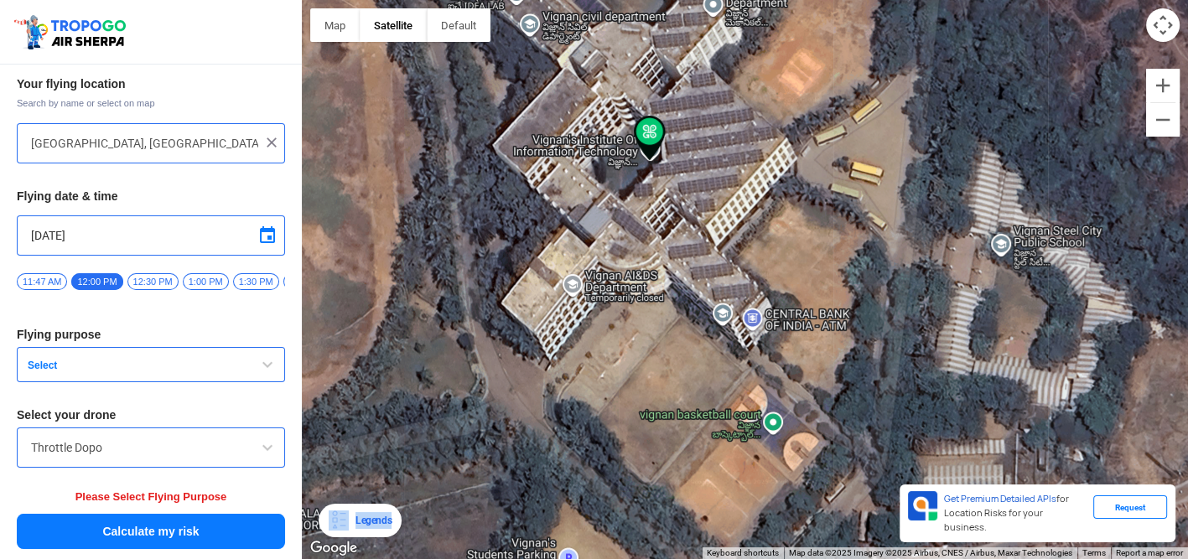
click at [251, 371] on button "Select" at bounding box center [151, 364] width 268 height 35
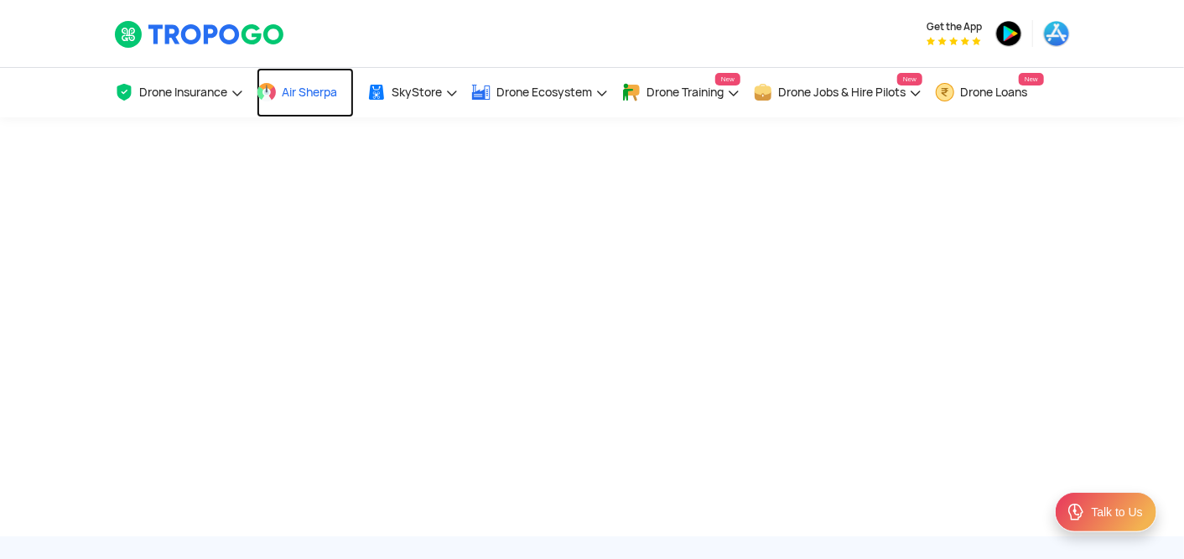
click at [335, 102] on link "Air Sherpa" at bounding box center [304, 92] width 97 height 49
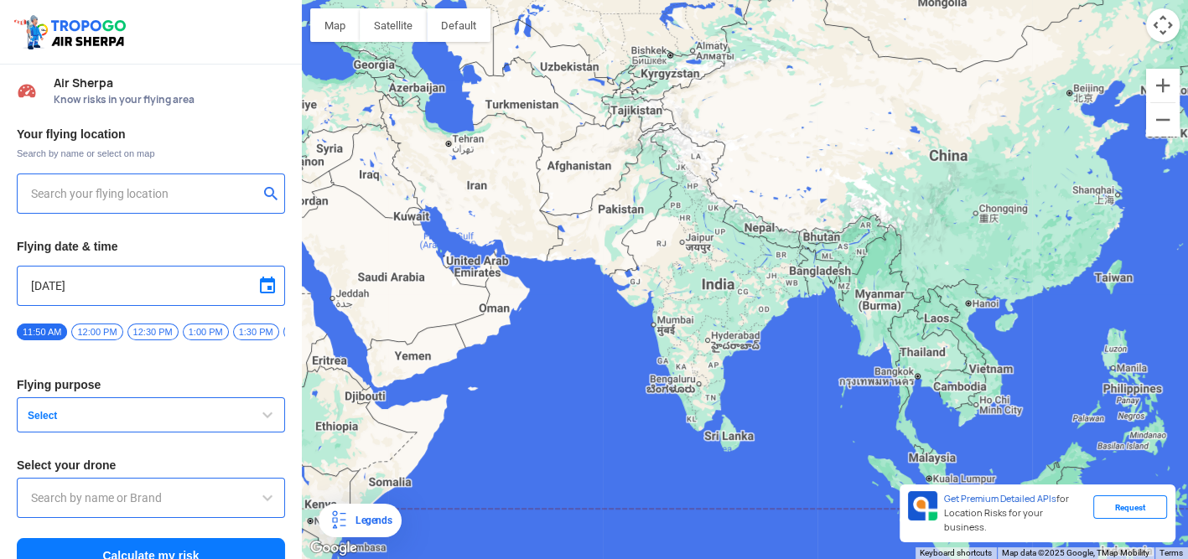
click at [233, 199] on input "text" at bounding box center [144, 194] width 227 height 20
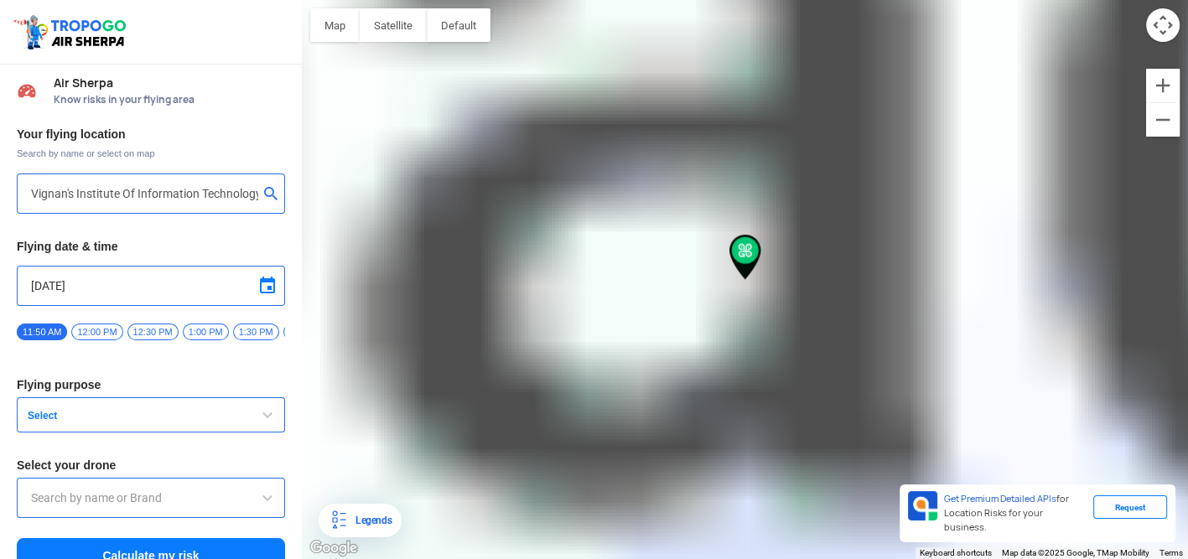
type input "[GEOGRAPHIC_DATA], [GEOGRAPHIC_DATA] 530049, [GEOGRAPHIC_DATA]"
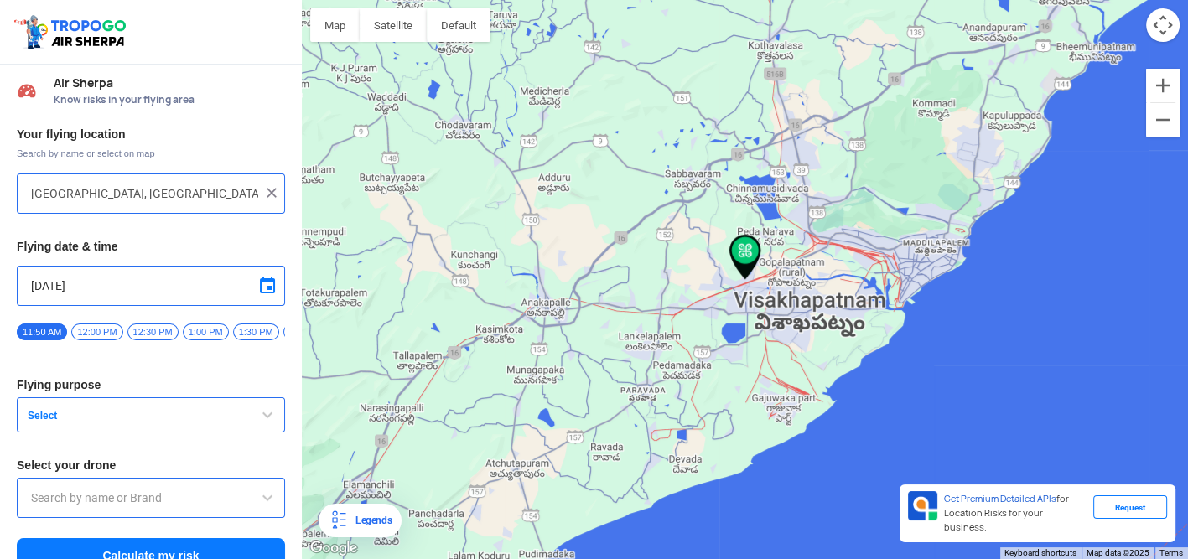
click at [106, 419] on span "Select" at bounding box center [126, 415] width 210 height 13
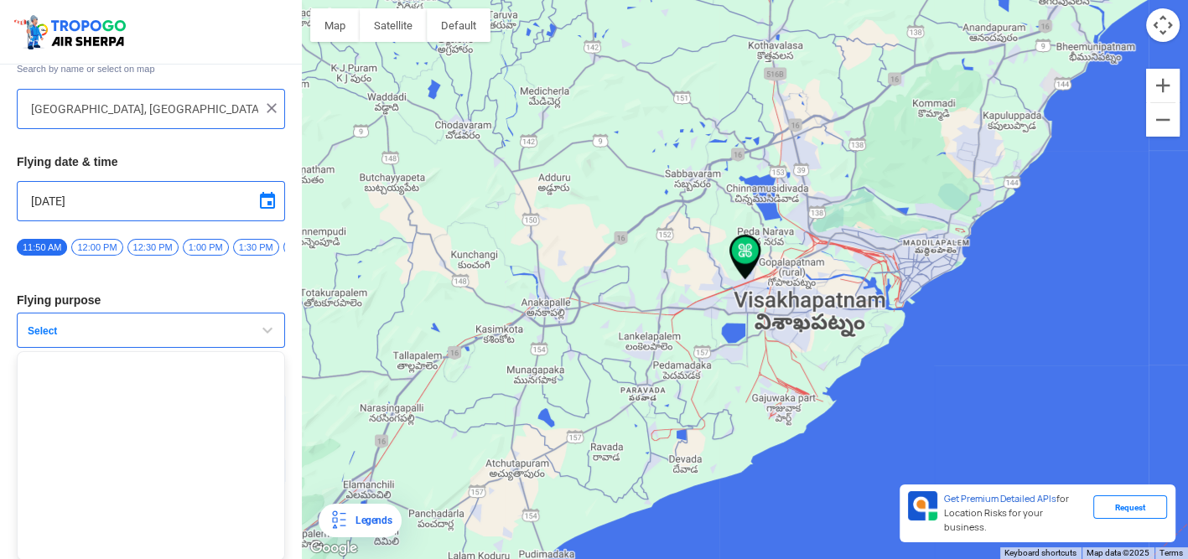
scroll to position [91, 0]
click at [271, 326] on span "button" at bounding box center [267, 329] width 20 height 20
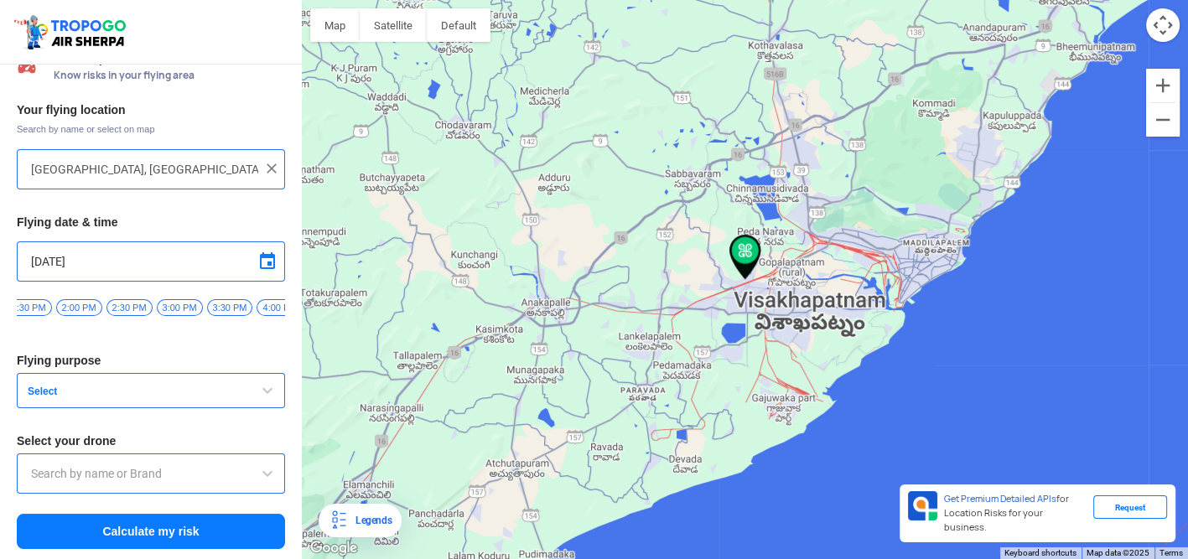
scroll to position [0, 231]
drag, startPoint x: 109, startPoint y: 308, endPoint x: 194, endPoint y: 296, distance: 86.4
click at [194, 298] on div "11:50 AM 12:00 PM 12:30 PM 1:00 PM 1:30 PM 2:00 PM 2:30 PM 3:00 PM 3:30 PM 4:00…" at bounding box center [151, 312] width 268 height 29
click at [103, 339] on div "Your flying location Search by name or select on map Block D, Visakhapatnam, An…" at bounding box center [151, 326] width 302 height 465
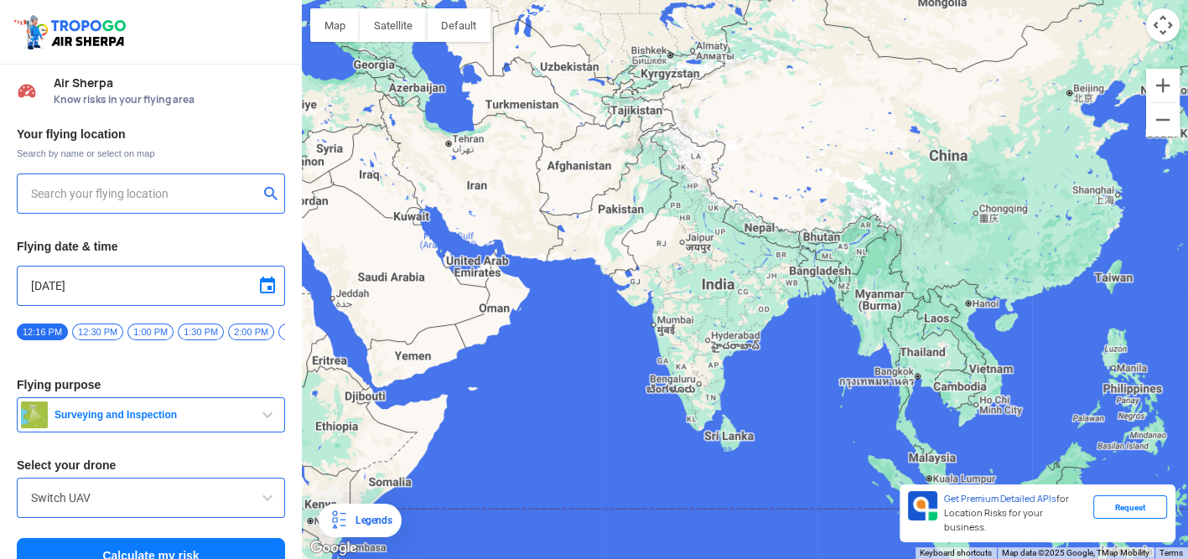
click at [168, 204] on div at bounding box center [151, 194] width 268 height 40
click at [173, 189] on input "text" at bounding box center [144, 194] width 227 height 20
type input "[GEOGRAPHIC_DATA], [GEOGRAPHIC_DATA] 530049, [GEOGRAPHIC_DATA]"
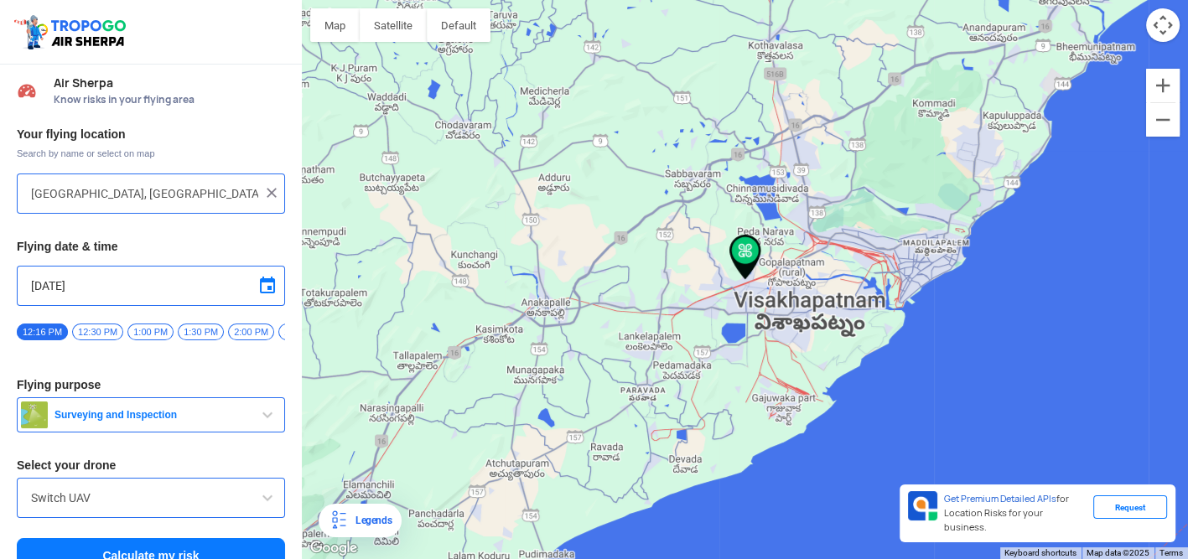
click at [112, 422] on span "Surveying and Inspection" at bounding box center [153, 414] width 210 height 13
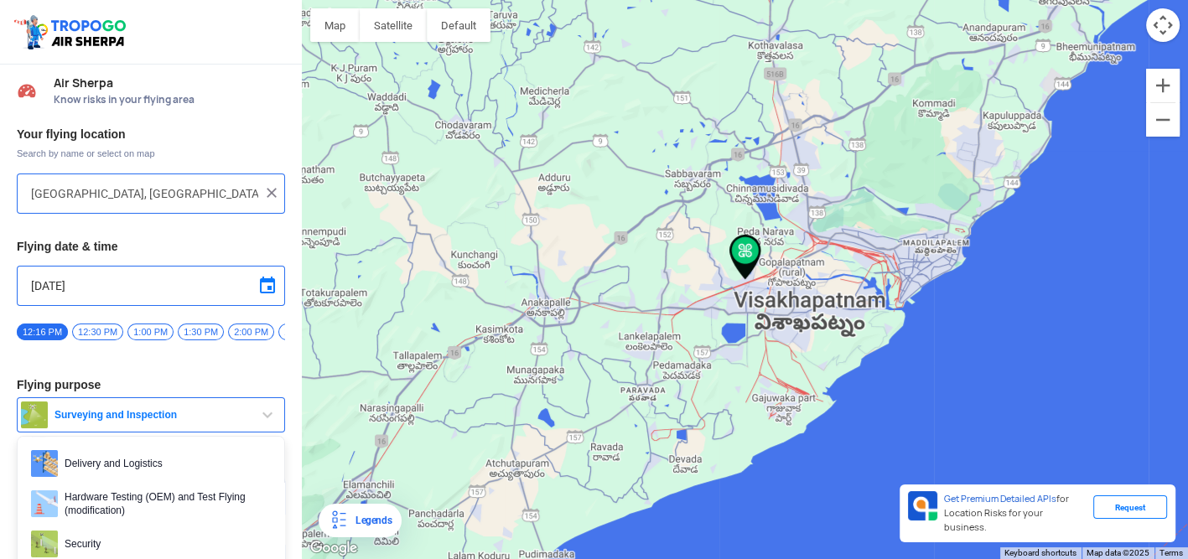
scroll to position [84, 0]
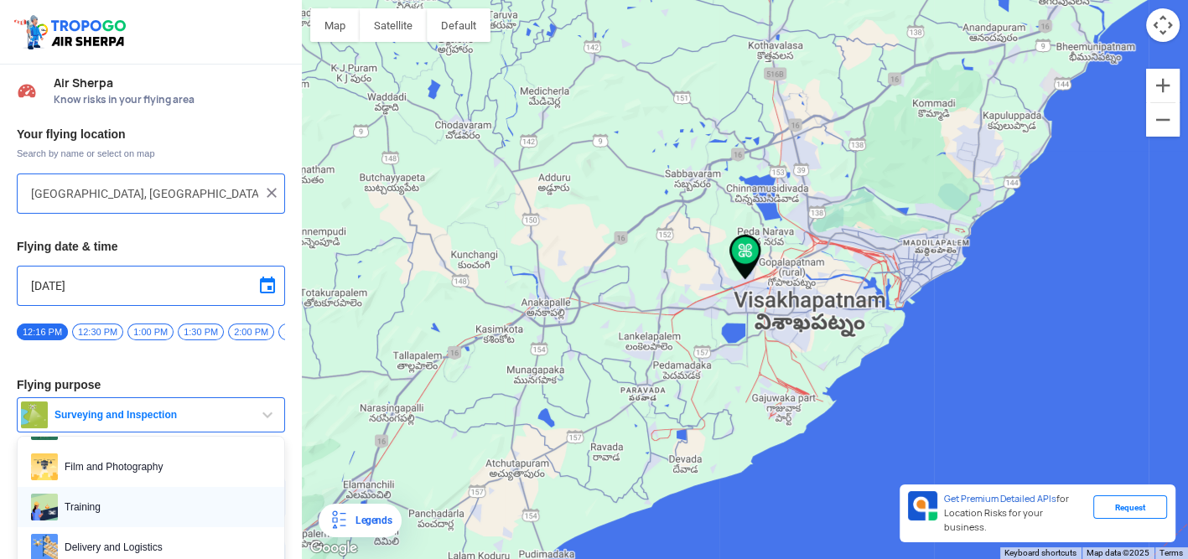
click at [77, 510] on span "Training" at bounding box center [164, 507] width 213 height 27
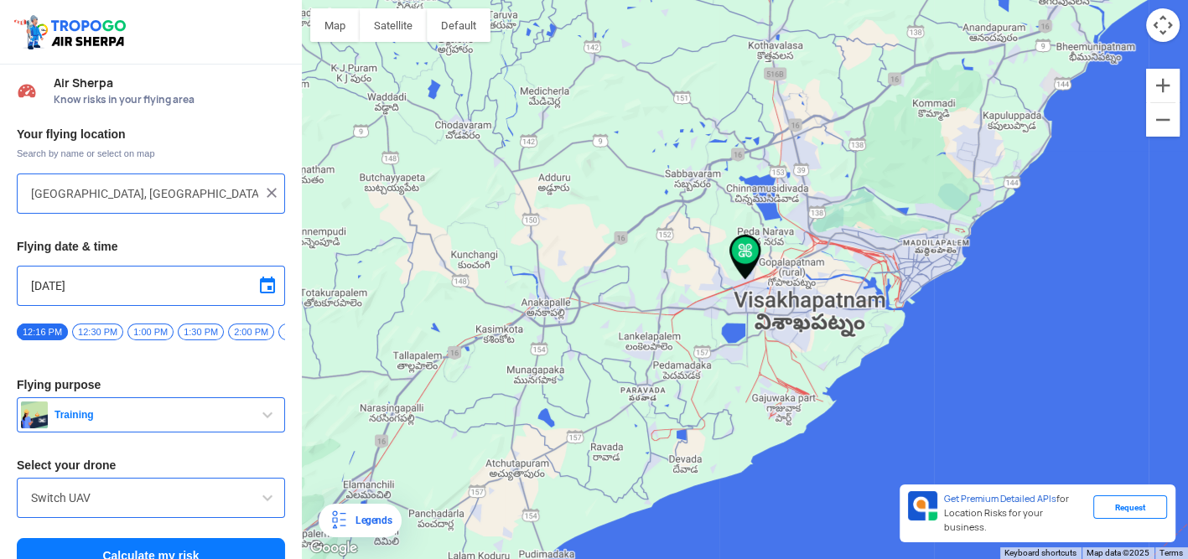
click at [77, 508] on input "Switch UAV" at bounding box center [151, 498] width 240 height 20
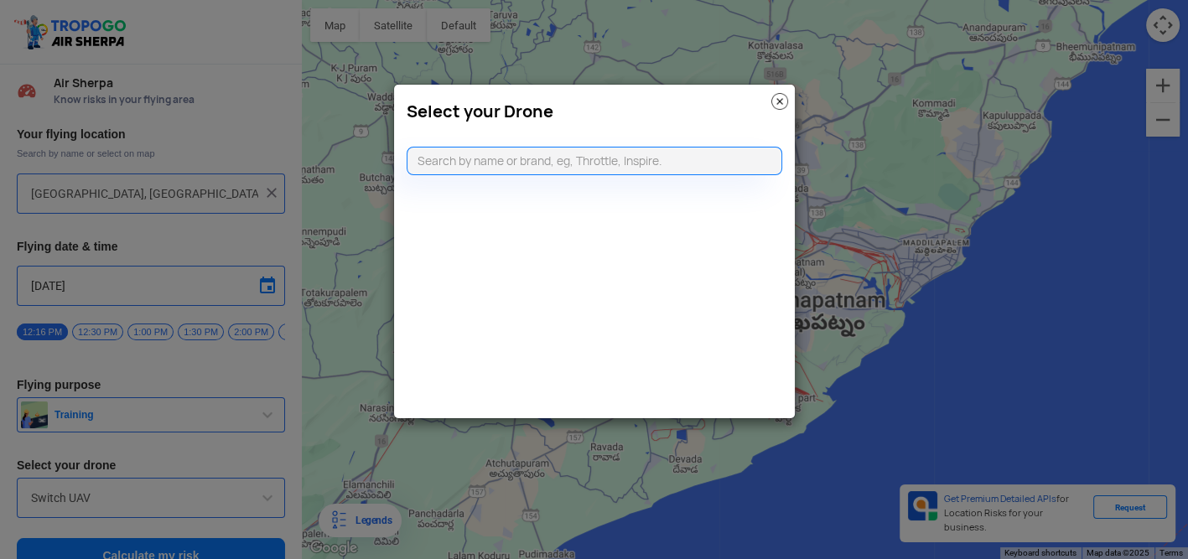
click at [96, 510] on modal-container "Select your Drone" at bounding box center [594, 279] width 1188 height 559
click at [166, 503] on modal-container "Select your Drone" at bounding box center [594, 279] width 1188 height 559
click at [399, 479] on modal-container "Select your Drone" at bounding box center [594, 279] width 1188 height 559
click at [778, 98] on img at bounding box center [779, 101] width 17 height 17
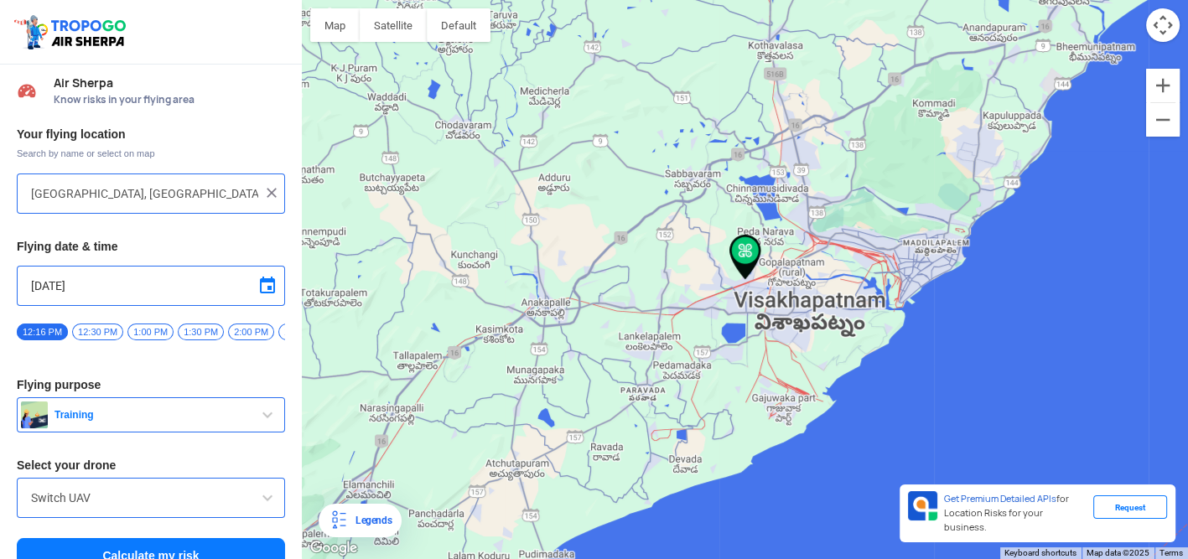
click at [245, 546] on button "Calculate my risk" at bounding box center [151, 555] width 268 height 35
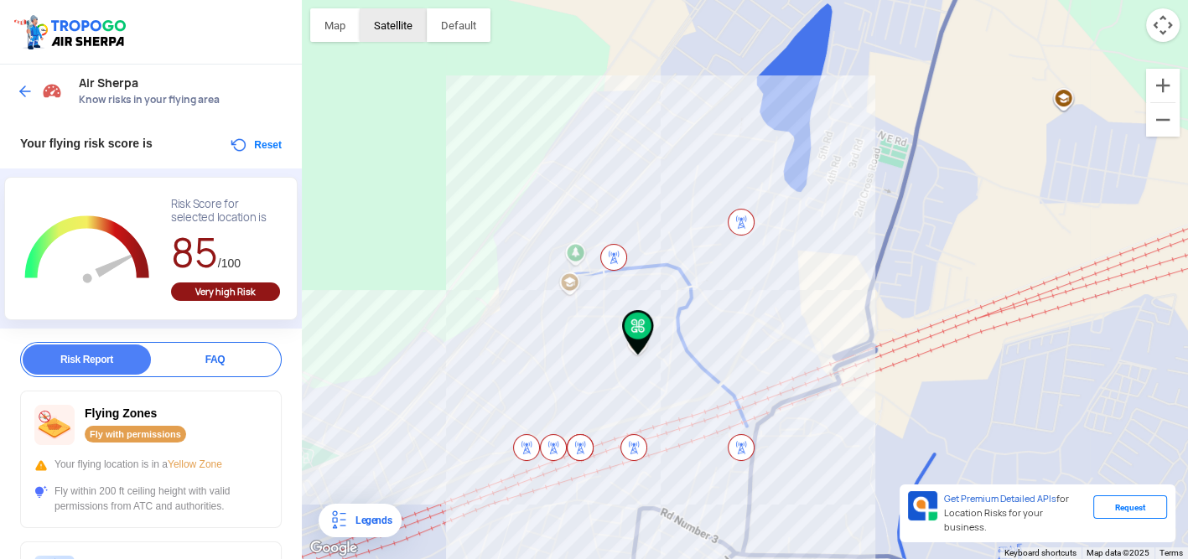
click at [385, 28] on button "Satellite" at bounding box center [393, 25] width 67 height 34
